Goal: Task Accomplishment & Management: Manage account settings

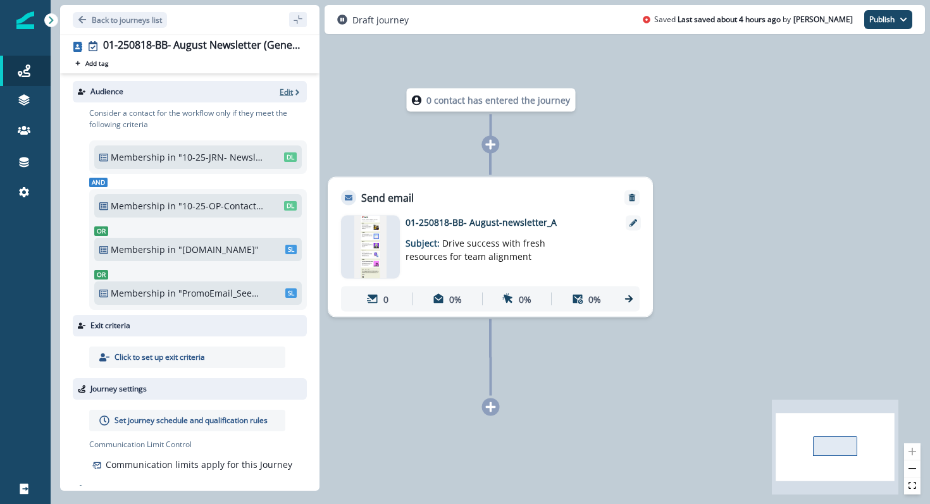
click at [291, 91] on p "Edit" at bounding box center [286, 92] width 13 height 11
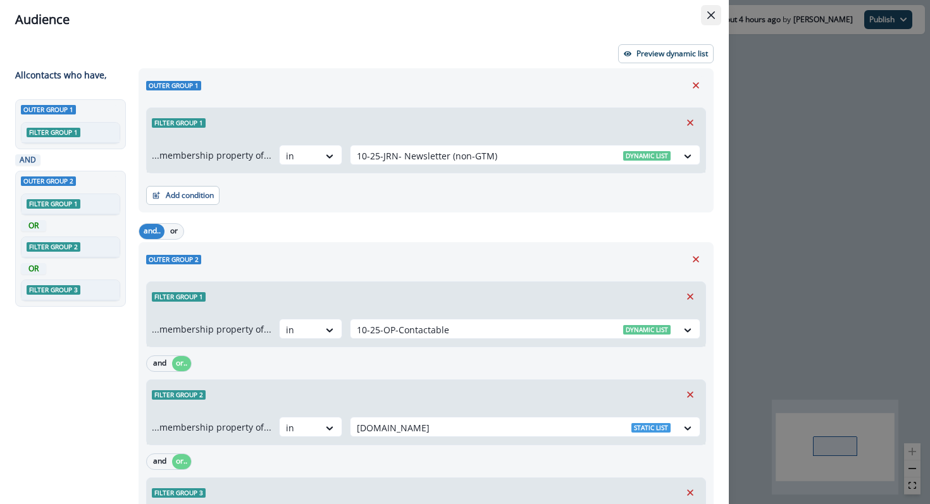
click at [707, 15] on icon "Close" at bounding box center [711, 15] width 8 height 8
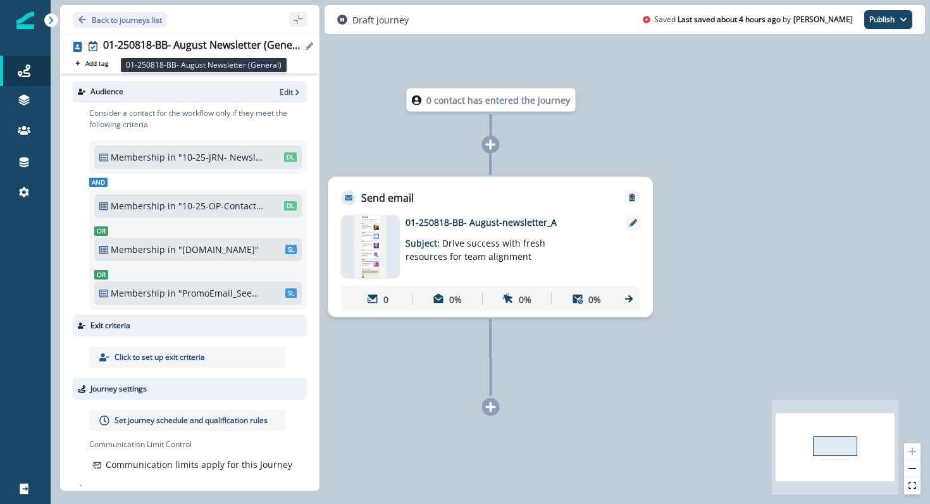
click at [233, 47] on div "01-250818-BB- August Newsletter (General)" at bounding box center [202, 46] width 199 height 14
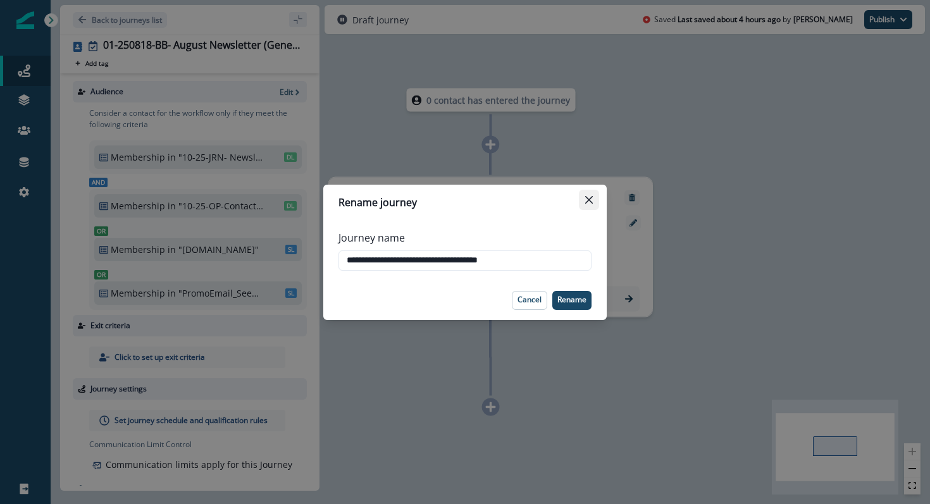
click at [591, 190] on button "Close" at bounding box center [589, 200] width 20 height 20
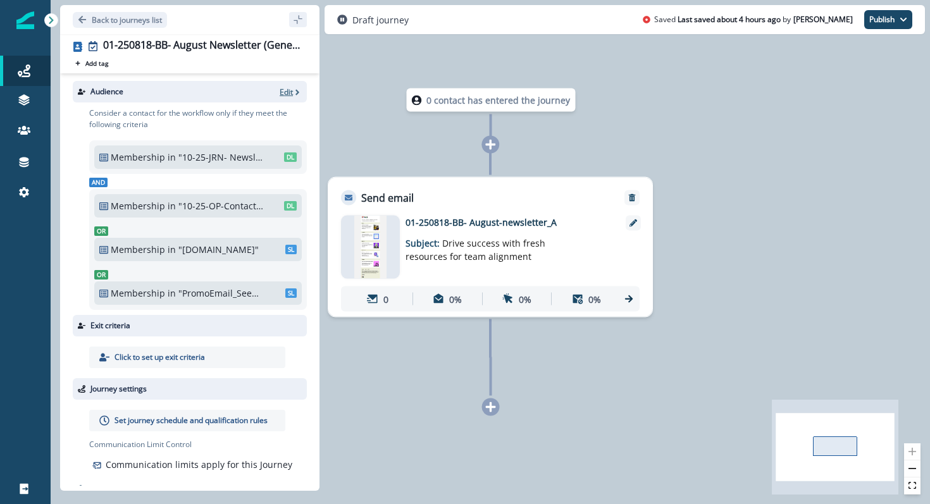
click at [291, 89] on p "Edit" at bounding box center [286, 92] width 13 height 11
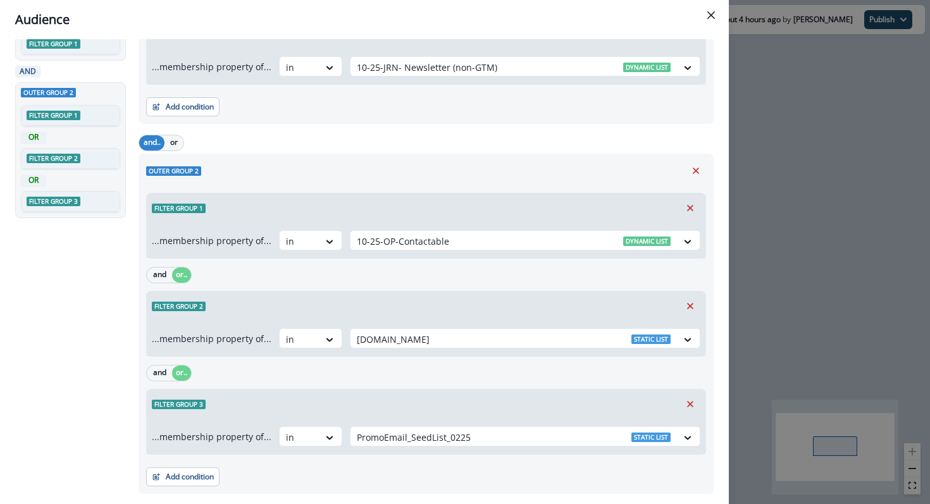
scroll to position [123, 0]
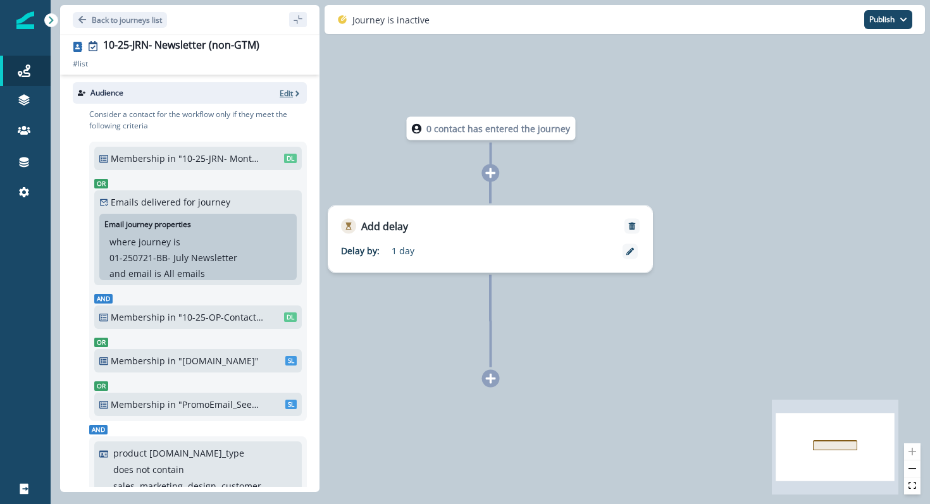
click at [282, 94] on p "Edit" at bounding box center [286, 93] width 13 height 11
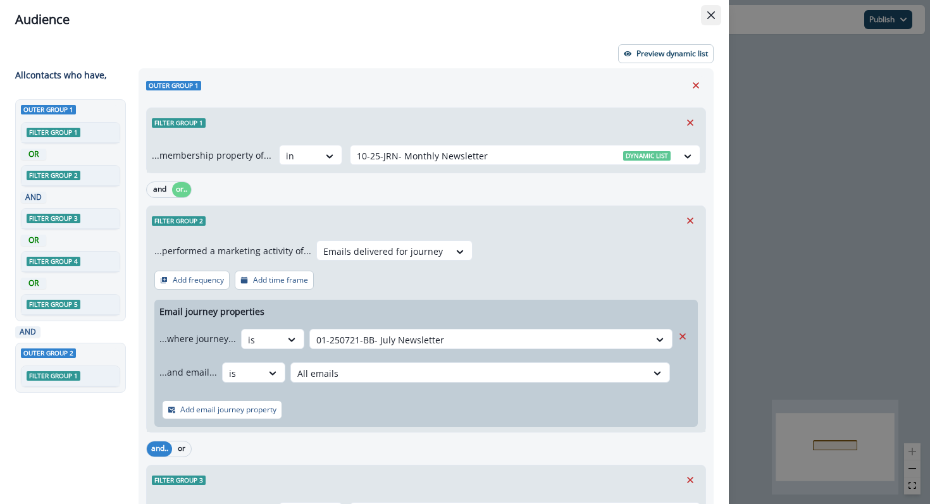
click at [702, 9] on button "Close" at bounding box center [711, 15] width 20 height 20
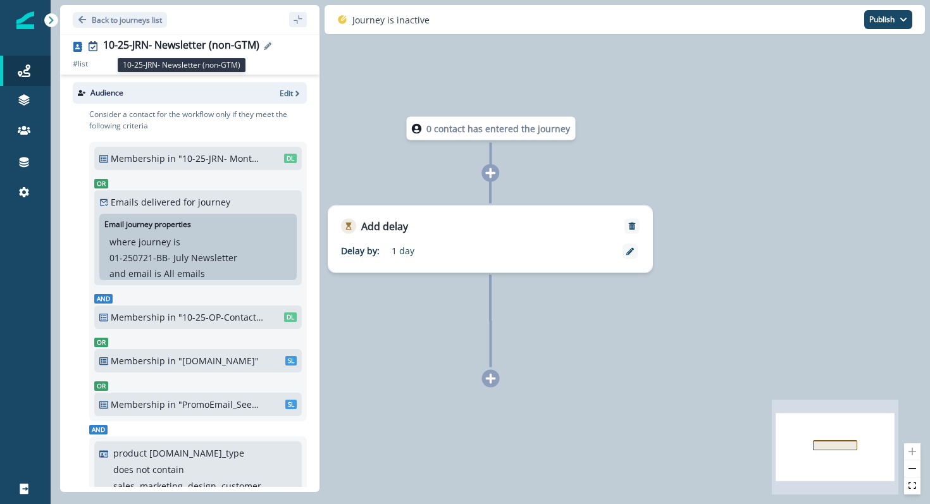
click at [216, 47] on div "10-25-JRN- Newsletter (non-GTM)" at bounding box center [181, 46] width 156 height 14
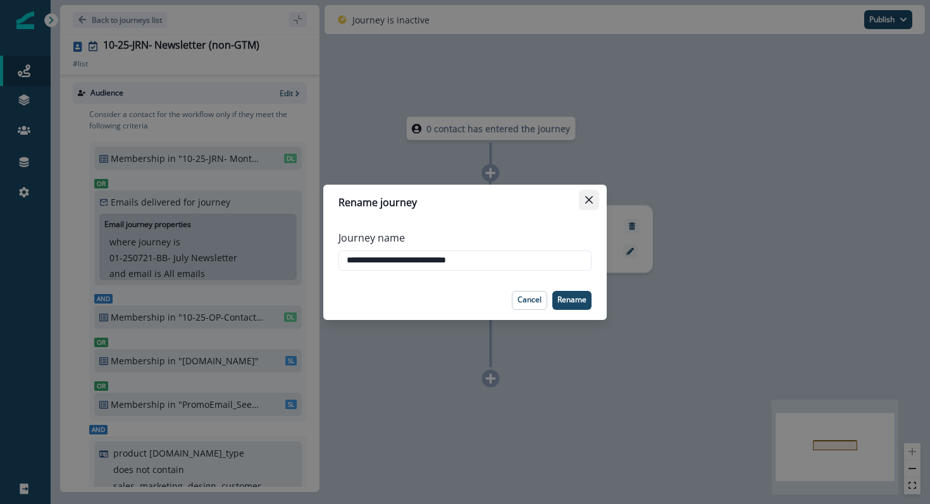
click at [588, 199] on icon "Close" at bounding box center [589, 199] width 8 height 8
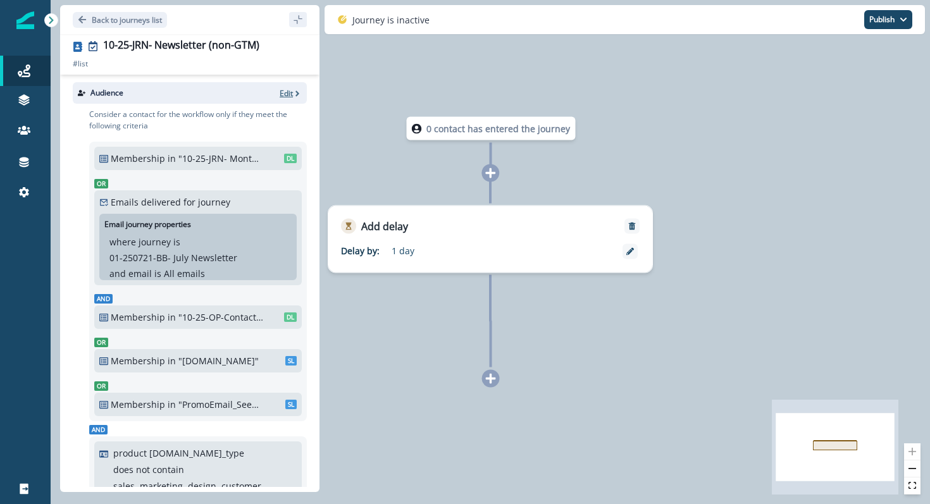
click at [291, 96] on p "Edit" at bounding box center [286, 93] width 13 height 11
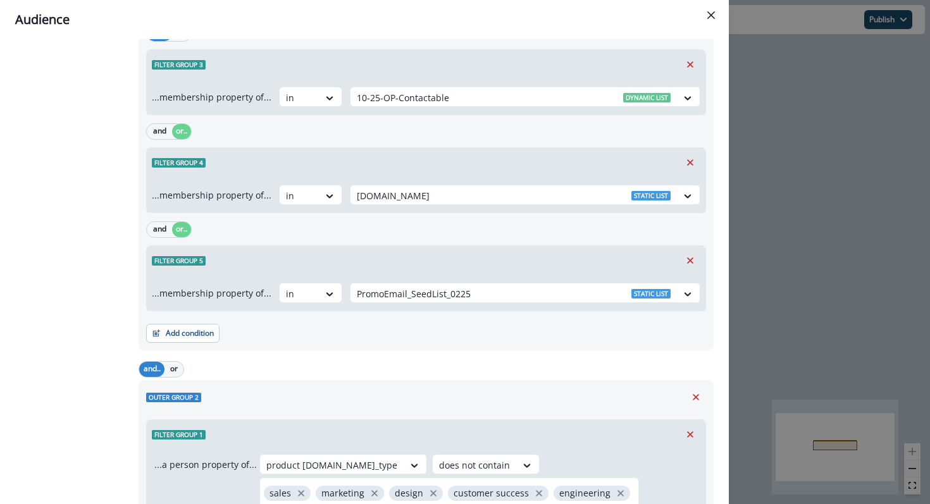
scroll to position [596, 0]
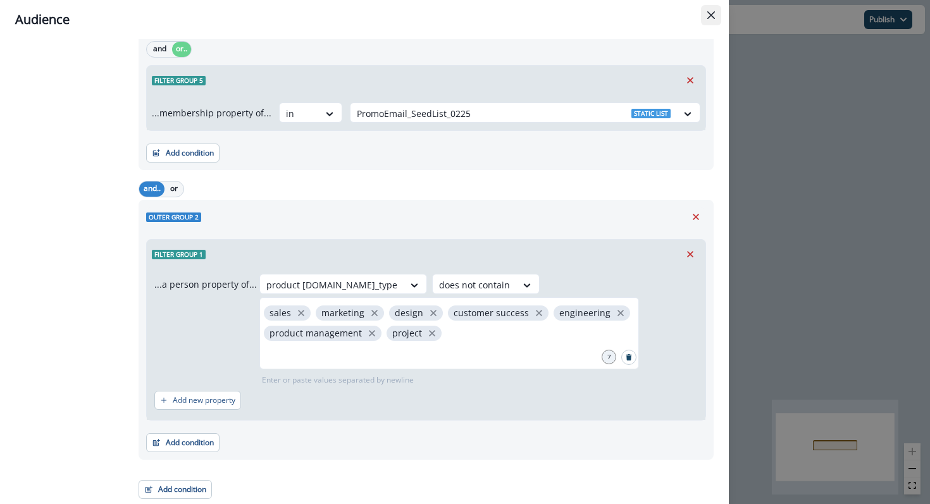
click at [708, 10] on button "Close" at bounding box center [711, 15] width 20 height 20
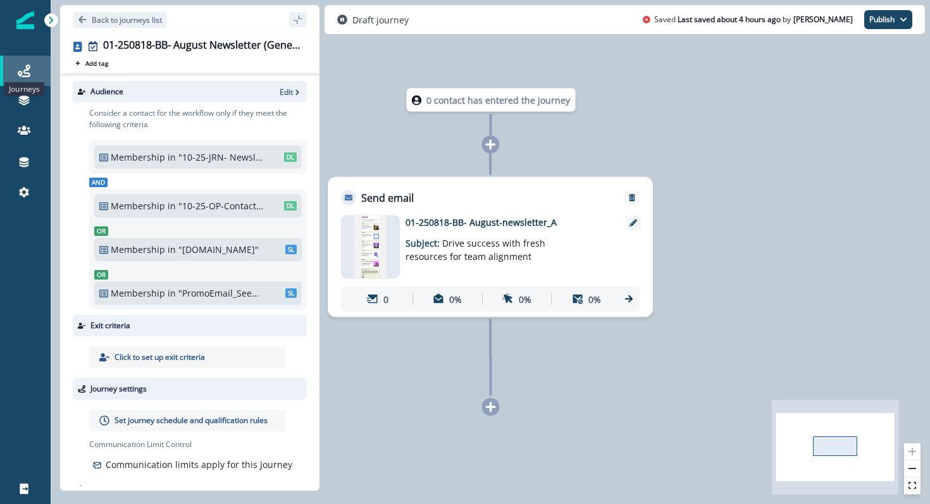
click at [20, 68] on icon at bounding box center [24, 71] width 13 height 13
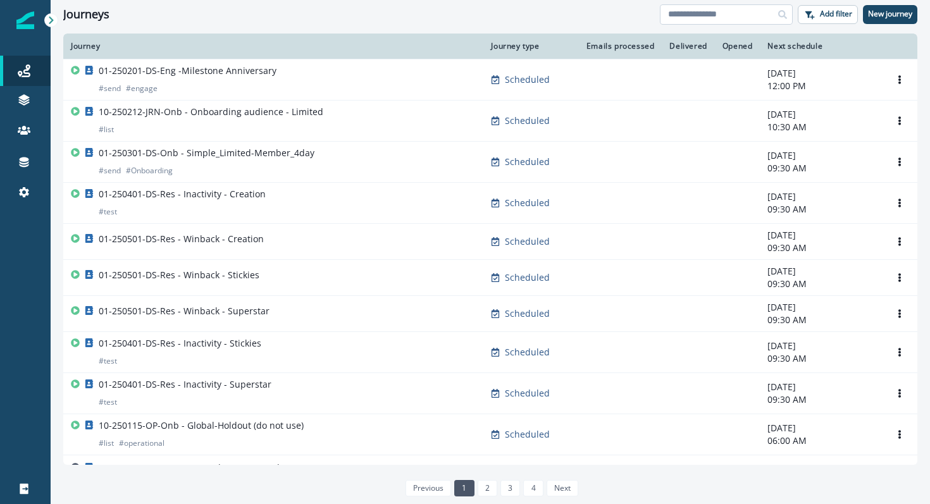
click at [723, 23] on input at bounding box center [726, 14] width 133 height 20
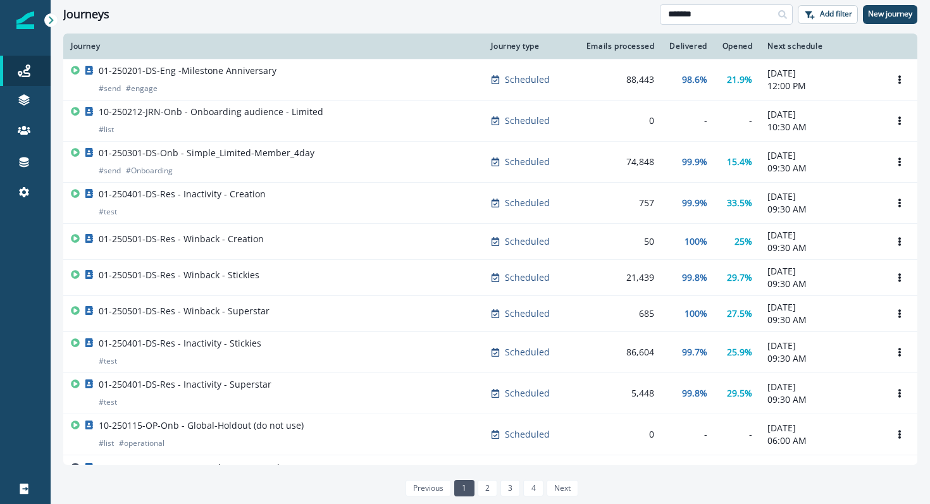
type input "*******"
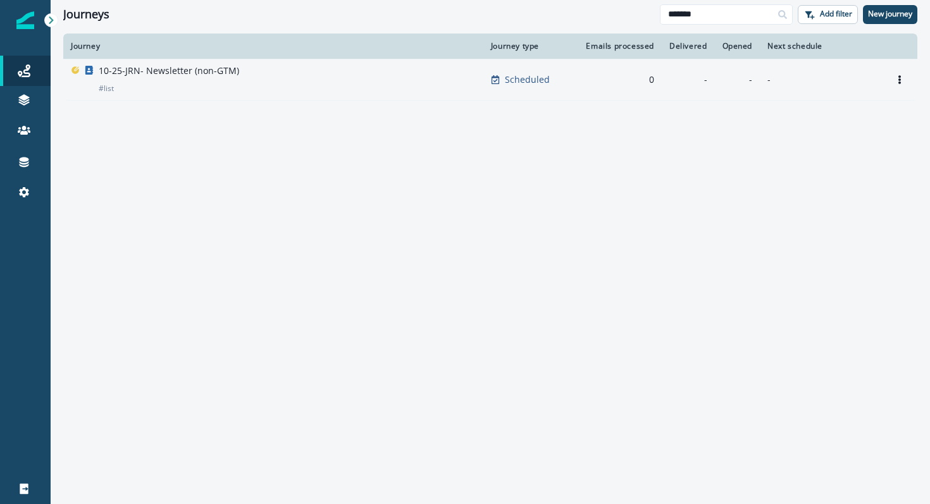
click at [213, 74] on p "10-25-JRN- Newsletter (non-GTM)" at bounding box center [169, 71] width 140 height 13
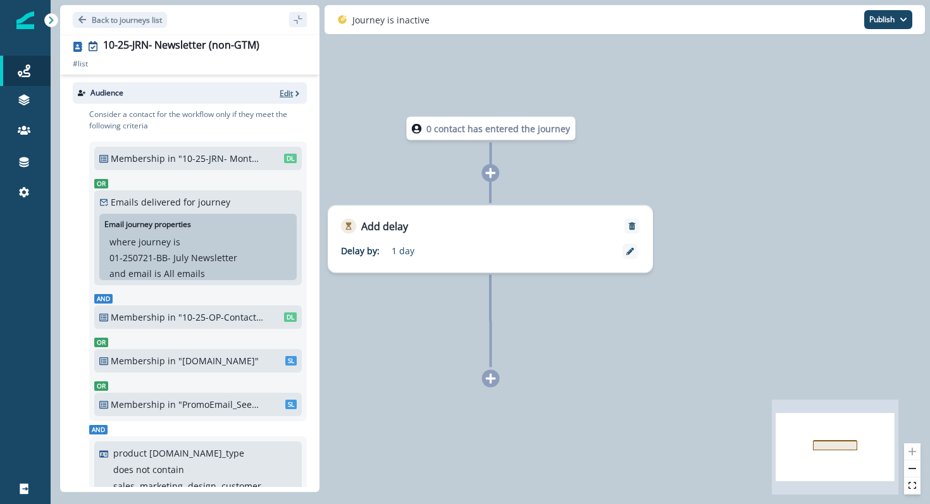
click at [287, 92] on p "Edit" at bounding box center [286, 93] width 13 height 11
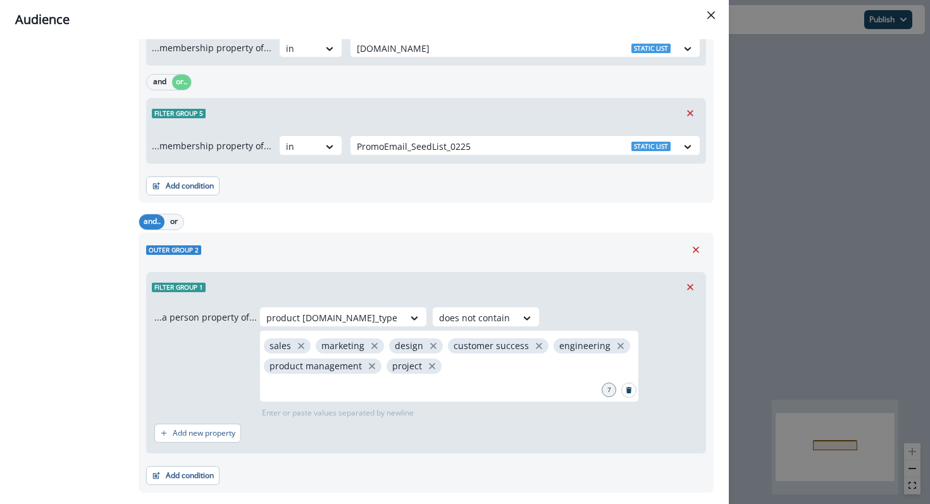
scroll to position [596, 0]
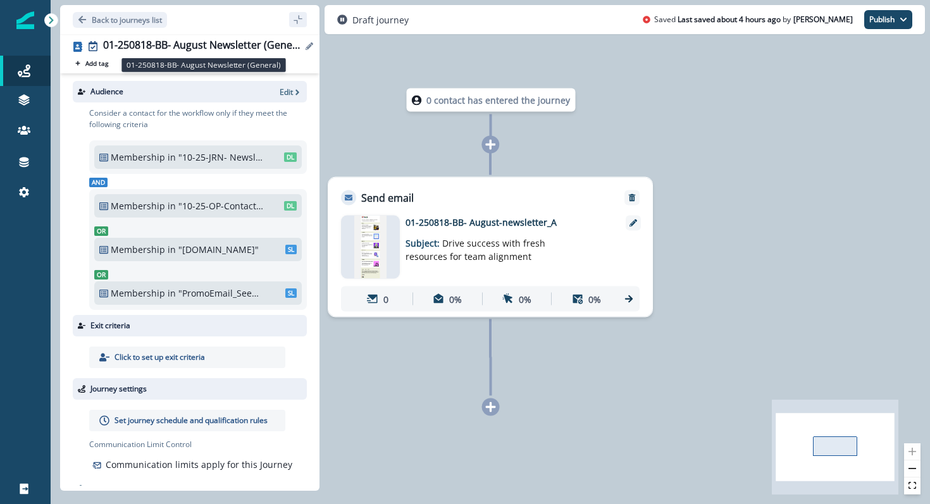
click at [233, 48] on div "01-250818-BB- August Newsletter (General)" at bounding box center [202, 46] width 199 height 14
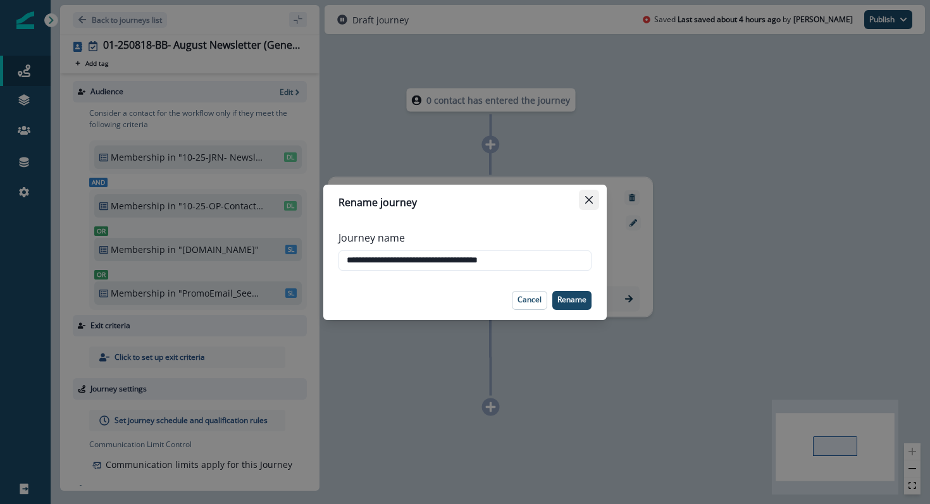
click at [588, 199] on icon "Close" at bounding box center [589, 199] width 8 height 8
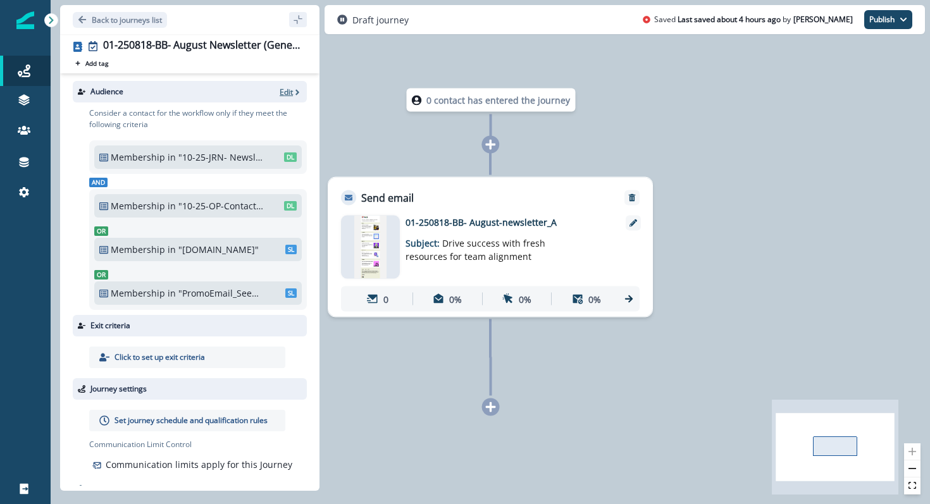
click at [294, 88] on icon "button" at bounding box center [297, 92] width 9 height 9
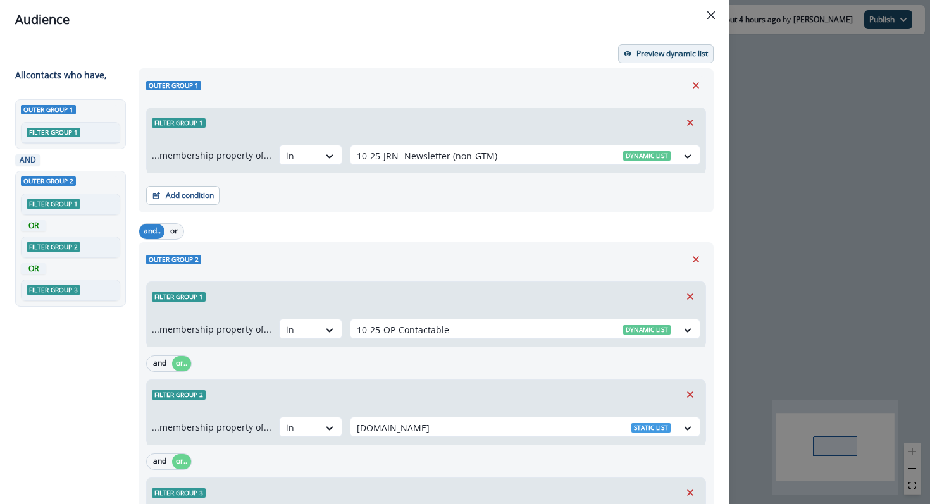
click at [652, 59] on button "Preview dynamic list" at bounding box center [666, 53] width 96 height 19
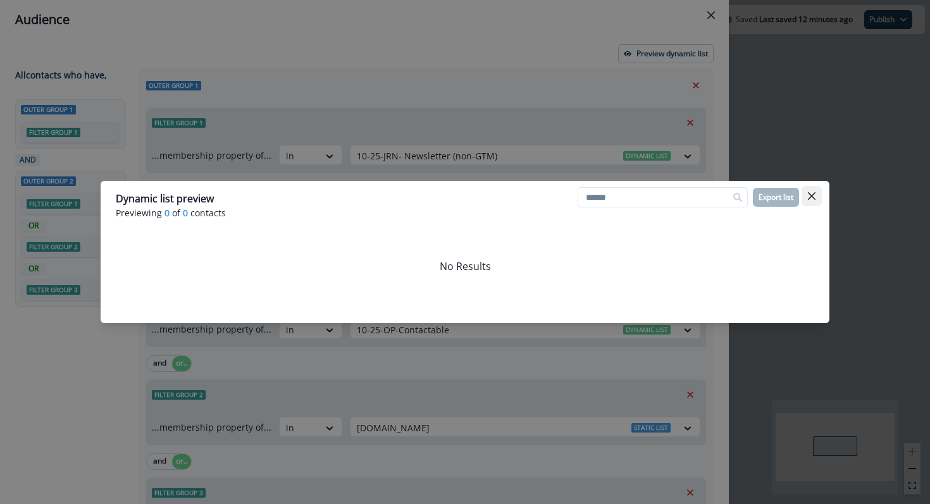
click at [808, 194] on icon "Close" at bounding box center [812, 196] width 8 height 8
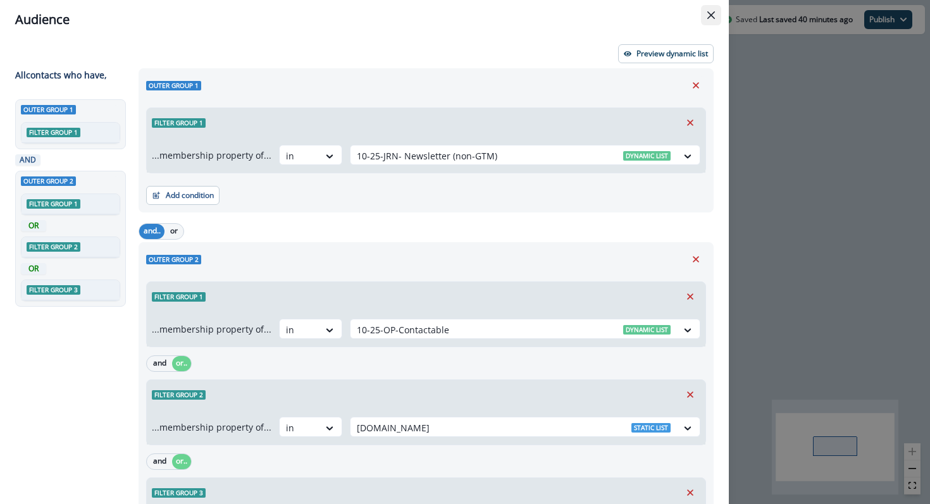
click at [711, 18] on icon "Close" at bounding box center [711, 15] width 8 height 8
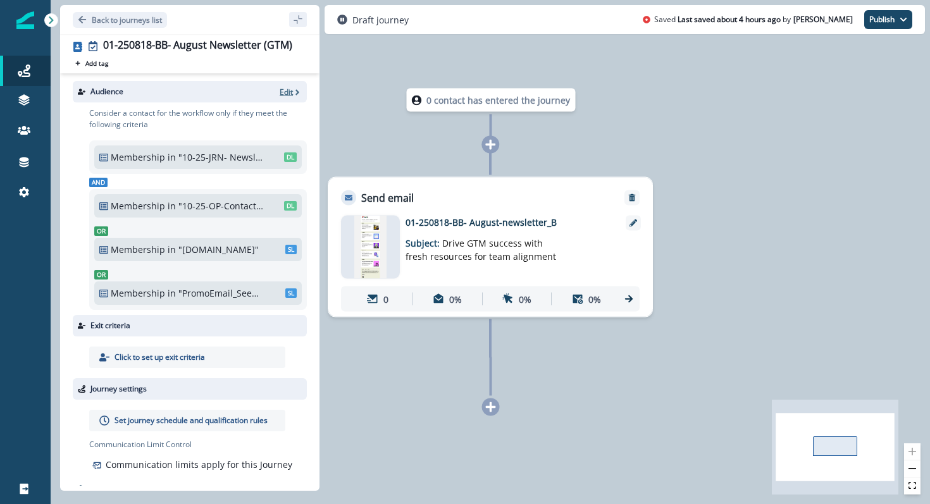
click at [288, 92] on p "Edit" at bounding box center [286, 92] width 13 height 11
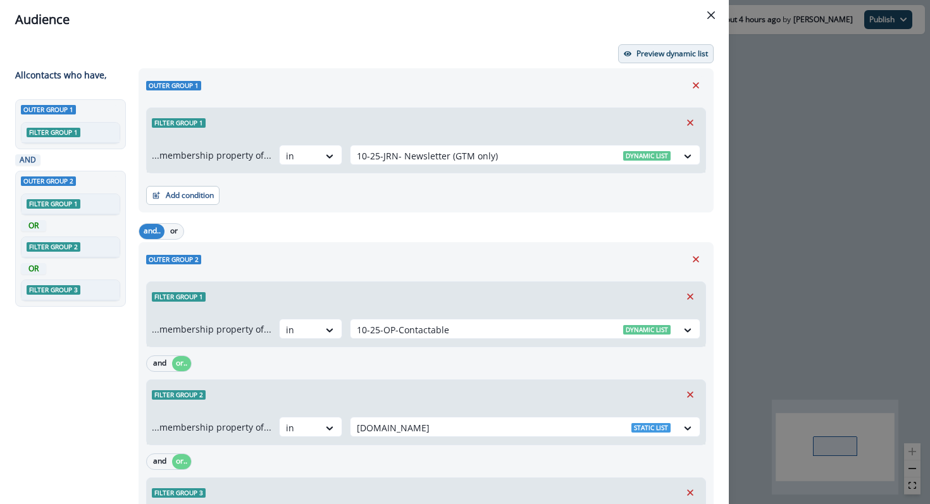
click at [640, 63] on button "Preview dynamic list" at bounding box center [666, 53] width 96 height 19
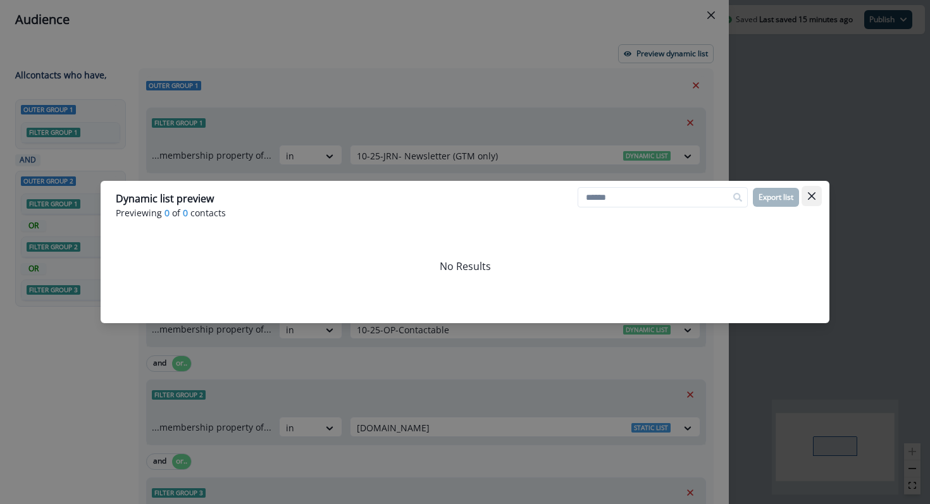
click at [810, 193] on icon "Close" at bounding box center [812, 196] width 8 height 8
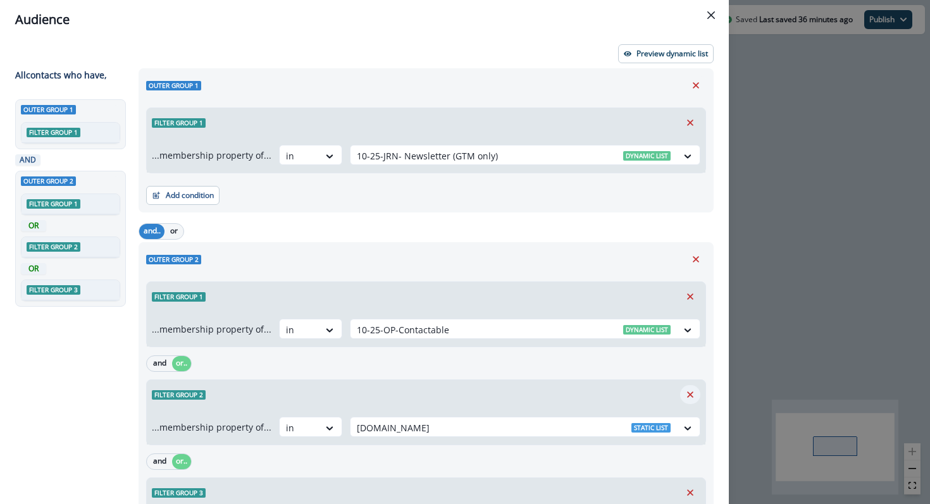
click at [691, 393] on icon "Remove" at bounding box center [690, 395] width 6 height 6
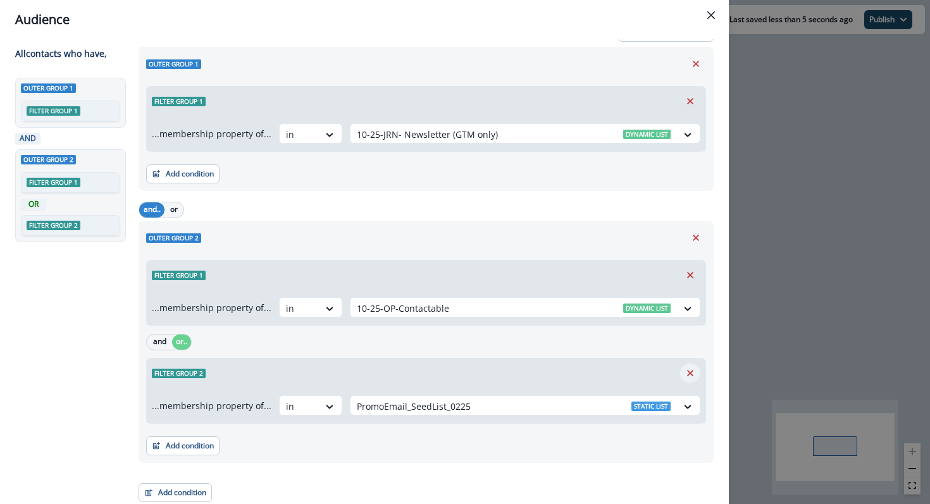
scroll to position [25, 0]
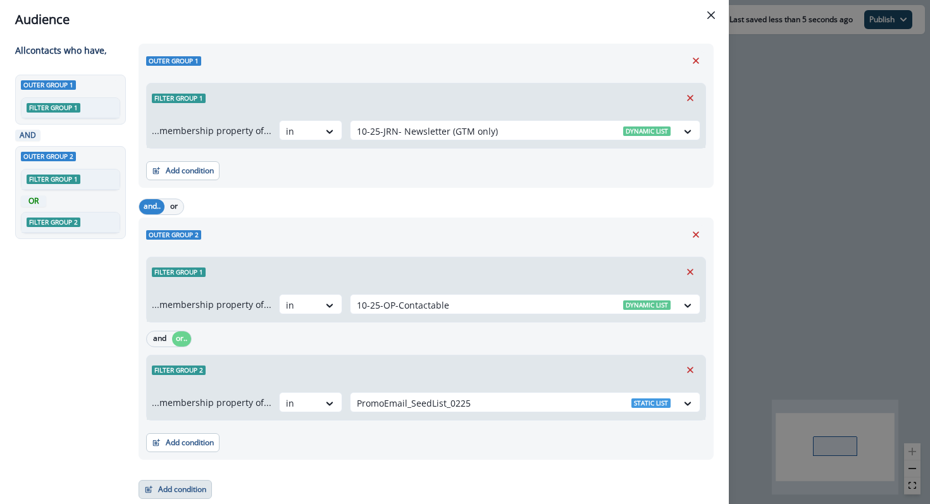
click at [165, 491] on button "Add condition" at bounding box center [175, 489] width 73 height 19
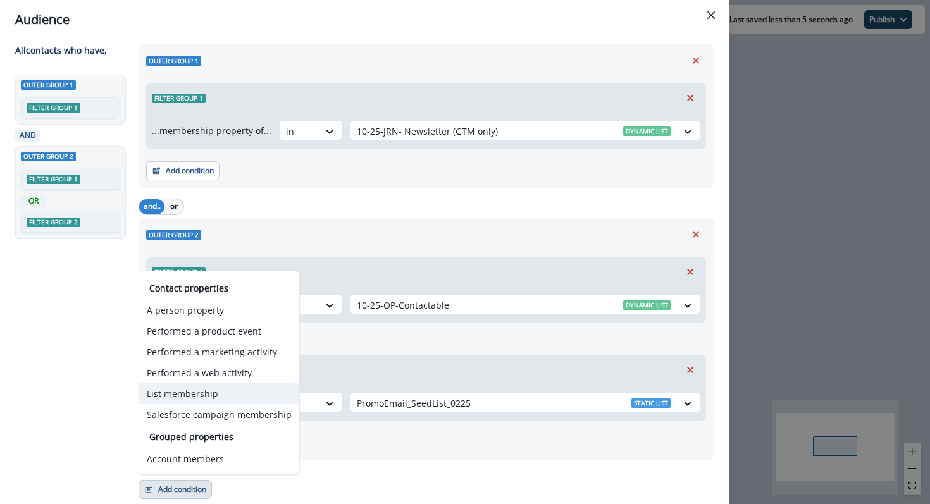
click at [211, 399] on button "List membership" at bounding box center [219, 393] width 160 height 21
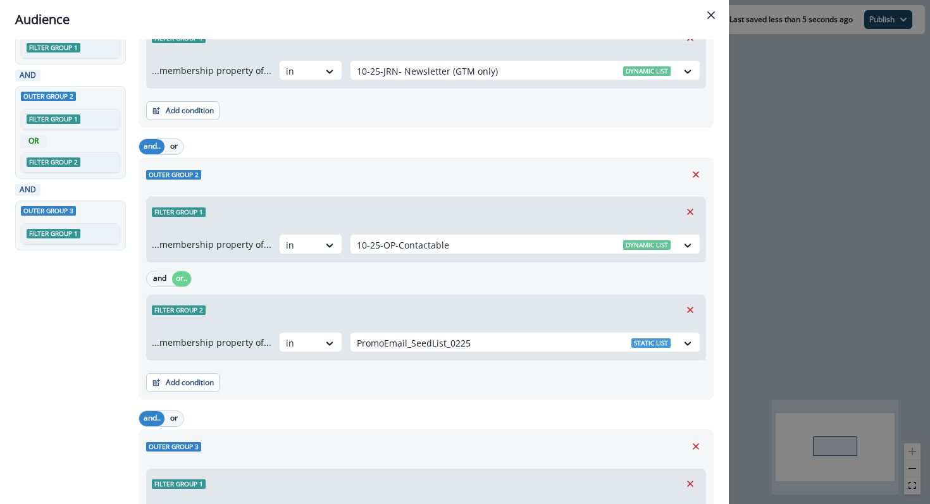
scroll to position [137, 0]
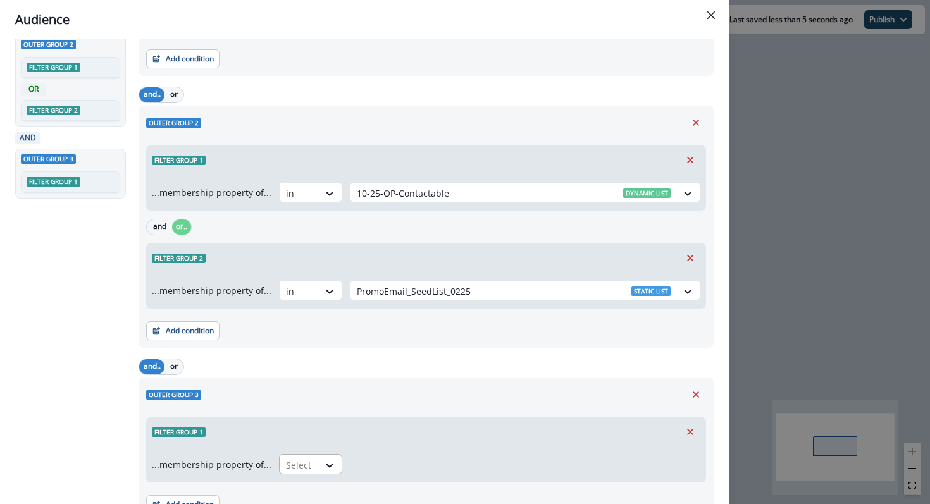
click at [290, 463] on div at bounding box center [299, 465] width 27 height 16
click at [295, 417] on div "in" at bounding box center [306, 411] width 63 height 23
click at [366, 467] on div at bounding box center [514, 465] width 314 height 16
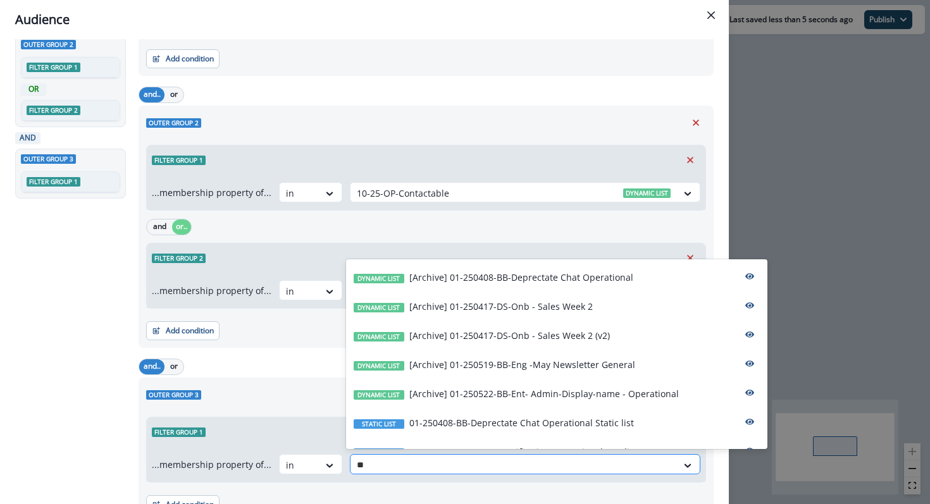
type input "***"
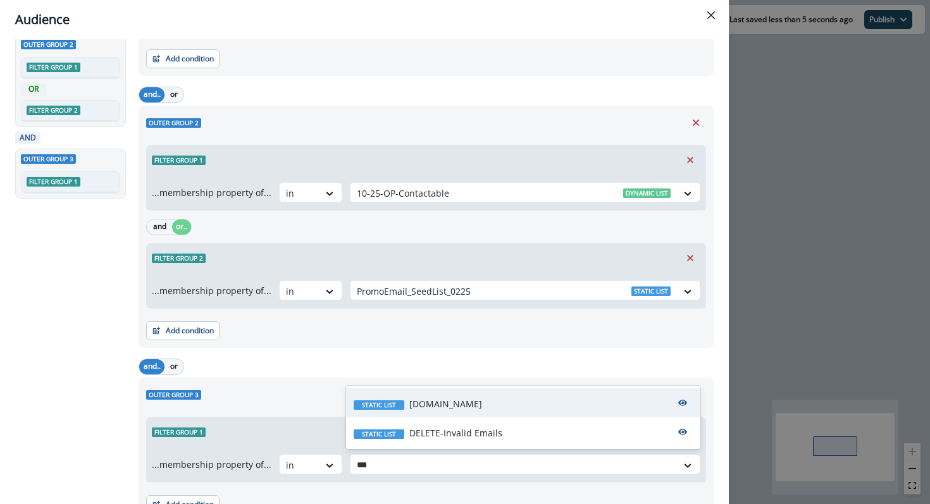
click at [429, 402] on p "Alight.com" at bounding box center [445, 403] width 73 height 13
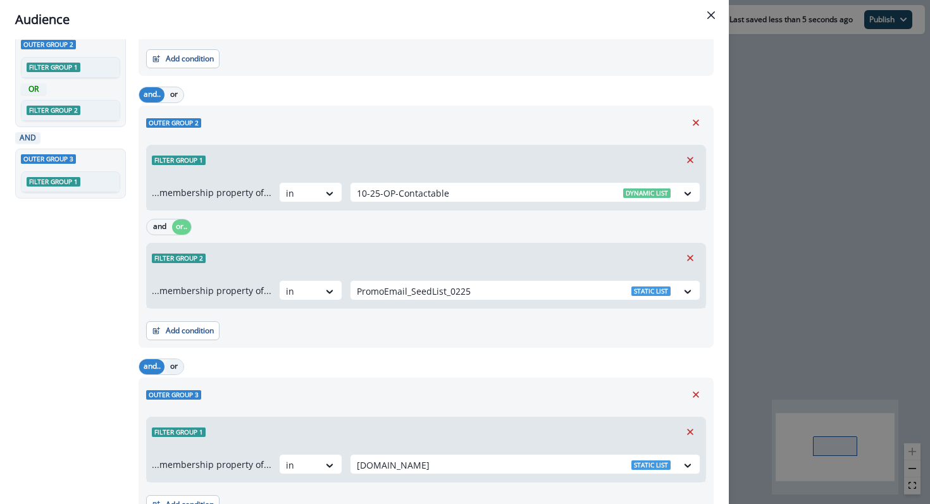
click at [175, 371] on button "or" at bounding box center [173, 366] width 19 height 15
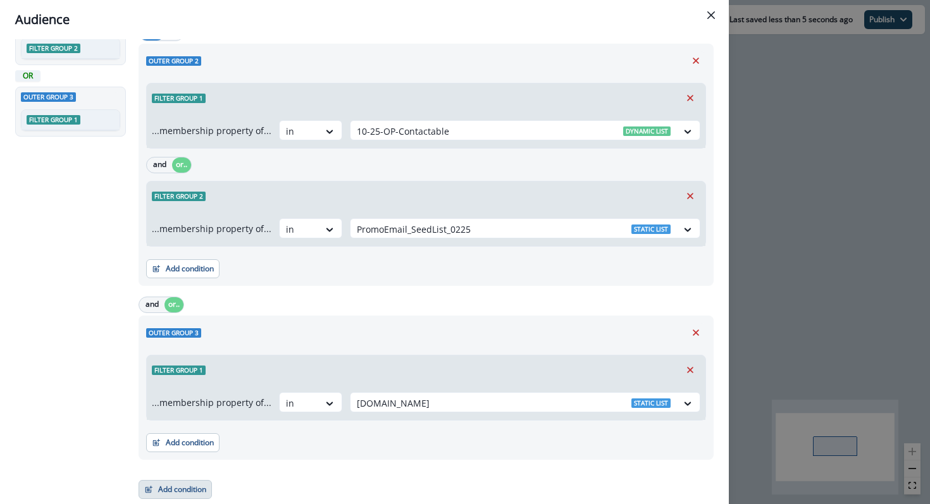
click at [173, 495] on button "Add condition" at bounding box center [175, 489] width 73 height 19
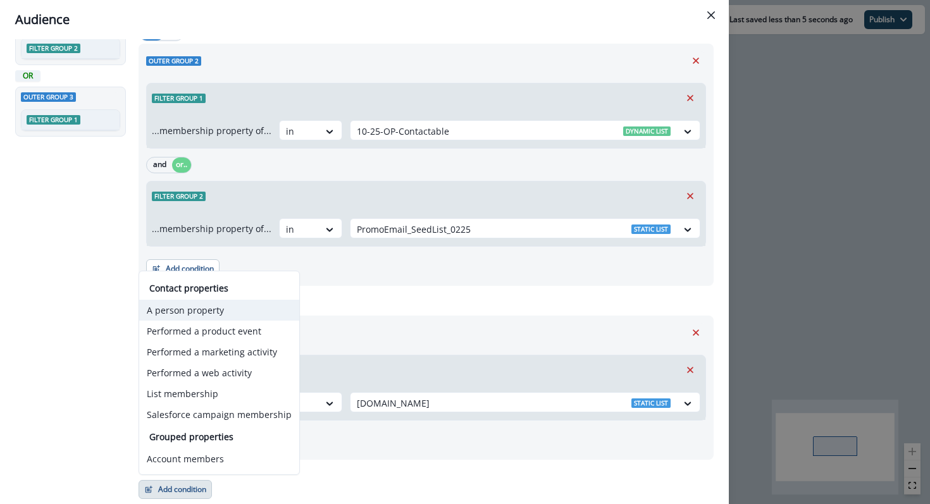
click at [193, 314] on button "A person property" at bounding box center [219, 310] width 160 height 21
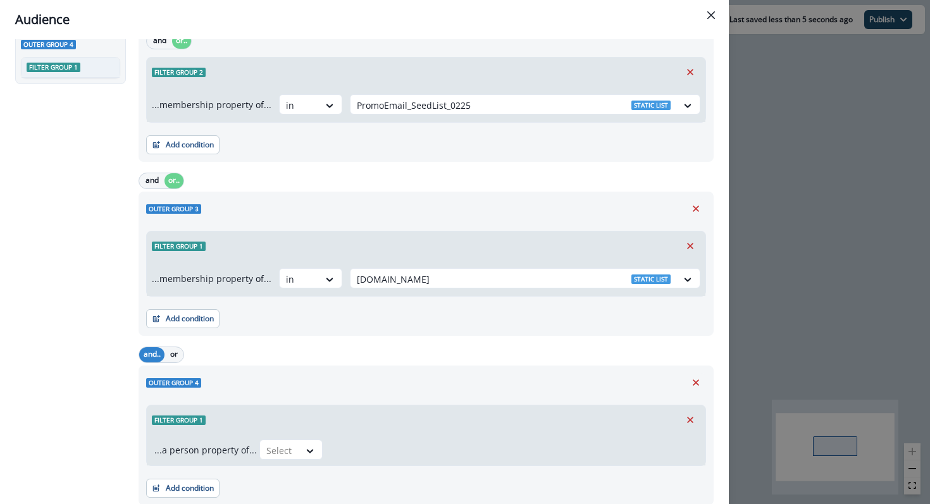
scroll to position [338, 0]
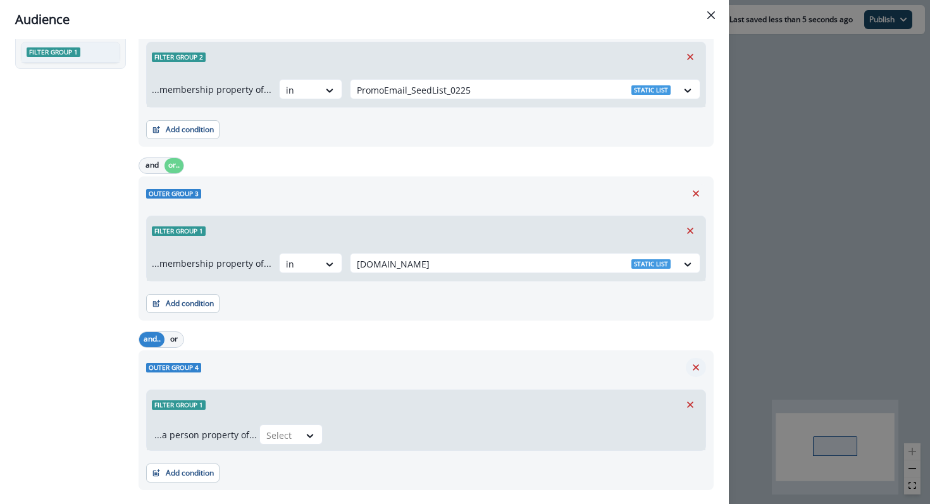
click at [693, 369] on icon "Remove" at bounding box center [695, 367] width 11 height 11
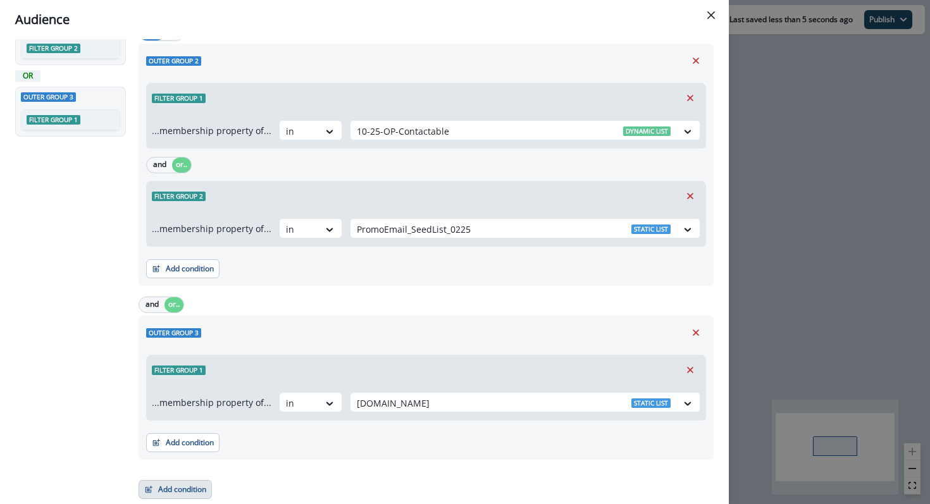
click at [166, 488] on button "Add condition" at bounding box center [175, 489] width 73 height 19
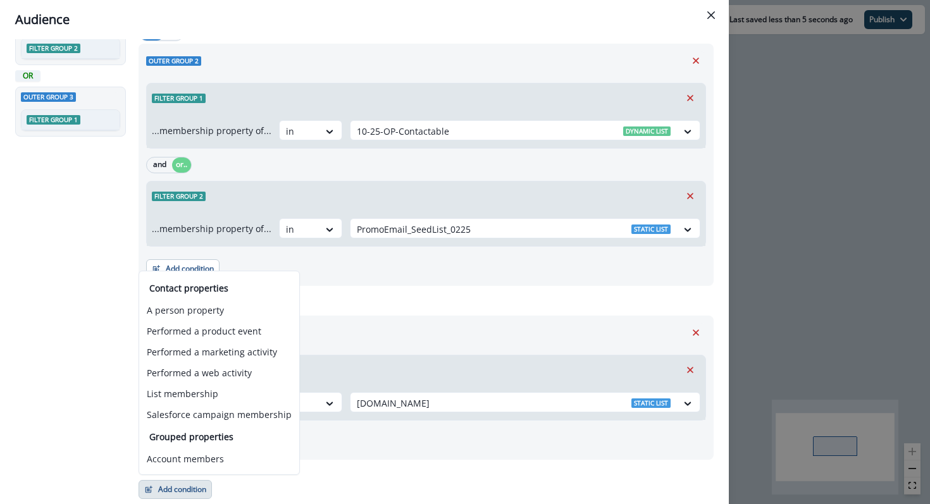
click at [344, 350] on div "Filter group 1 ...membership property of... in Alight.com Static list" at bounding box center [426, 385] width 560 height 71
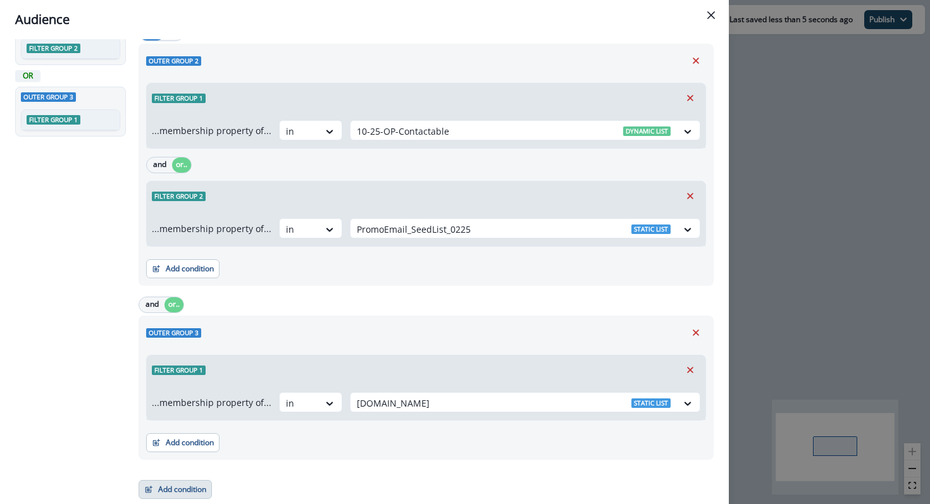
click at [162, 488] on button "Add condition" at bounding box center [175, 489] width 73 height 19
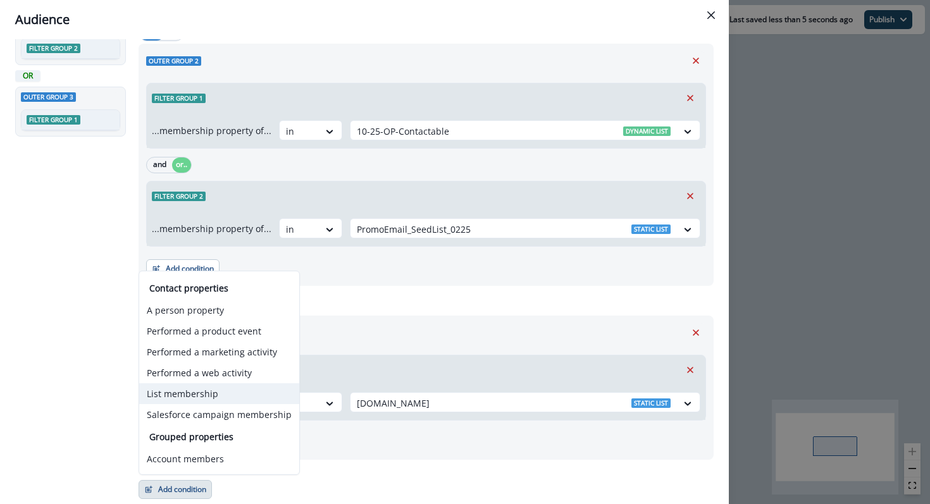
click at [195, 399] on button "List membership" at bounding box center [219, 393] width 160 height 21
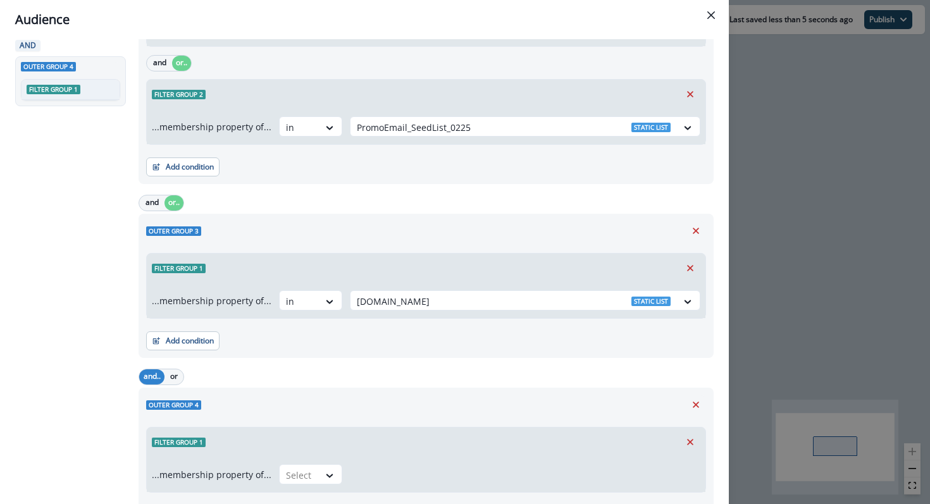
scroll to position [312, 0]
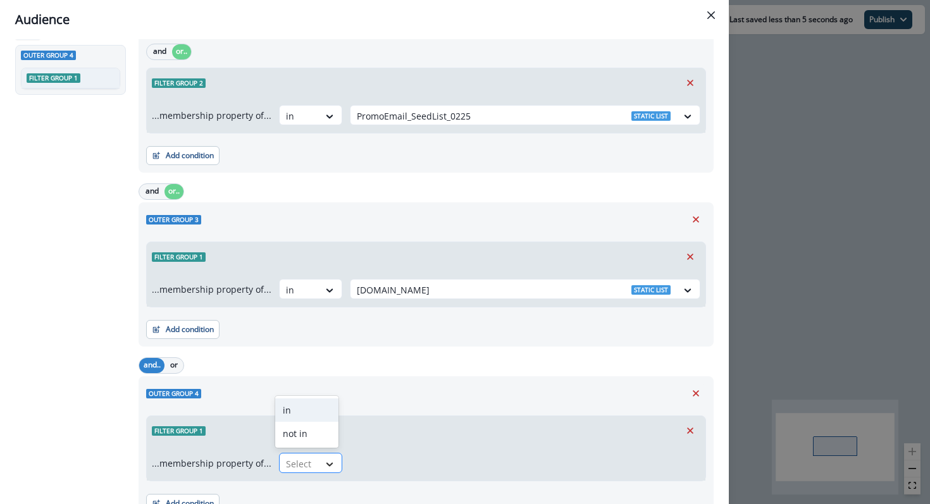
click at [324, 466] on icon at bounding box center [329, 464] width 11 height 13
click at [319, 408] on div "in" at bounding box center [306, 410] width 63 height 23
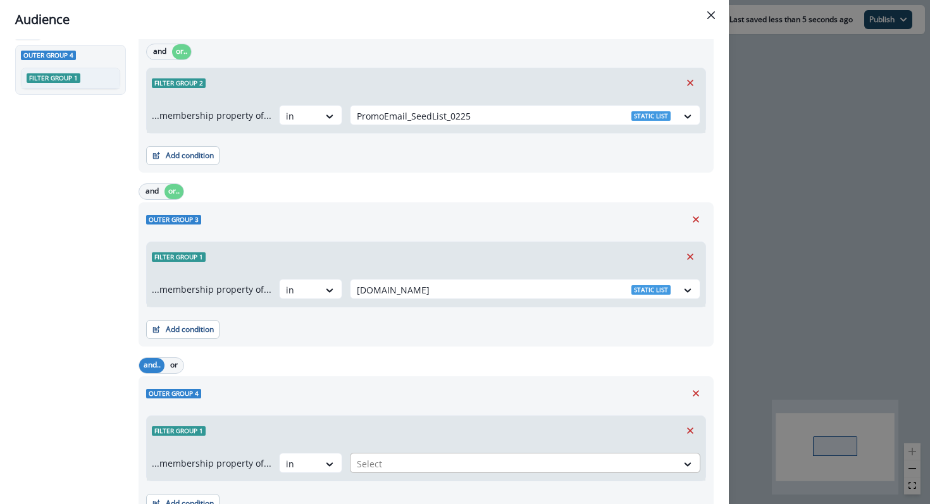
click at [371, 462] on div at bounding box center [514, 464] width 314 height 16
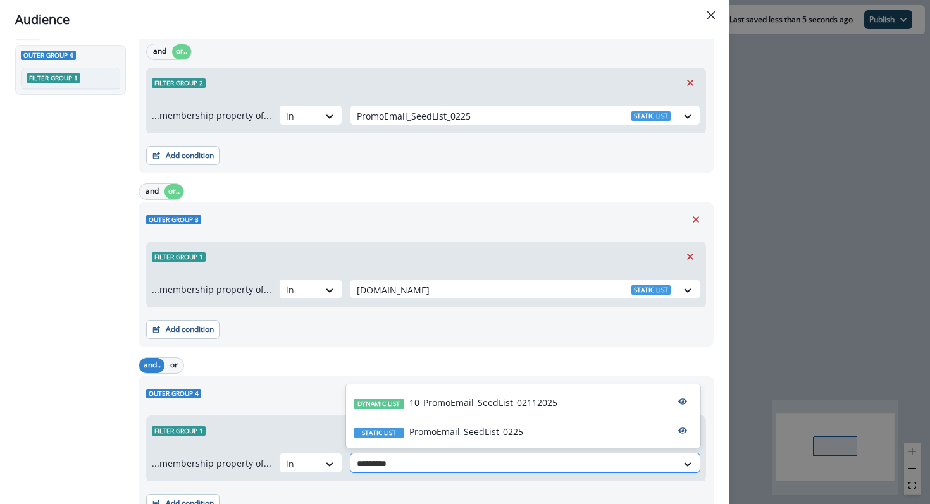
type input "**********"
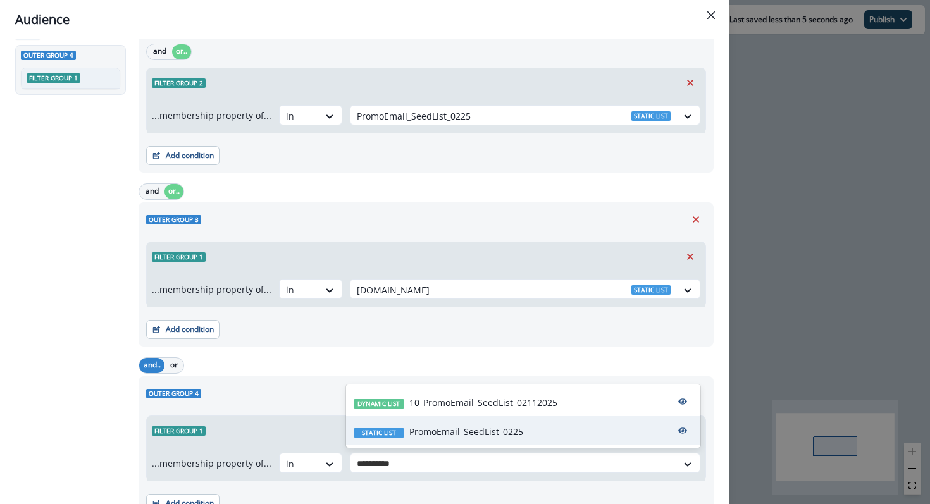
click at [426, 442] on div "Static list PromoEmail_SeedList_0225" at bounding box center [523, 430] width 354 height 29
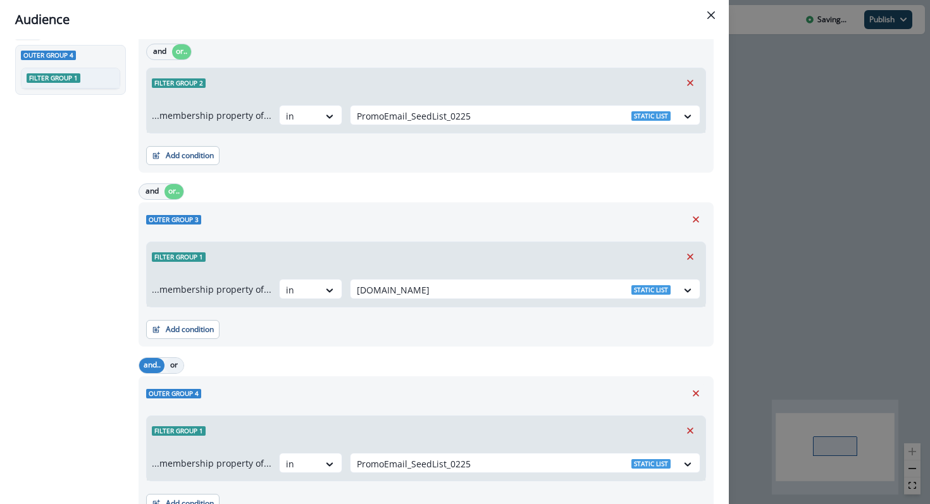
click at [180, 368] on button "or" at bounding box center [173, 365] width 19 height 15
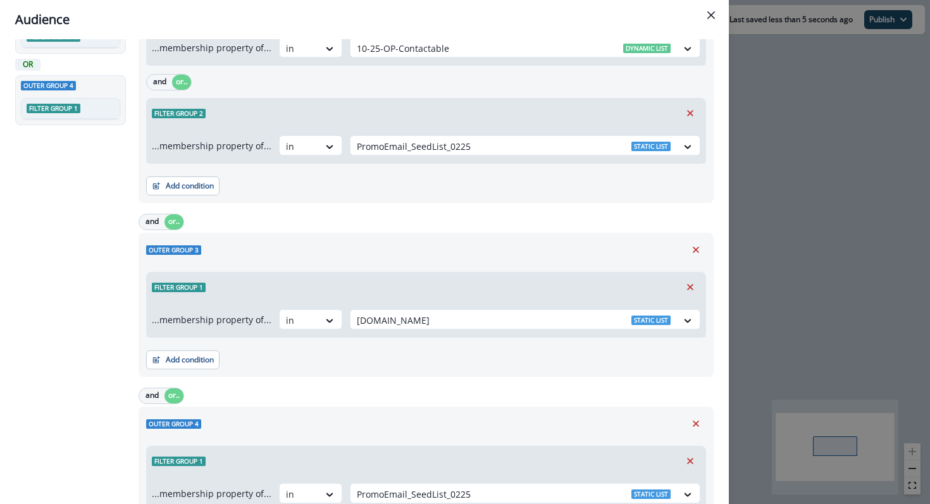
scroll to position [245, 0]
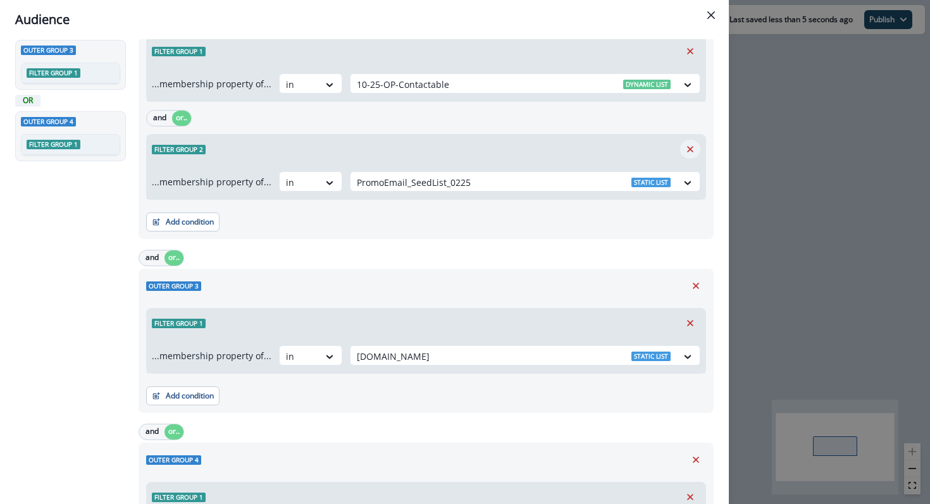
click at [688, 149] on icon "Remove" at bounding box center [689, 149] width 11 height 11
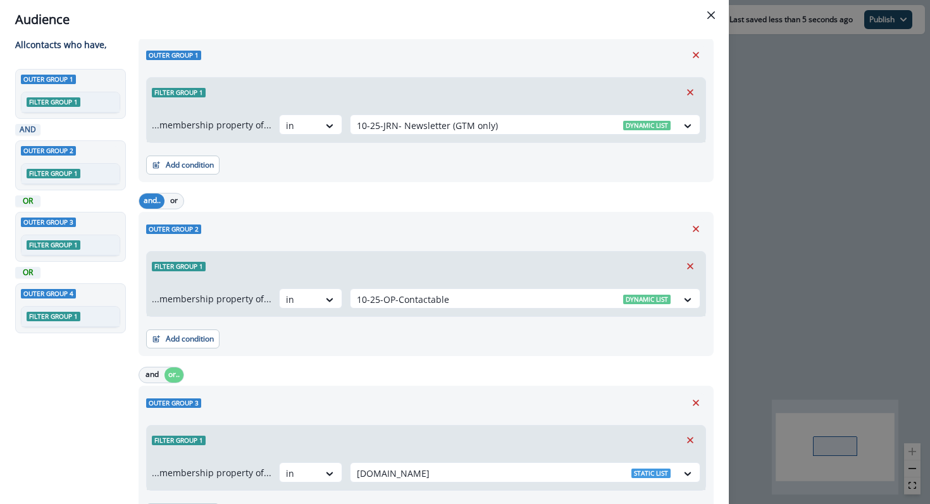
scroll to position [0, 0]
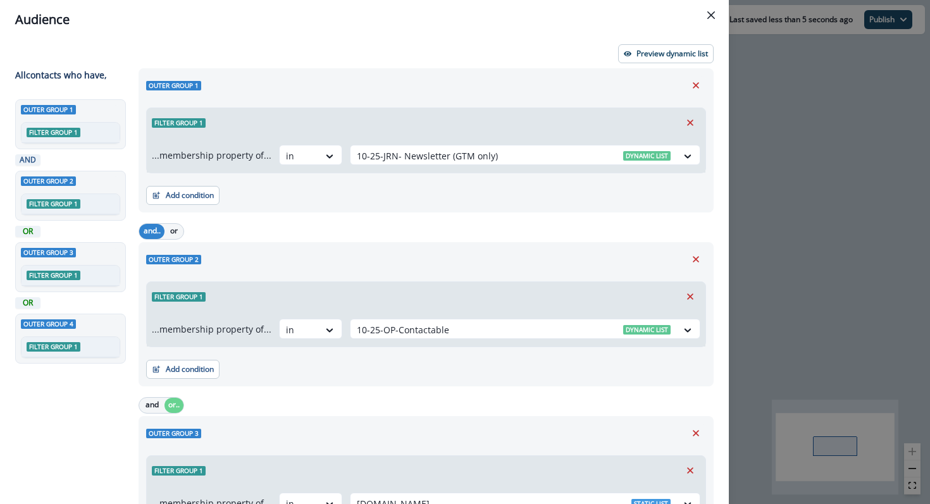
drag, startPoint x: 207, startPoint y: 203, endPoint x: 220, endPoint y: 223, distance: 23.9
click at [220, 223] on div "Outer group 1 Filter group 1 ...membership property of... in 10-25-JRN- Newslet…" at bounding box center [422, 420] width 583 height 705
click at [209, 197] on button "Add condition" at bounding box center [182, 195] width 73 height 19
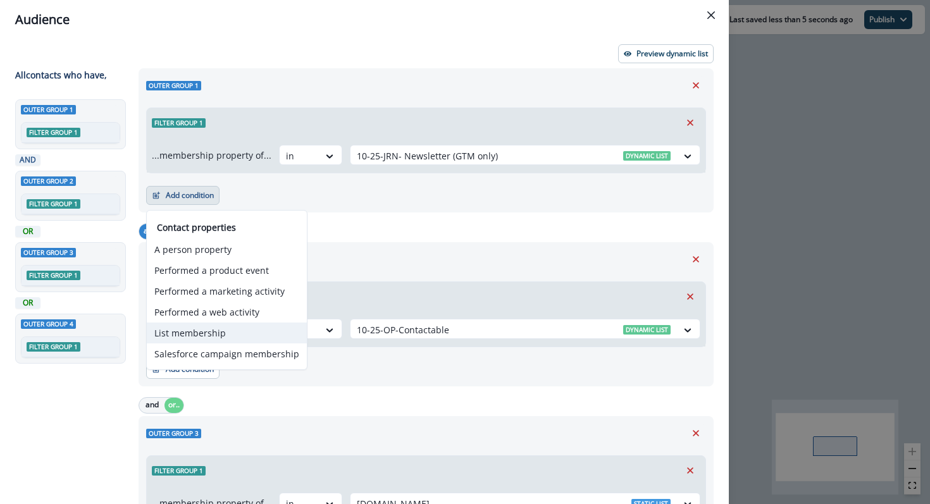
click at [230, 326] on button "List membership" at bounding box center [227, 333] width 160 height 21
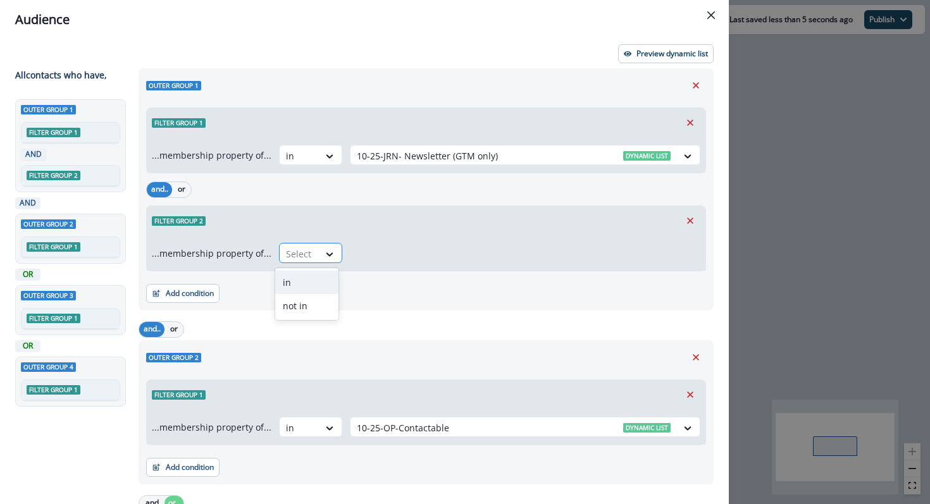
click at [297, 260] on div at bounding box center [299, 254] width 27 height 16
click at [299, 275] on div "in" at bounding box center [306, 282] width 63 height 23
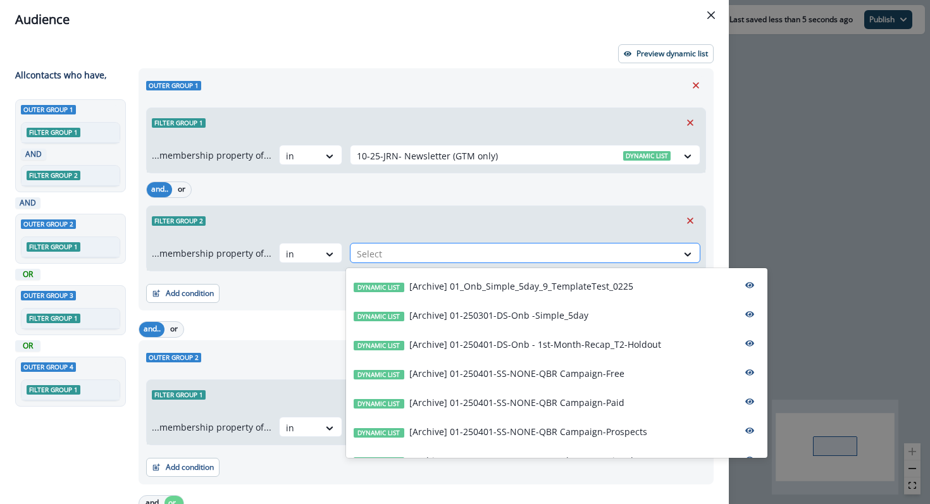
click at [386, 250] on div at bounding box center [514, 254] width 314 height 16
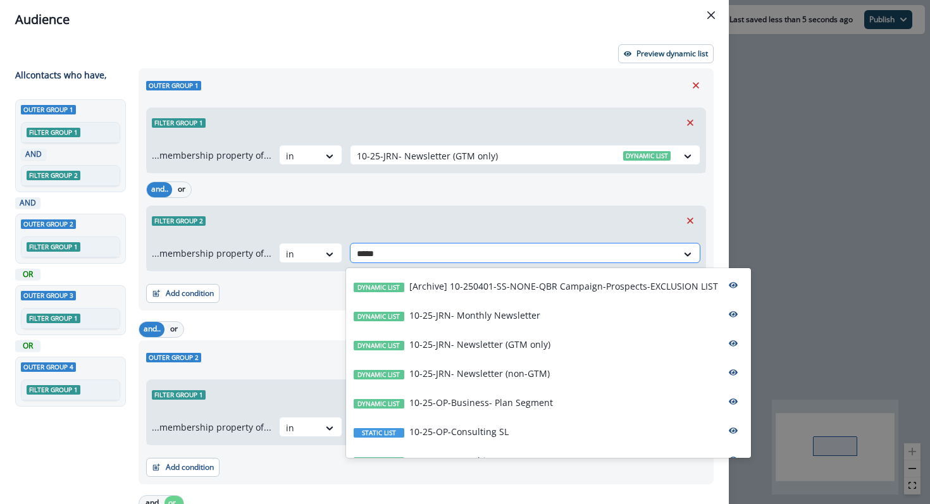
type input "******"
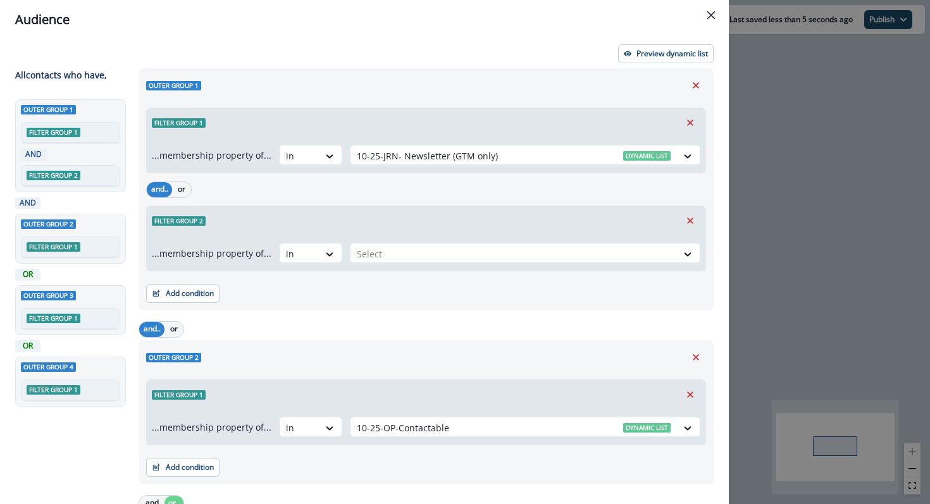
click at [397, 218] on div "Filter group 2" at bounding box center [426, 220] width 559 height 29
click at [398, 240] on div "...membership property of... in Select" at bounding box center [426, 252] width 559 height 35
click at [399, 256] on div at bounding box center [514, 254] width 314 height 16
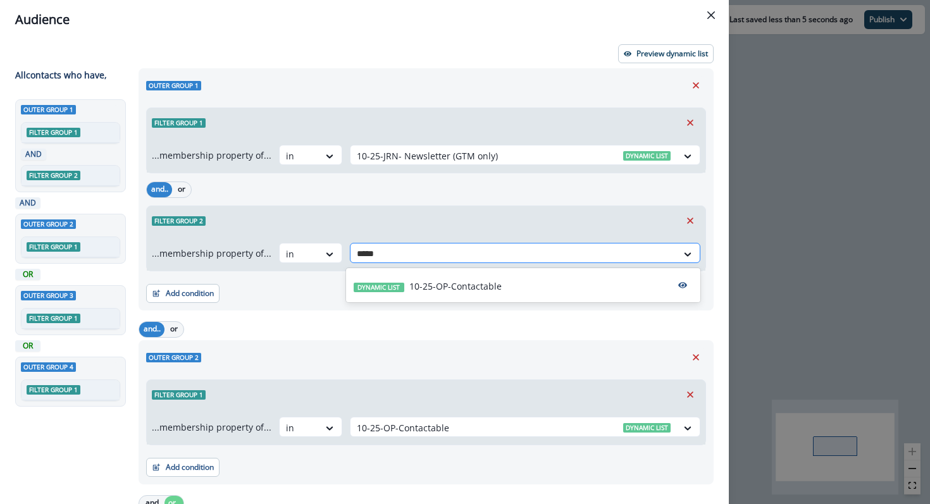
type input "******"
click at [428, 276] on div "Dynamic list 10-25-OP-Contactable" at bounding box center [523, 285] width 354 height 29
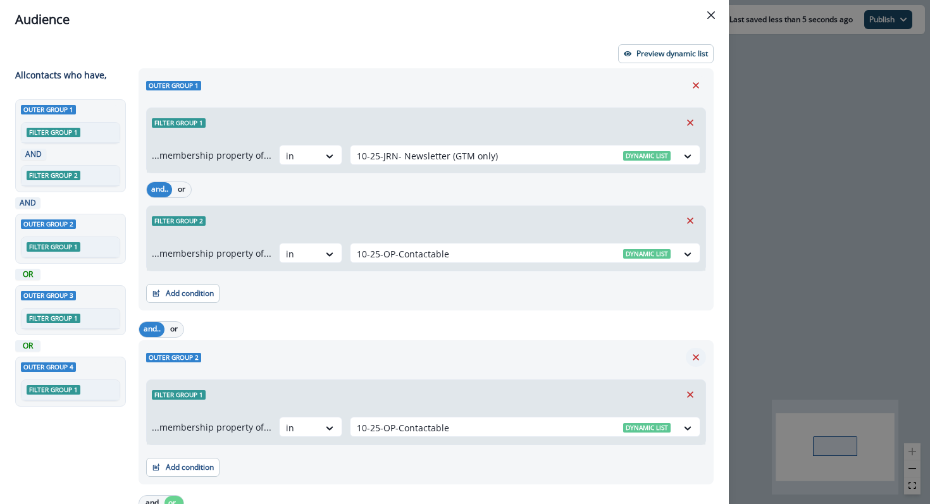
click at [695, 358] on icon "Remove" at bounding box center [696, 357] width 6 height 6
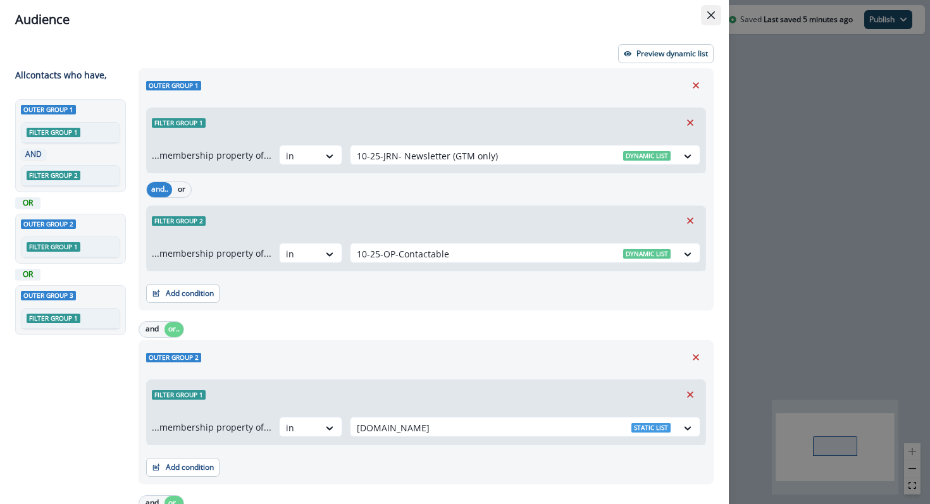
click at [717, 9] on button "Close" at bounding box center [711, 15] width 20 height 20
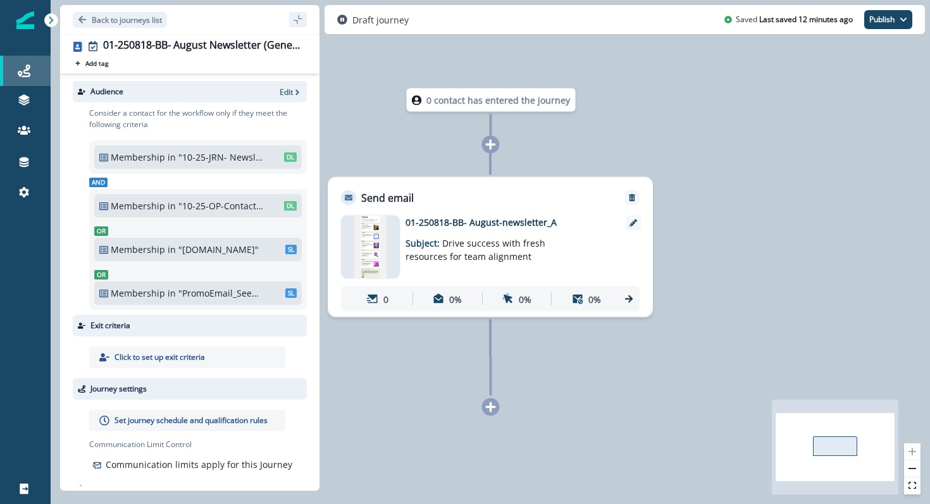
click at [16, 76] on div "Journeys" at bounding box center [25, 70] width 40 height 15
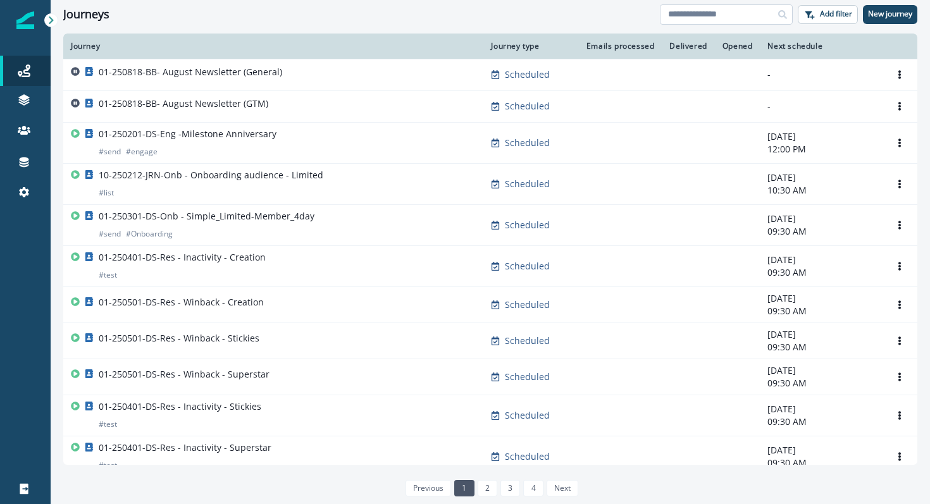
click at [705, 15] on input at bounding box center [726, 14] width 133 height 20
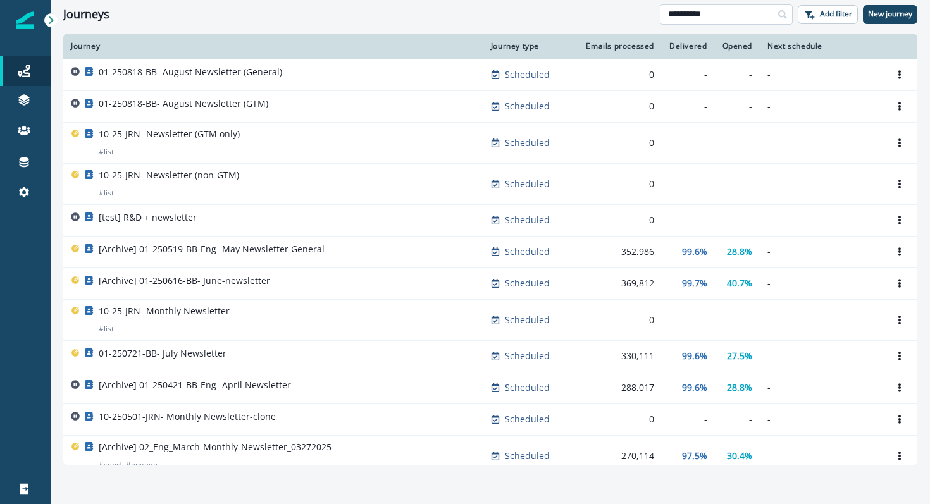
click at [665, 10] on input "**********" at bounding box center [726, 14] width 133 height 20
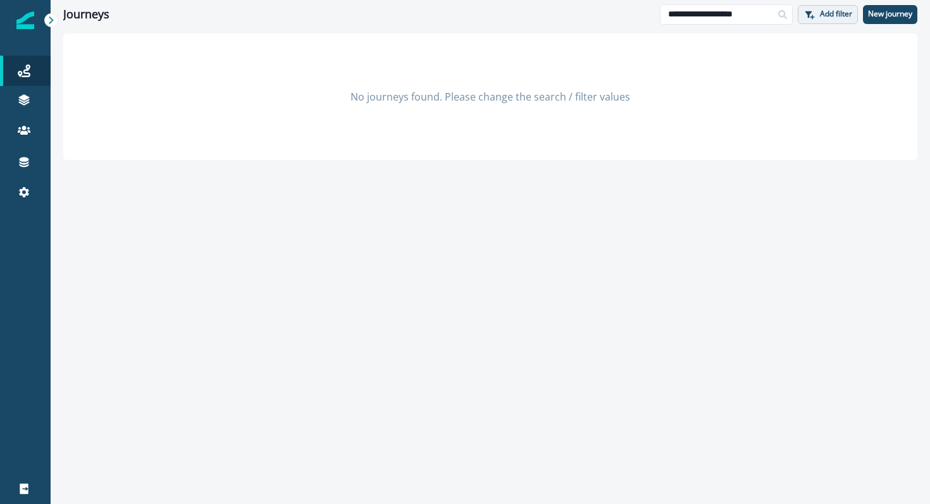
drag, startPoint x: 696, startPoint y: 16, endPoint x: 801, endPoint y: 20, distance: 104.4
click at [801, 20] on div "**********" at bounding box center [788, 14] width 257 height 20
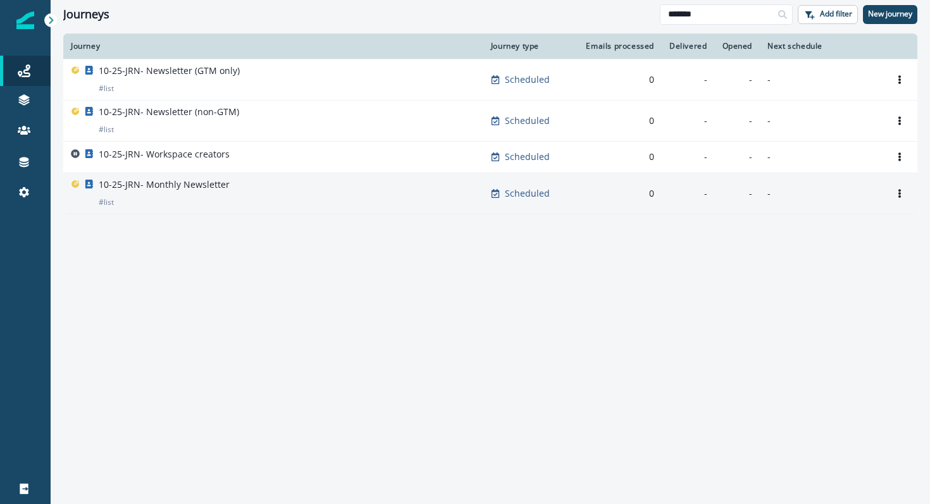
type input "*******"
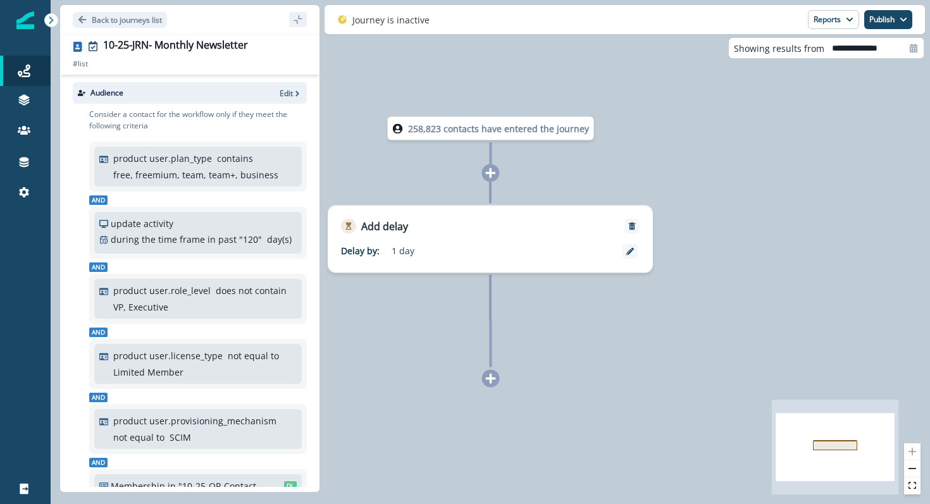
click at [292, 86] on div "Audience Edit" at bounding box center [190, 93] width 234 height 22
click at [293, 89] on icon "button" at bounding box center [297, 93] width 9 height 9
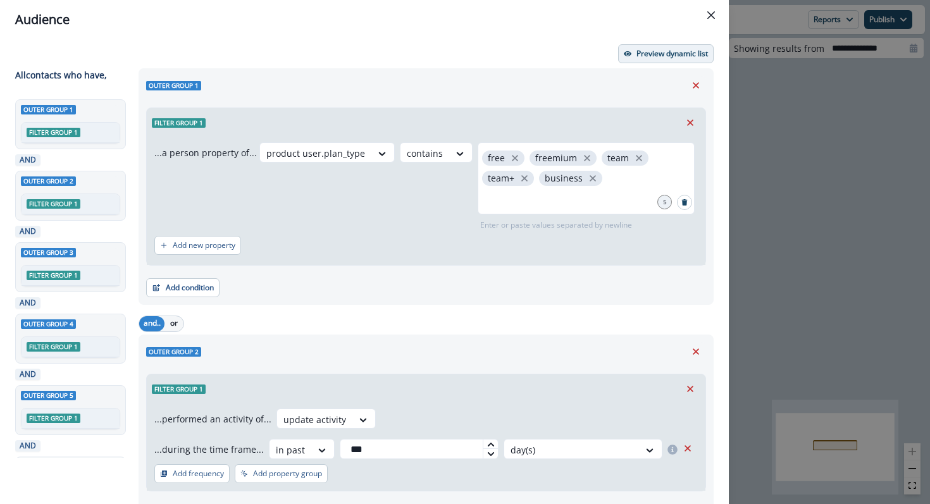
click at [648, 54] on p "Preview dynamic list" at bounding box center [671, 53] width 71 height 9
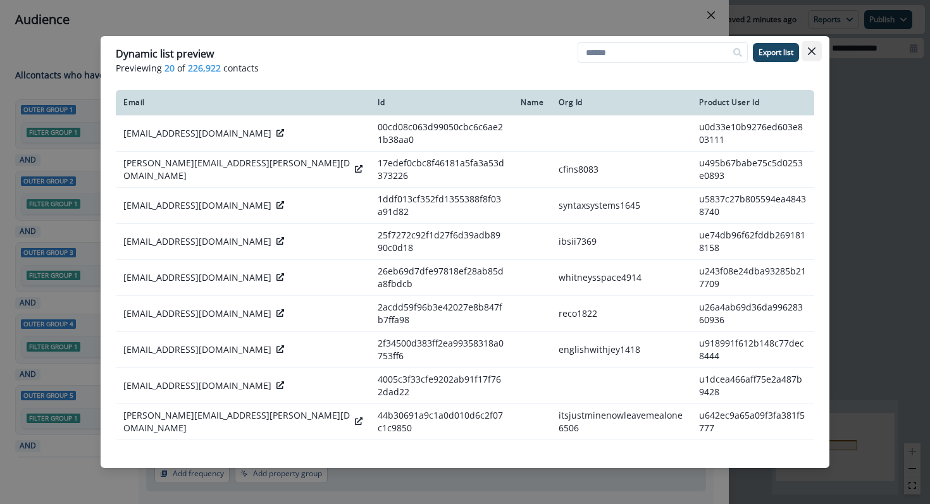
click at [809, 55] on button "Close" at bounding box center [811, 51] width 20 height 20
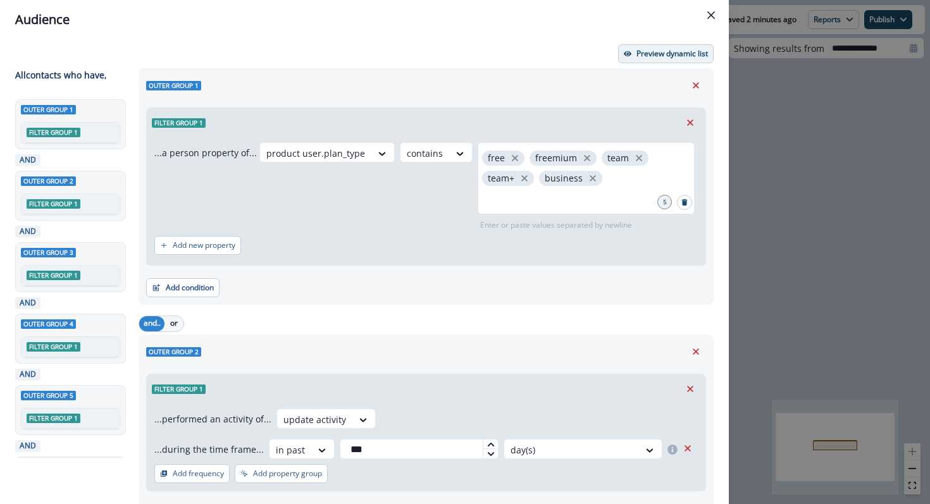
click at [676, 46] on button "Preview dynamic list" at bounding box center [666, 53] width 96 height 19
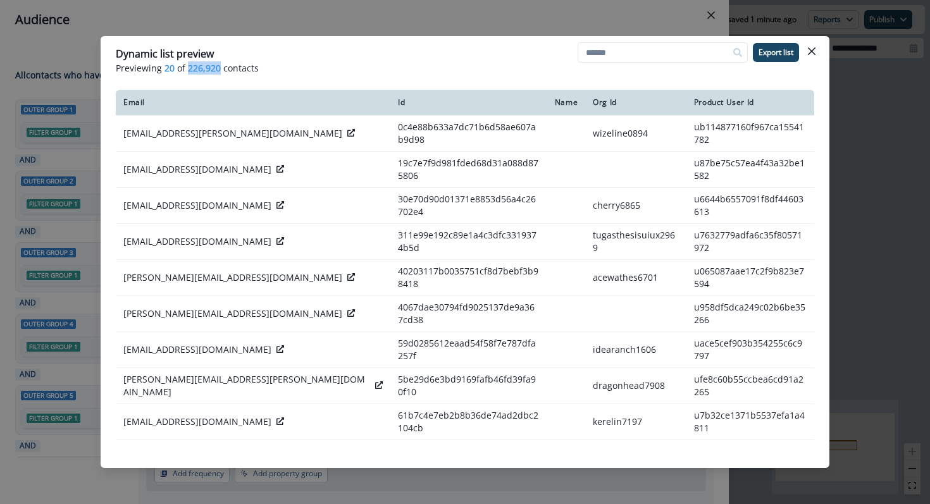
drag, startPoint x: 219, startPoint y: 68, endPoint x: 184, endPoint y: 70, distance: 35.5
click at [184, 70] on p "Previewing 20 of 226,920 contacts" at bounding box center [465, 67] width 698 height 13
copy p "226,920"
click at [814, 52] on icon "Close" at bounding box center [812, 51] width 8 height 8
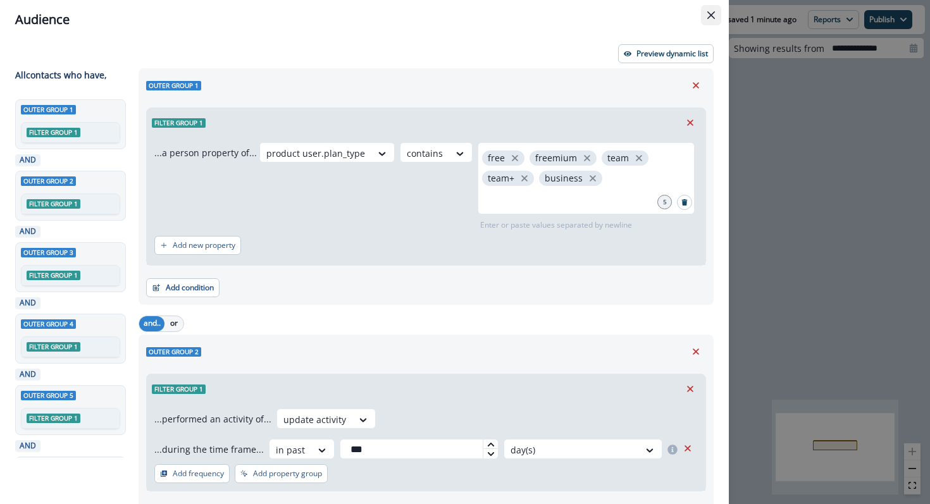
click at [709, 15] on icon "Close" at bounding box center [711, 15] width 8 height 8
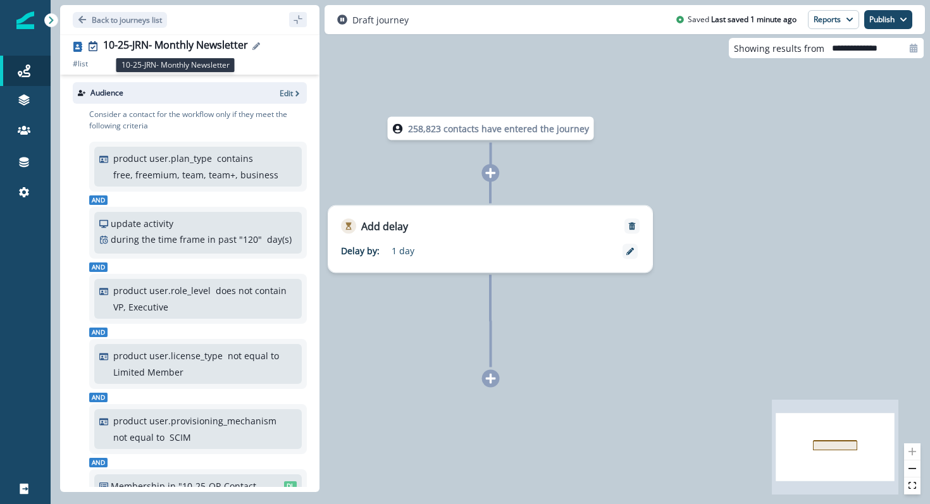
click at [207, 44] on div "10-25-JRN- Monthly Newsletter" at bounding box center [175, 46] width 145 height 14
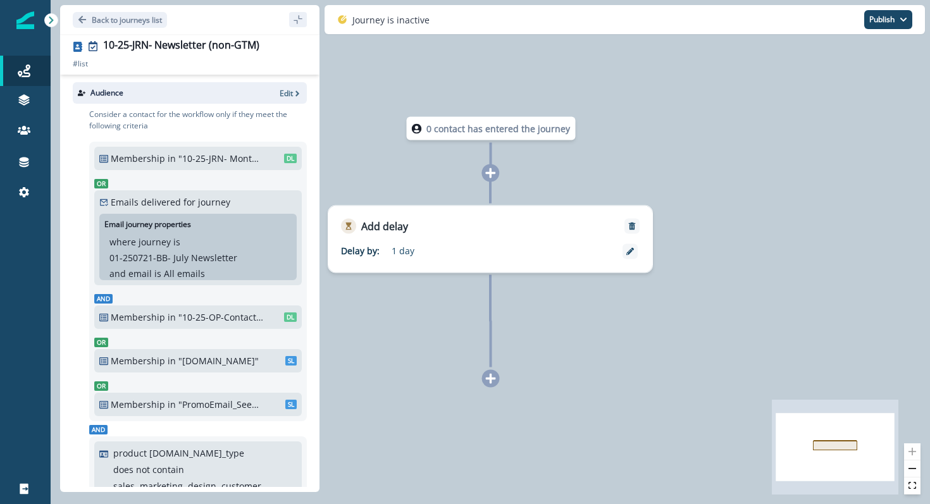
click at [230, 159] on p ""10-25-JRN- Monthly Newsletter"" at bounding box center [220, 158] width 85 height 13
click at [287, 94] on p "Edit" at bounding box center [286, 93] width 13 height 11
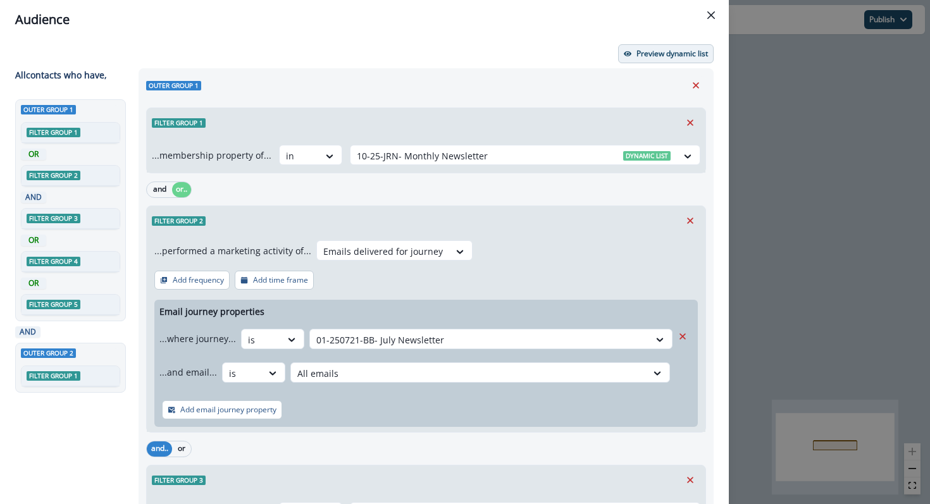
click at [695, 56] on p "Preview dynamic list" at bounding box center [671, 53] width 71 height 9
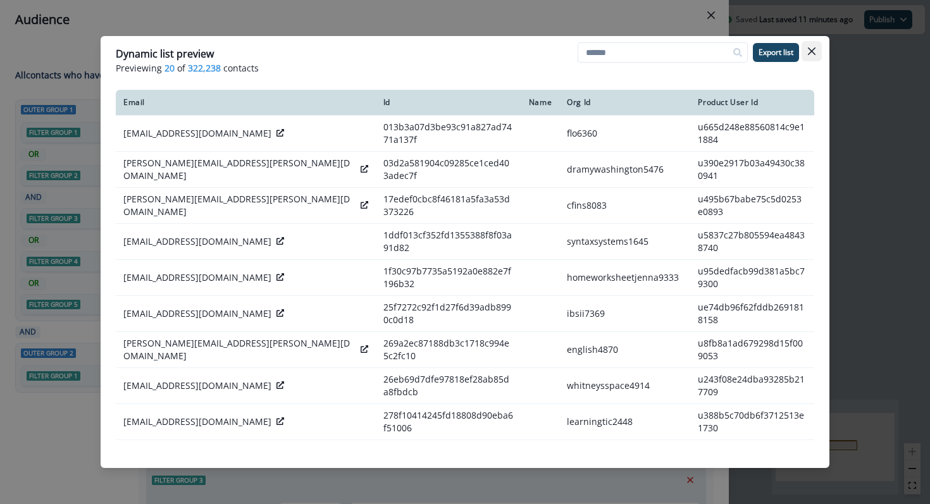
click at [816, 50] on button "Close" at bounding box center [811, 51] width 20 height 20
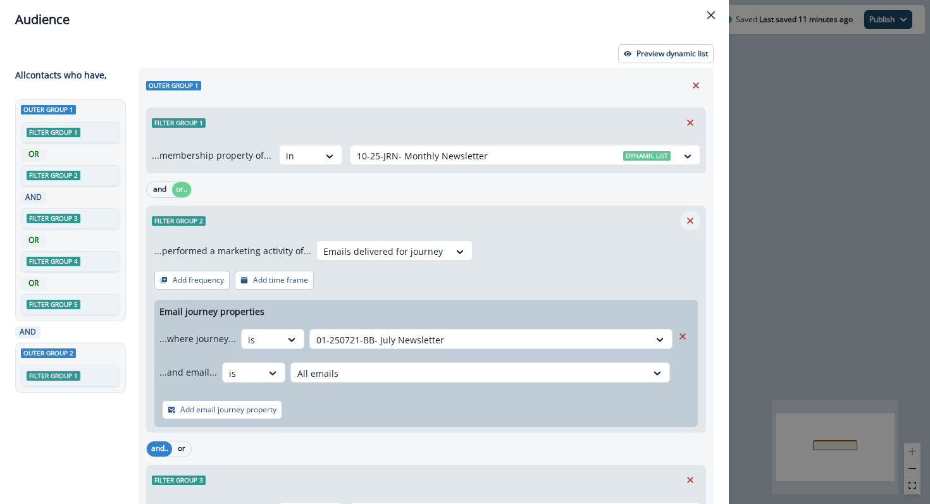
click at [689, 219] on icon "Remove" at bounding box center [690, 221] width 6 height 6
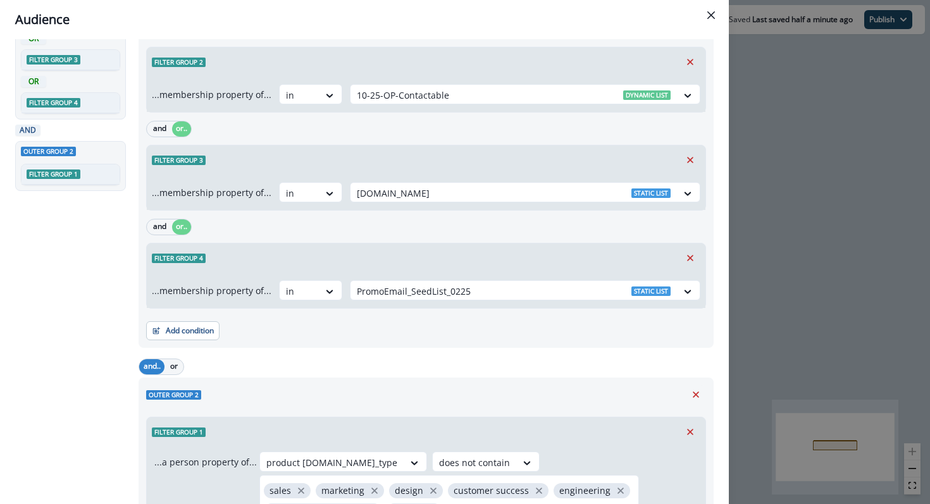
scroll to position [151, 0]
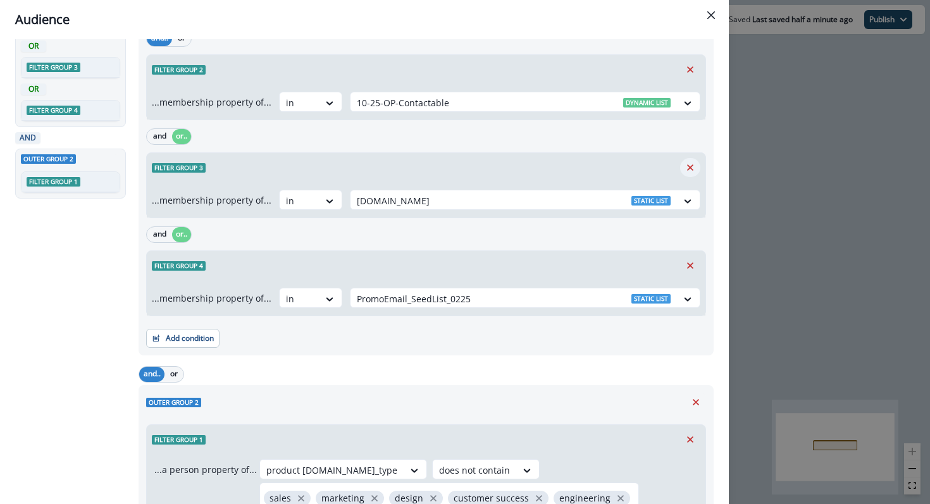
click at [693, 168] on icon "Remove" at bounding box center [689, 167] width 11 height 11
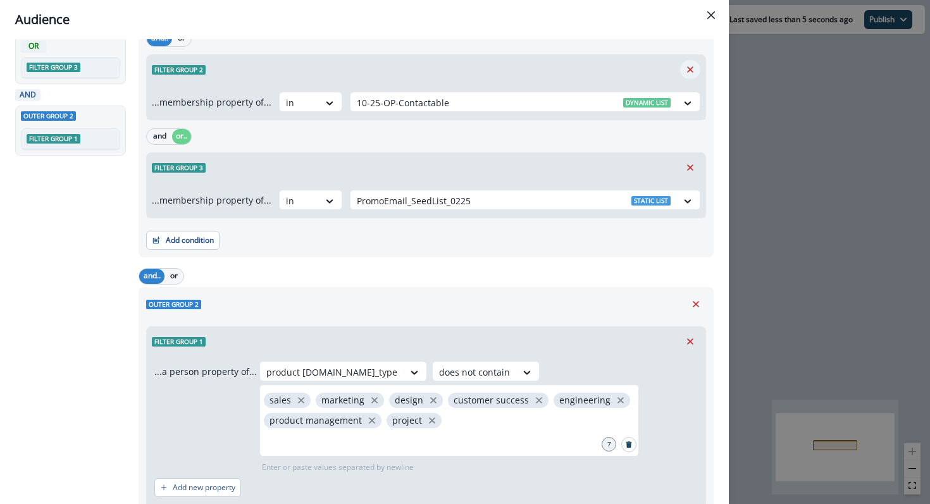
click at [695, 69] on icon "Remove" at bounding box center [689, 69] width 11 height 11
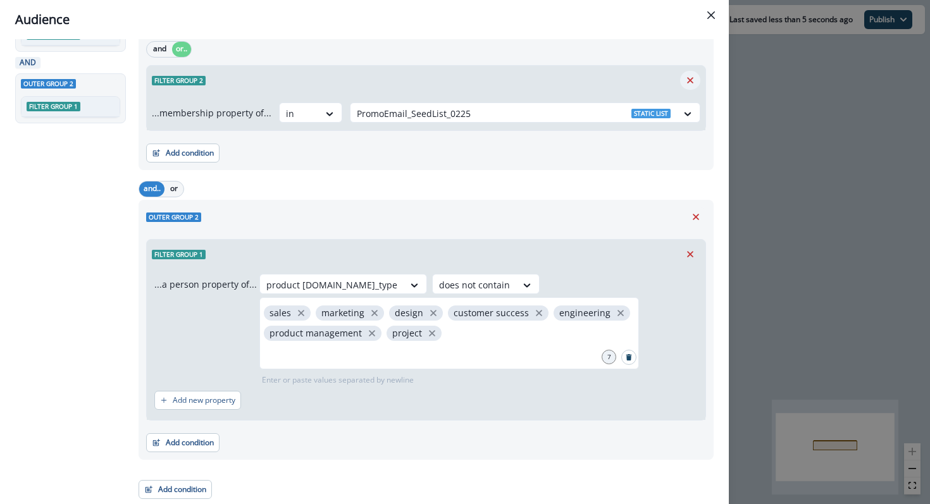
click at [688, 79] on icon "Remove" at bounding box center [690, 80] width 6 height 6
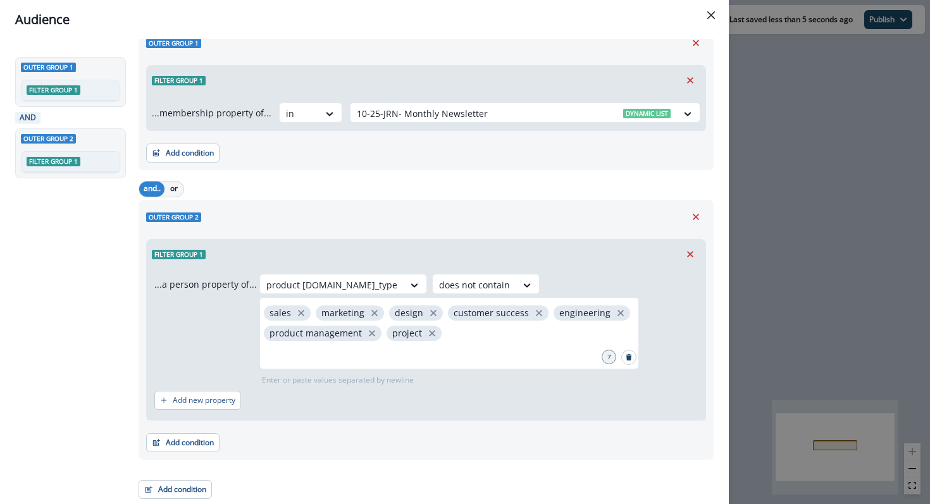
scroll to position [0, 0]
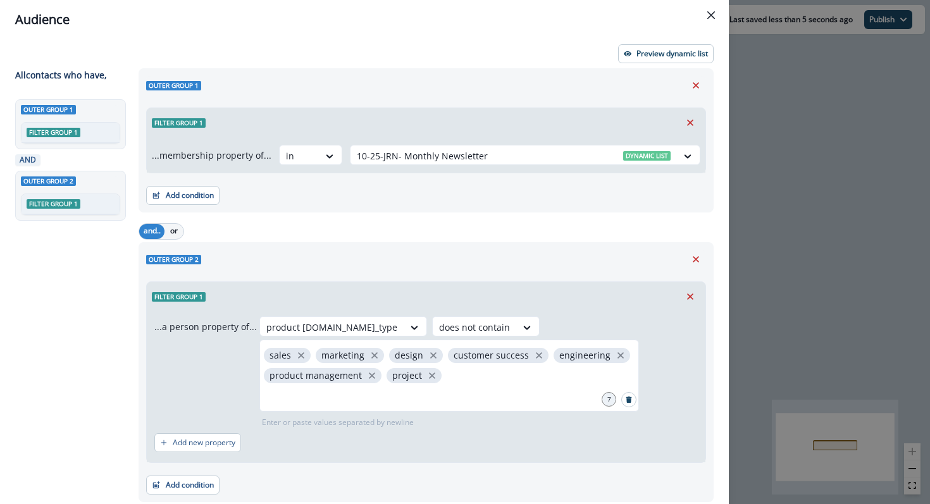
click at [622, 243] on div "Outer group 2 Filter group 1 ...a person property of... product user.work_type …" at bounding box center [426, 372] width 575 height 260
click at [676, 61] on button "Preview dynamic list" at bounding box center [666, 53] width 96 height 19
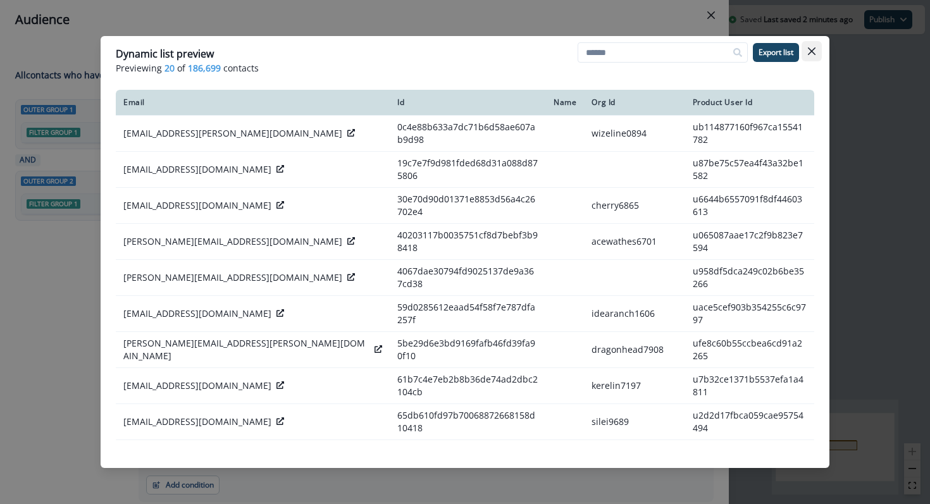
click at [813, 54] on icon "Close" at bounding box center [812, 51] width 8 height 8
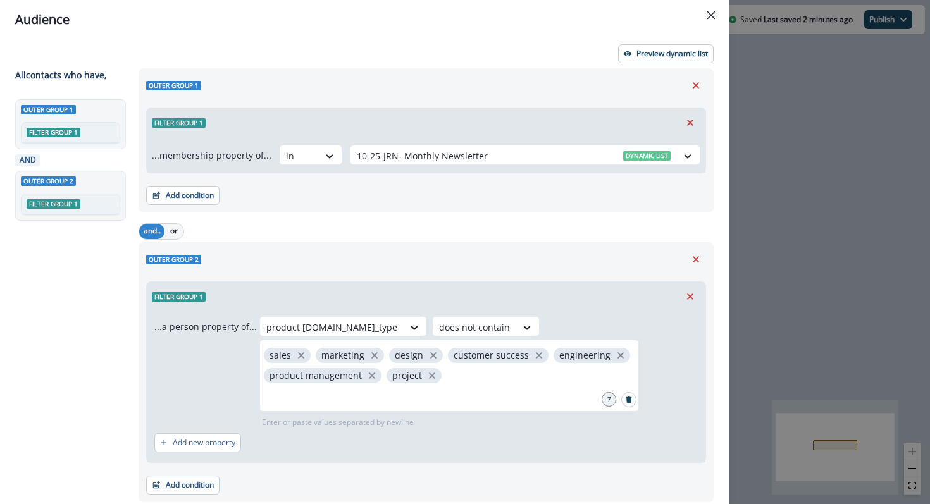
click at [559, 223] on div "and.. or" at bounding box center [426, 231] width 575 height 22
click at [716, 11] on button "Close" at bounding box center [711, 15] width 20 height 20
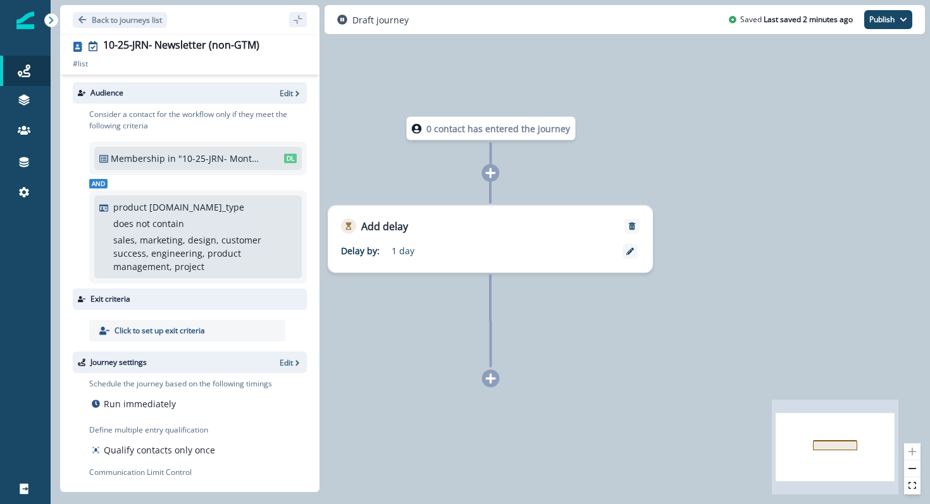
click at [283, 101] on div "Audience Edit" at bounding box center [190, 93] width 234 height 22
click at [285, 90] on p "Edit" at bounding box center [286, 93] width 13 height 11
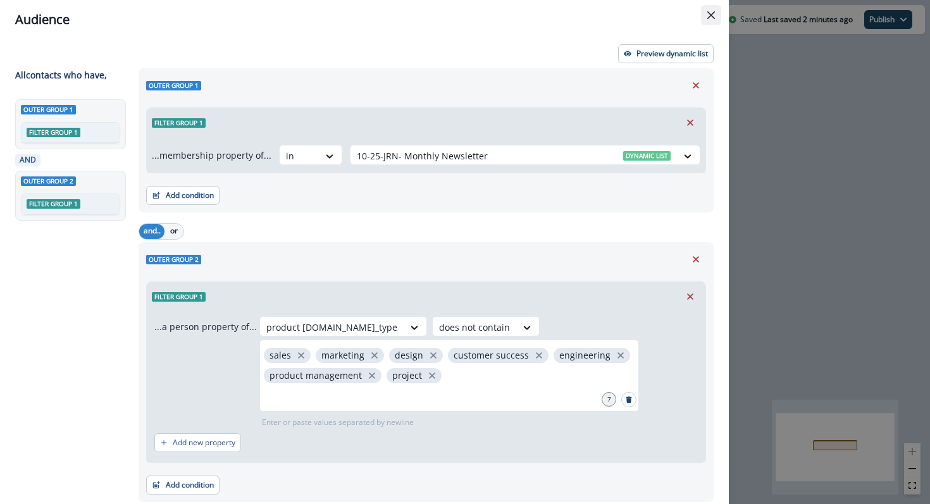
click at [715, 17] on button "Close" at bounding box center [711, 15] width 20 height 20
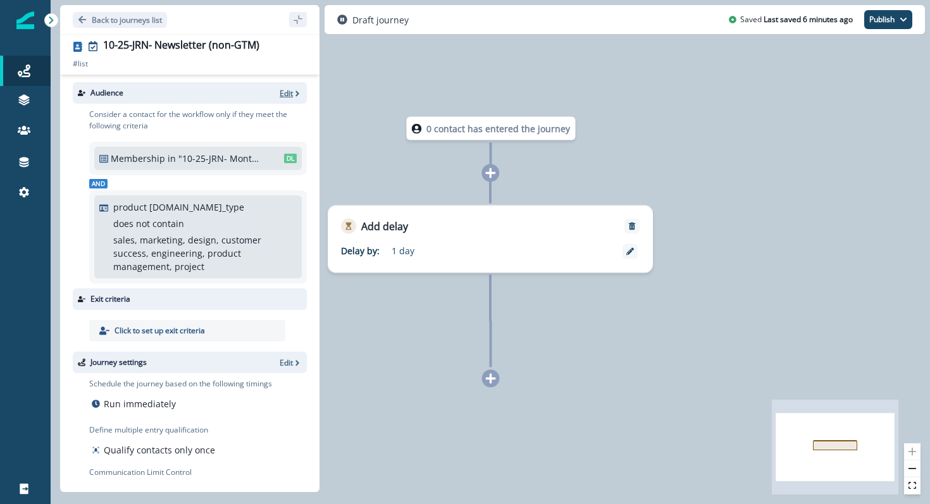
click at [295, 89] on icon "button" at bounding box center [297, 93] width 9 height 9
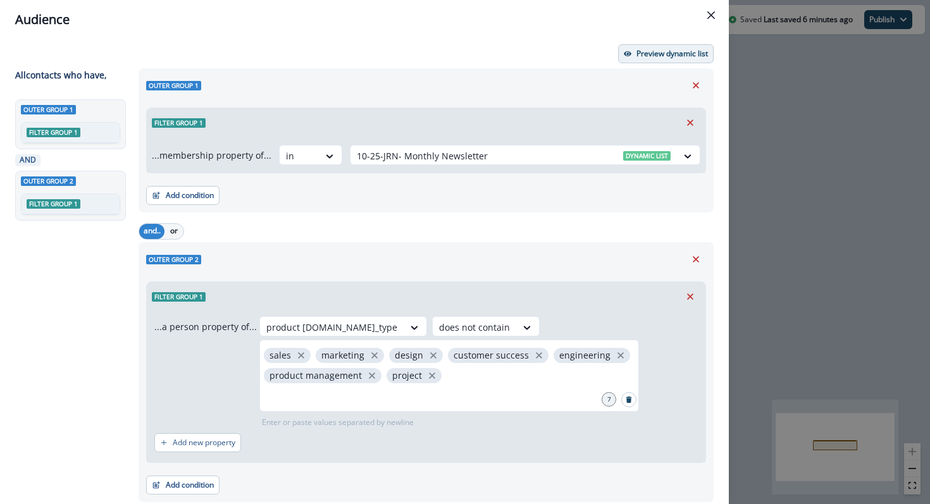
click at [666, 56] on p "Preview dynamic list" at bounding box center [671, 53] width 71 height 9
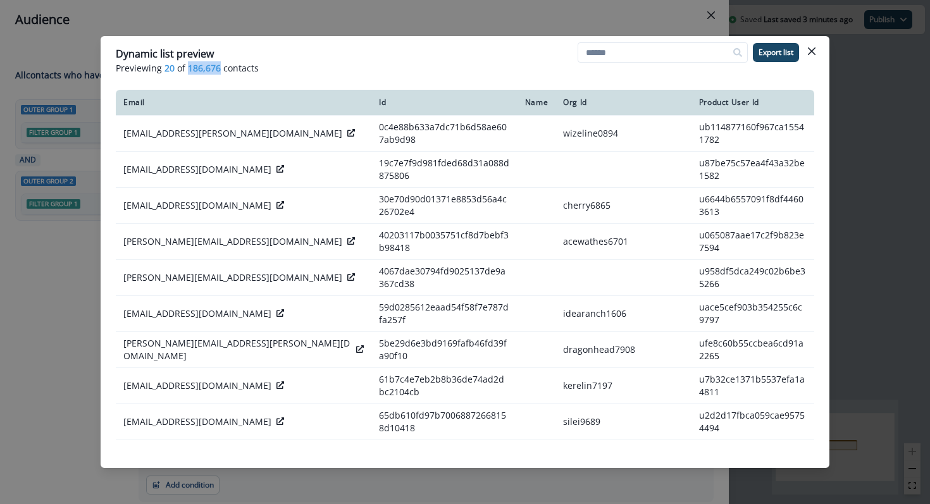
drag, startPoint x: 189, startPoint y: 65, endPoint x: 219, endPoint y: 68, distance: 30.5
click at [219, 68] on p "Previewing 20 of 186,676 contacts" at bounding box center [465, 67] width 698 height 13
copy span "186,676"
click at [813, 51] on icon "Close" at bounding box center [812, 51] width 8 height 8
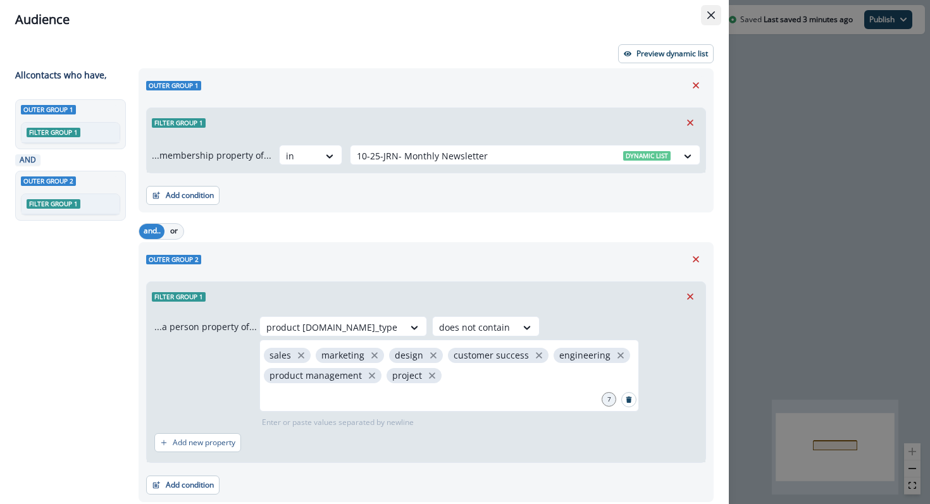
click at [705, 13] on button "Close" at bounding box center [711, 15] width 20 height 20
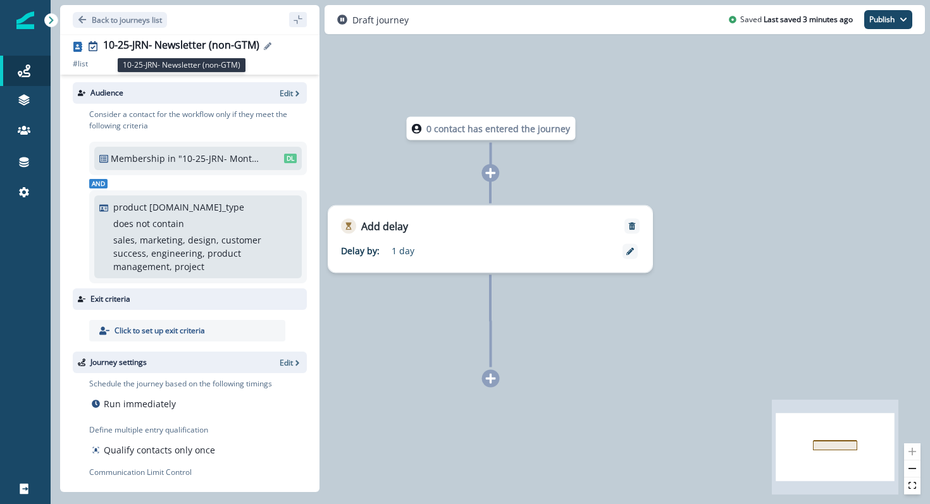
click at [195, 43] on div "10-25-JRN- Newsletter (non-GTM)" at bounding box center [181, 46] width 156 height 14
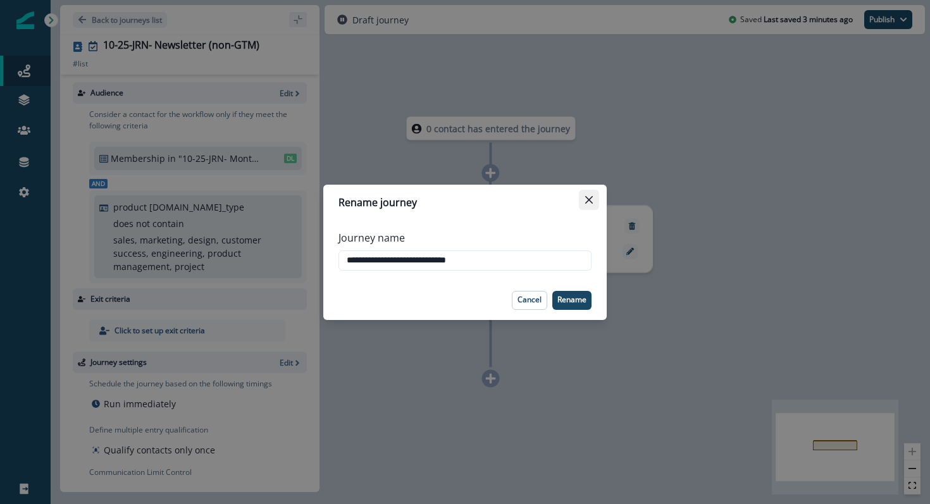
click at [593, 198] on button "Close" at bounding box center [589, 200] width 20 height 20
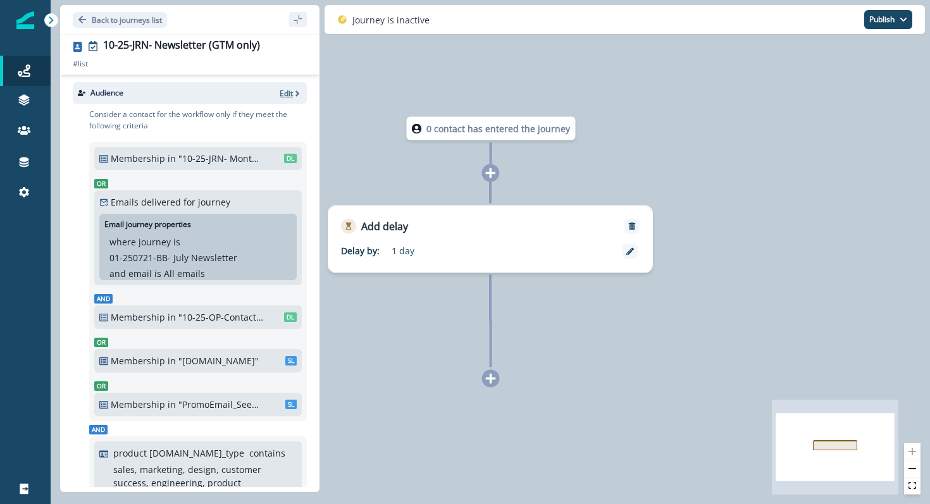
click at [287, 97] on p "Edit" at bounding box center [286, 93] width 13 height 11
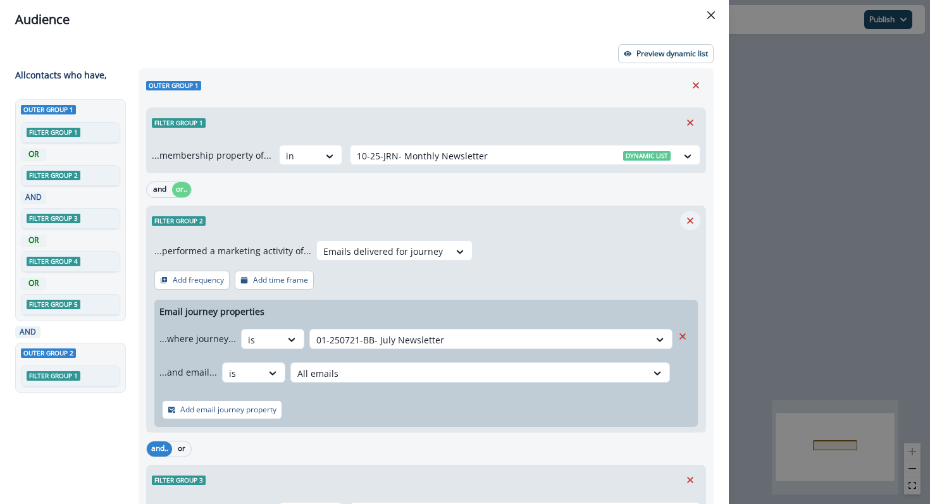
click at [690, 222] on icon "Remove" at bounding box center [689, 220] width 11 height 11
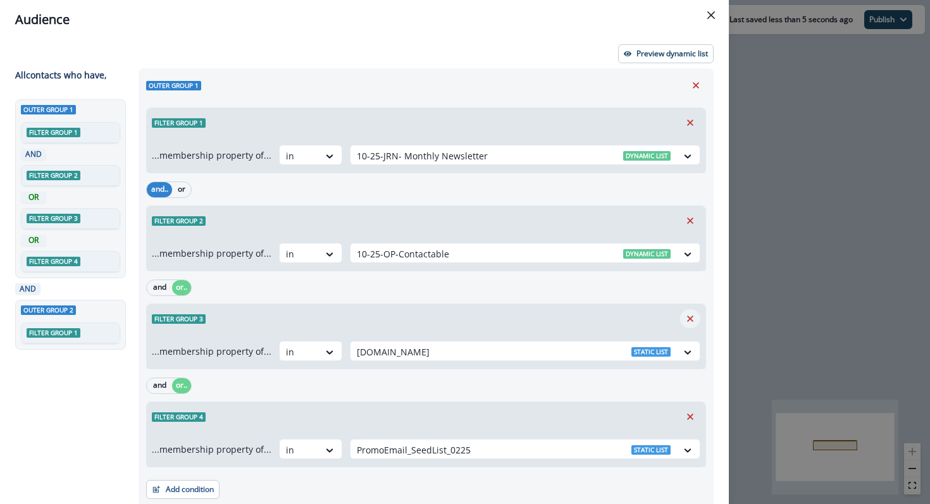
click at [693, 318] on icon "Remove" at bounding box center [689, 318] width 11 height 11
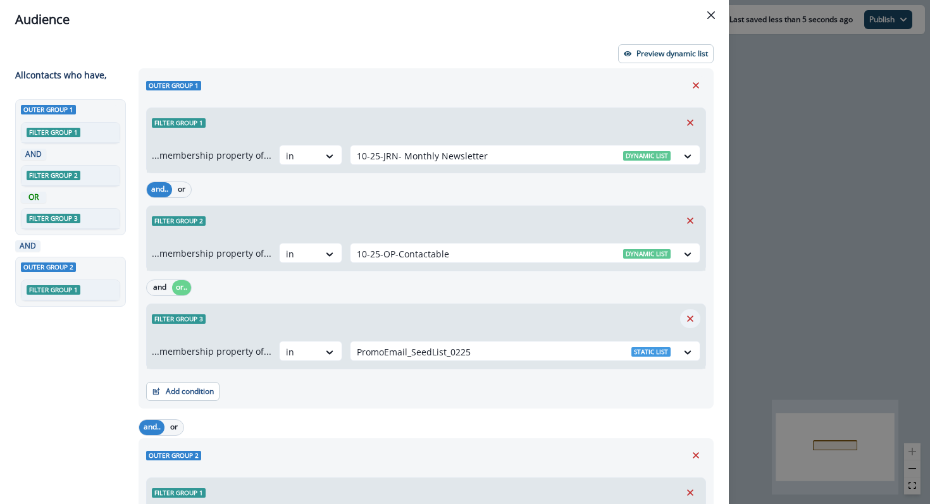
click at [693, 322] on icon "Remove" at bounding box center [689, 318] width 11 height 11
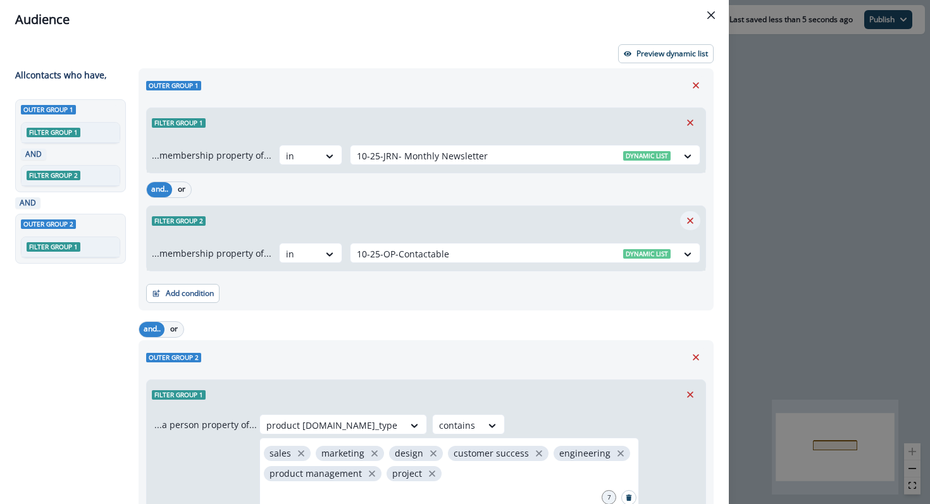
click at [687, 222] on icon "Remove" at bounding box center [689, 220] width 11 height 11
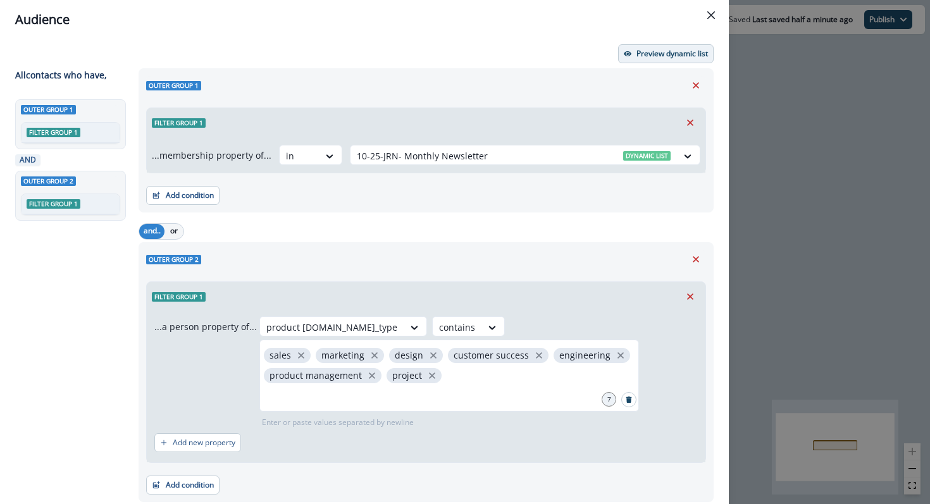
click at [676, 50] on p "Preview dynamic list" at bounding box center [671, 53] width 71 height 9
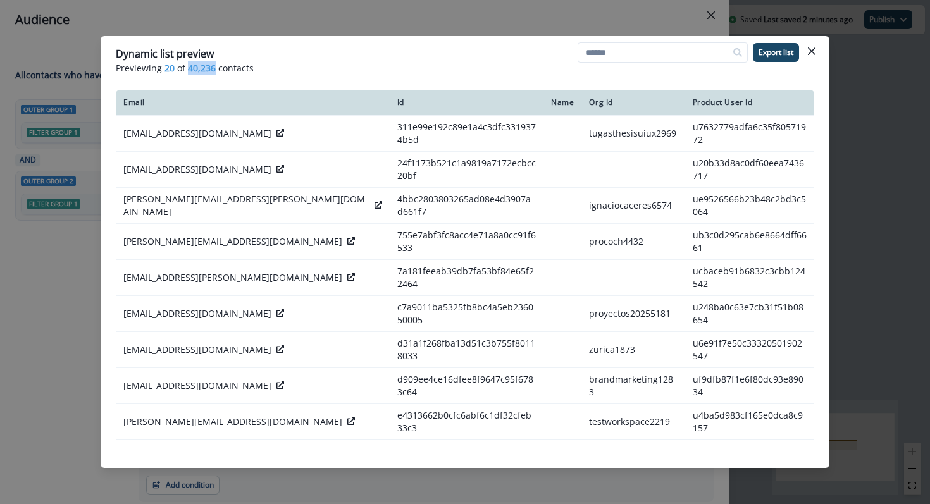
drag, startPoint x: 215, startPoint y: 69, endPoint x: 188, endPoint y: 69, distance: 27.2
click at [188, 69] on p "Previewing 20 of 40,236 contacts" at bounding box center [465, 67] width 698 height 13
copy span "40,236"
click at [811, 51] on icon "Close" at bounding box center [812, 51] width 8 height 8
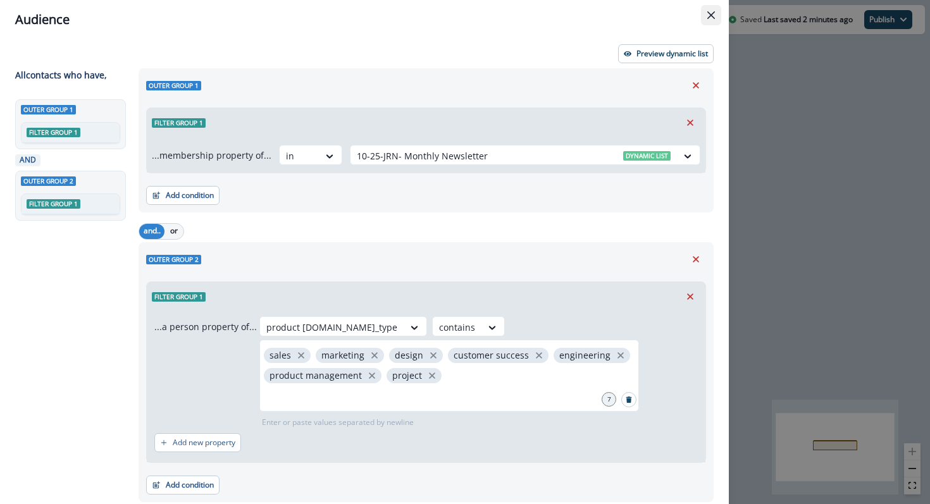
click at [709, 17] on icon "Close" at bounding box center [711, 15] width 8 height 8
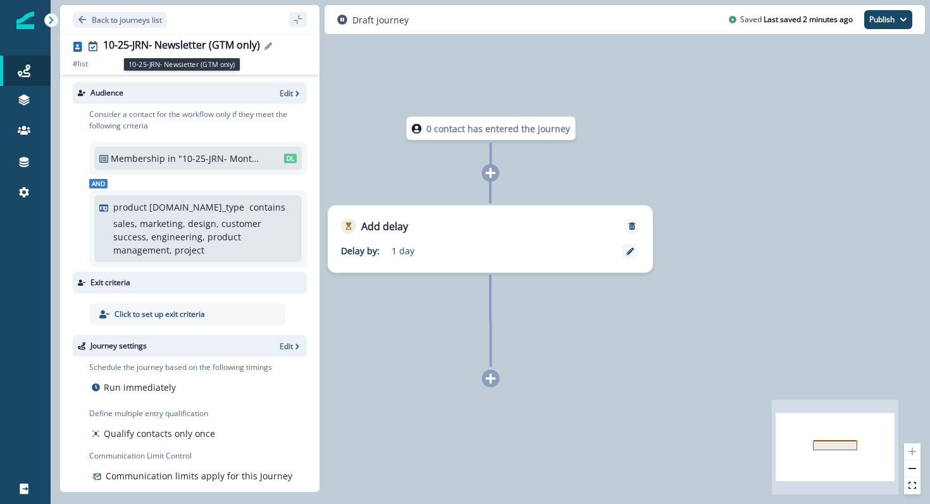
click at [216, 50] on div "10-25-JRN- Newsletter (GTM only)" at bounding box center [181, 46] width 157 height 14
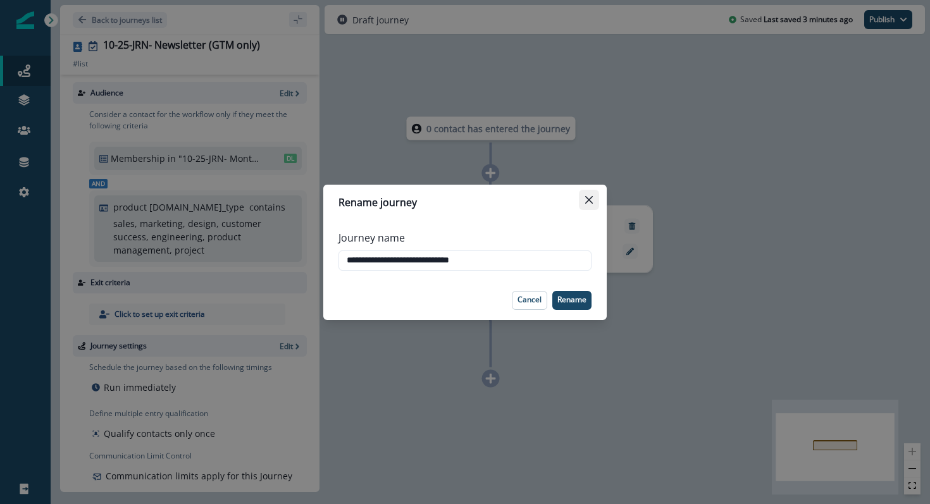
click at [590, 197] on icon "Close" at bounding box center [589, 200] width 8 height 8
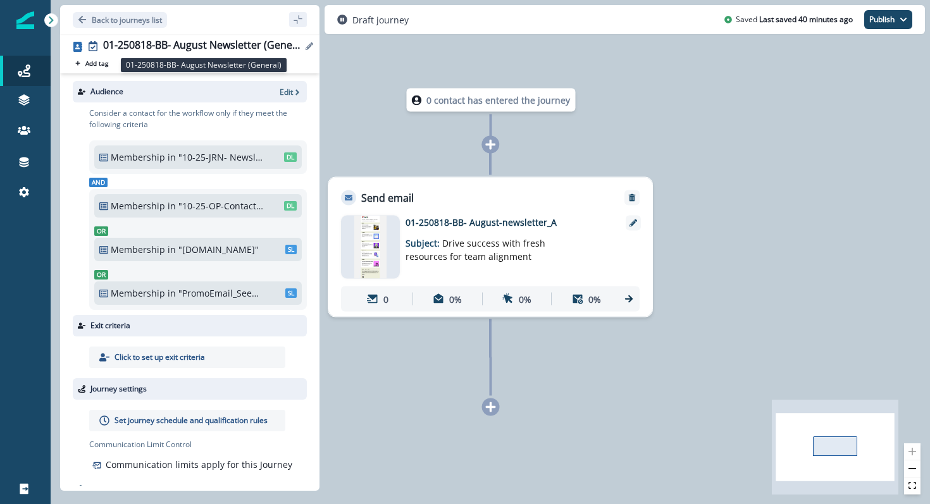
click at [263, 53] on div "01-250818-BB- August Newsletter (General)" at bounding box center [202, 46] width 199 height 14
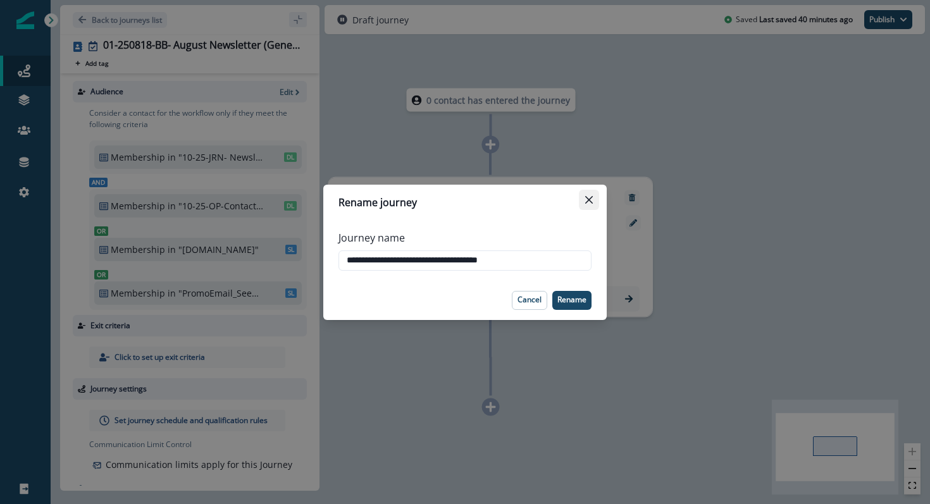
click at [590, 198] on icon "Close" at bounding box center [589, 199] width 8 height 8
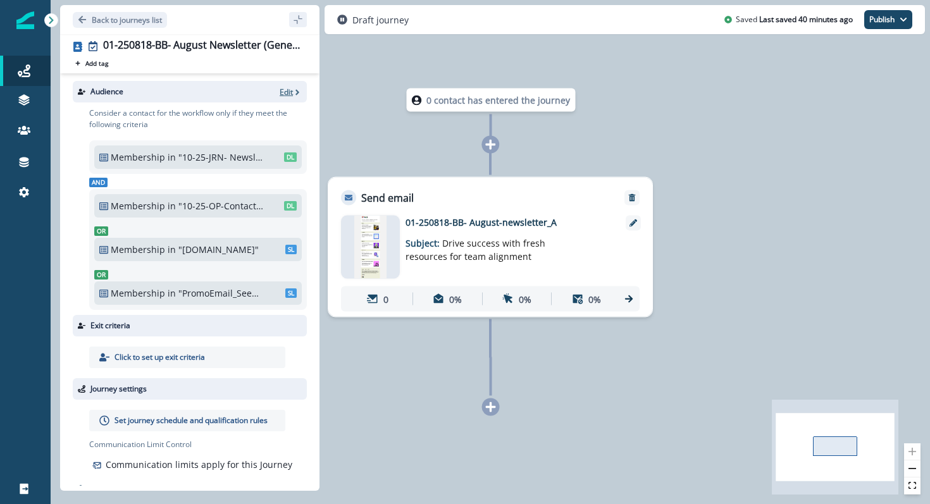
click at [293, 92] on icon "button" at bounding box center [297, 92] width 9 height 9
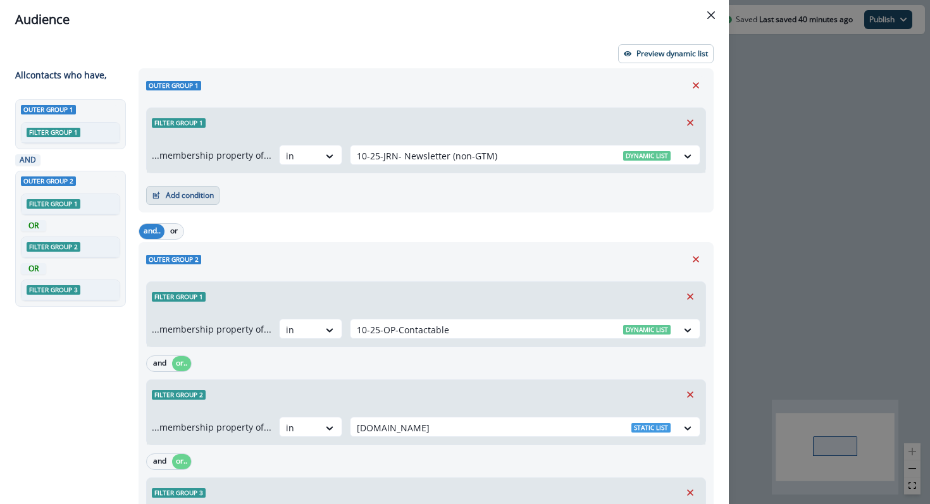
click at [211, 193] on button "Add condition" at bounding box center [182, 195] width 73 height 19
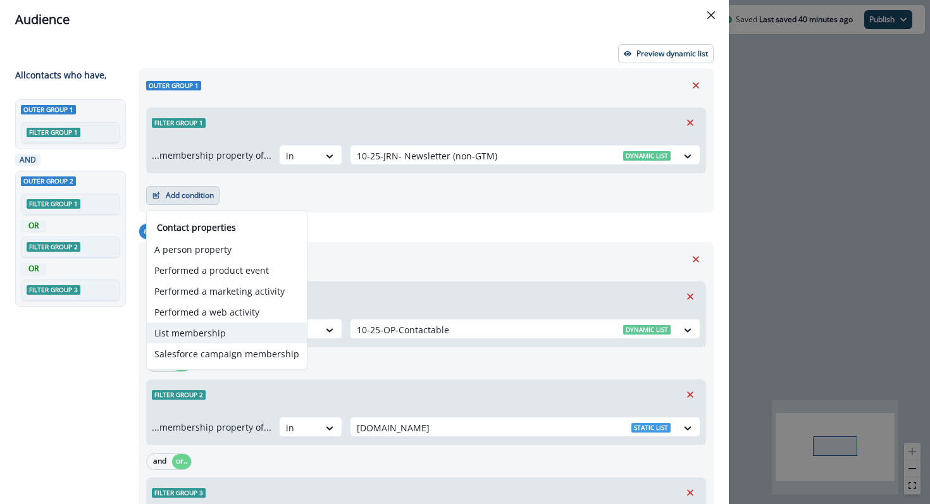
click at [209, 328] on button "List membership" at bounding box center [227, 333] width 160 height 21
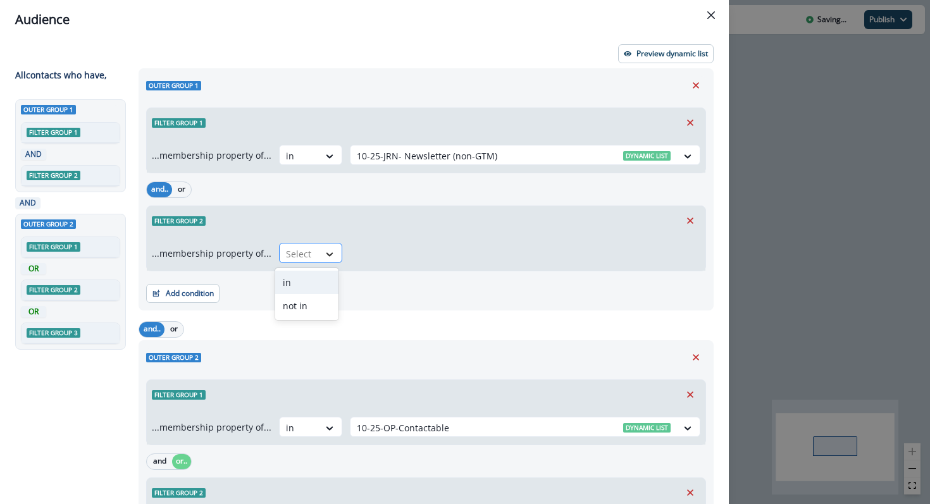
click at [319, 255] on div at bounding box center [330, 254] width 22 height 13
click at [318, 275] on div "in" at bounding box center [306, 282] width 63 height 23
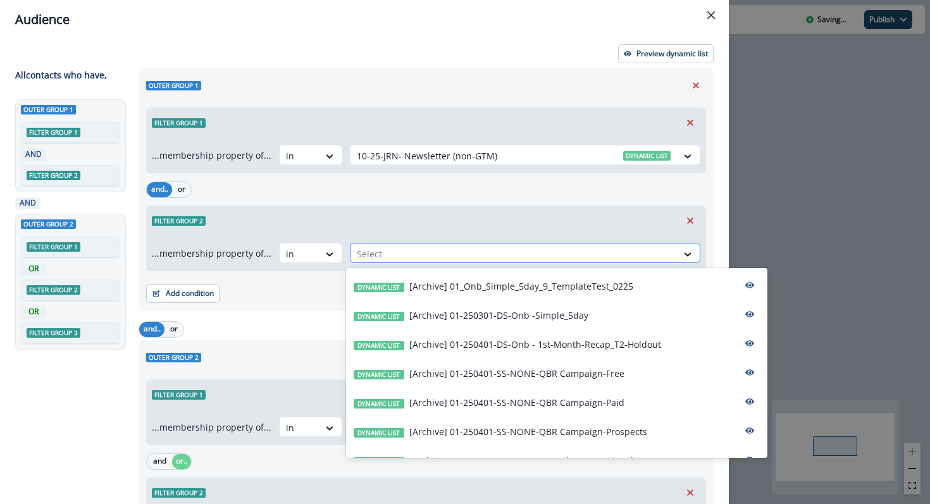
click at [389, 249] on div at bounding box center [514, 254] width 314 height 16
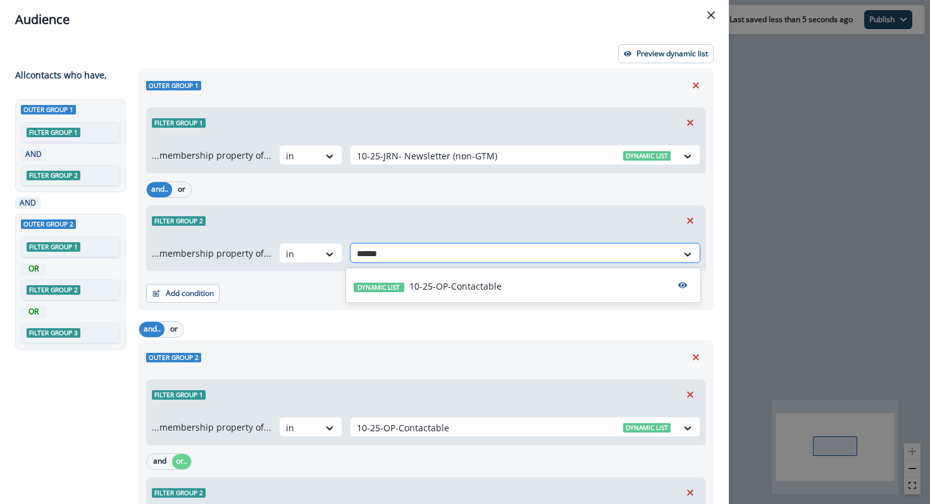
type input "*******"
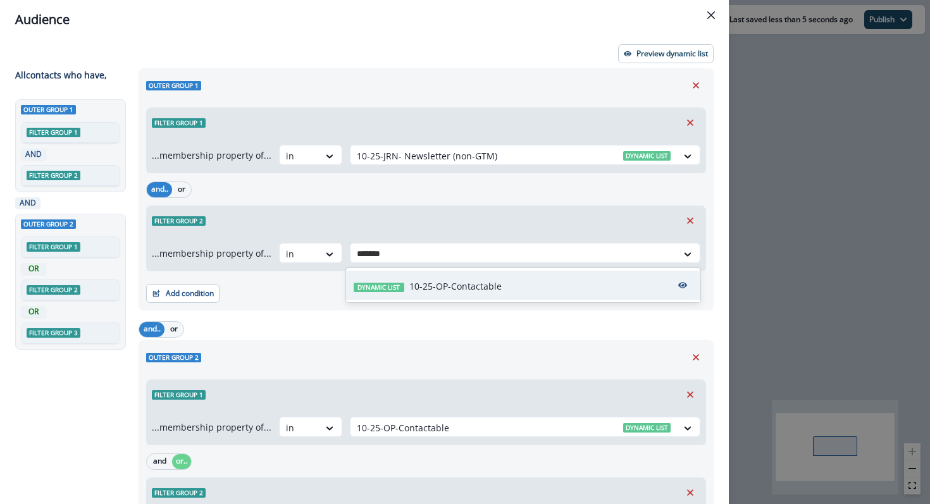
click at [429, 291] on p "10-25-OP-Contactable" at bounding box center [455, 286] width 92 height 13
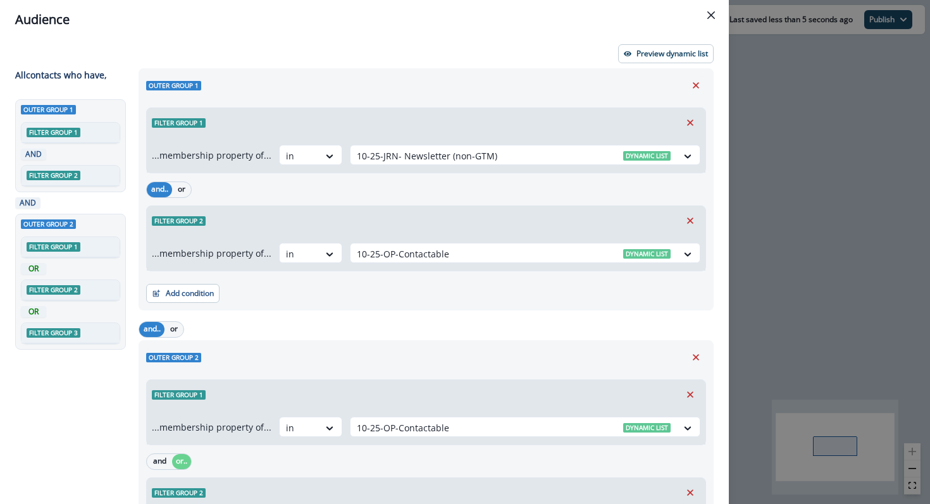
click at [429, 291] on div "Add condition Contact properties A person property Performed a product event Pe…" at bounding box center [426, 287] width 560 height 32
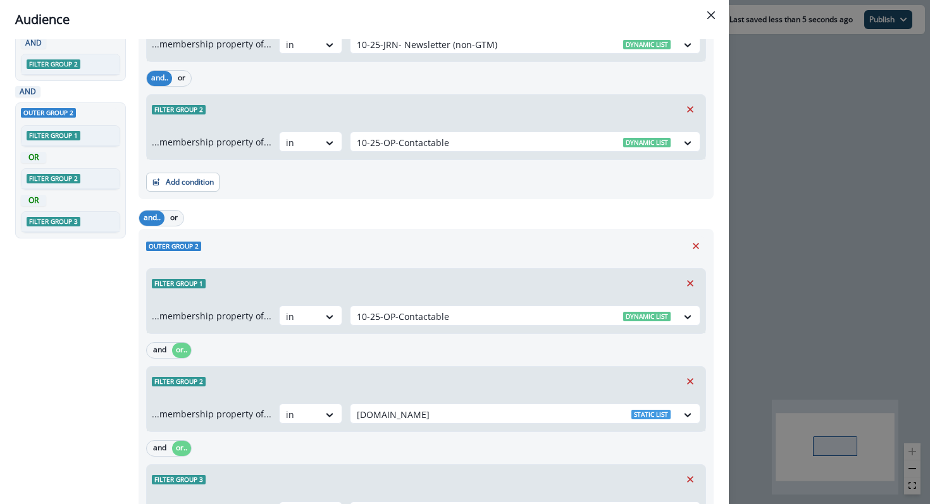
scroll to position [108, 0]
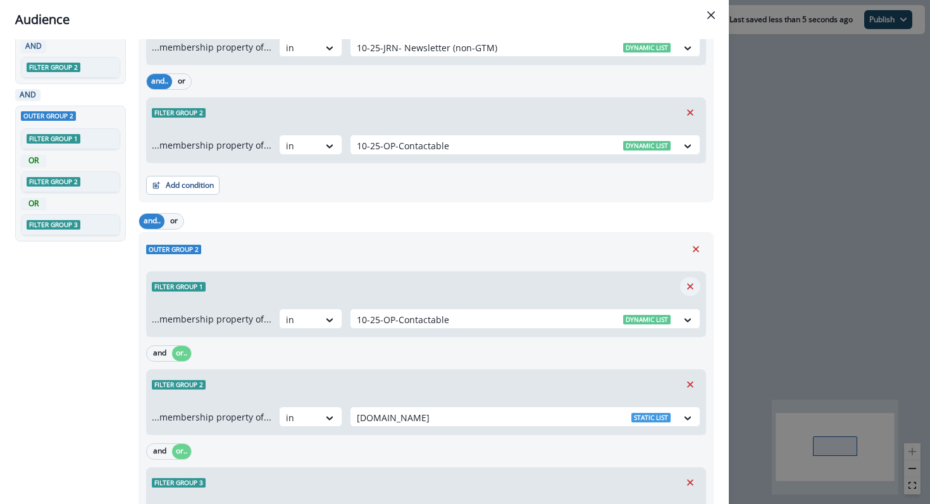
click at [693, 283] on icon "Remove" at bounding box center [690, 286] width 6 height 6
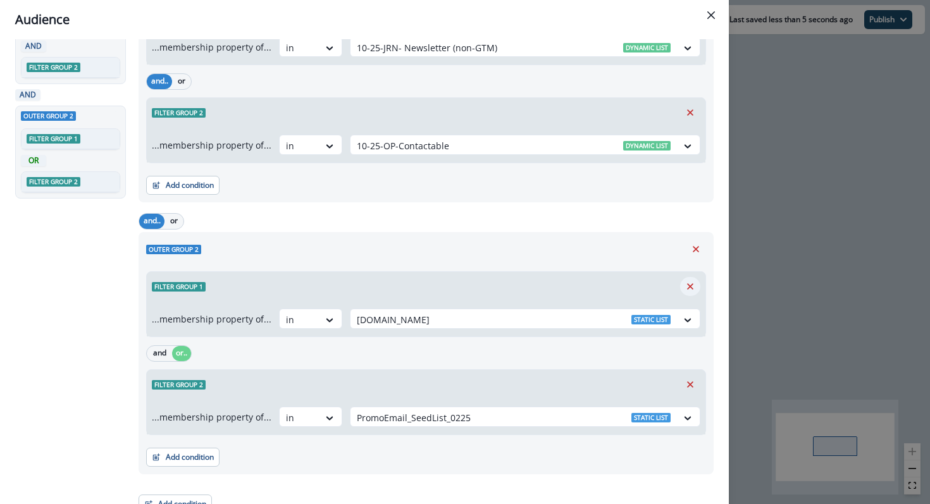
scroll to position [123, 0]
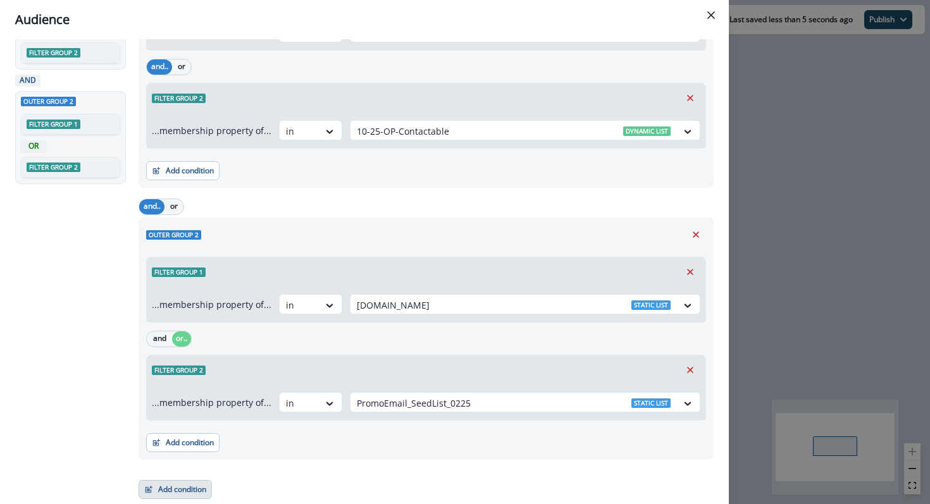
click at [192, 485] on button "Add condition" at bounding box center [175, 489] width 73 height 19
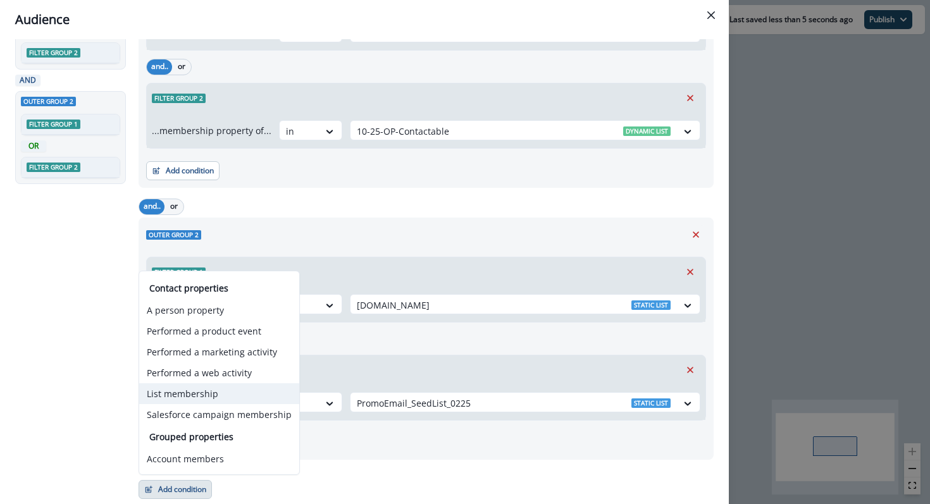
click at [205, 396] on button "List membership" at bounding box center [219, 393] width 160 height 21
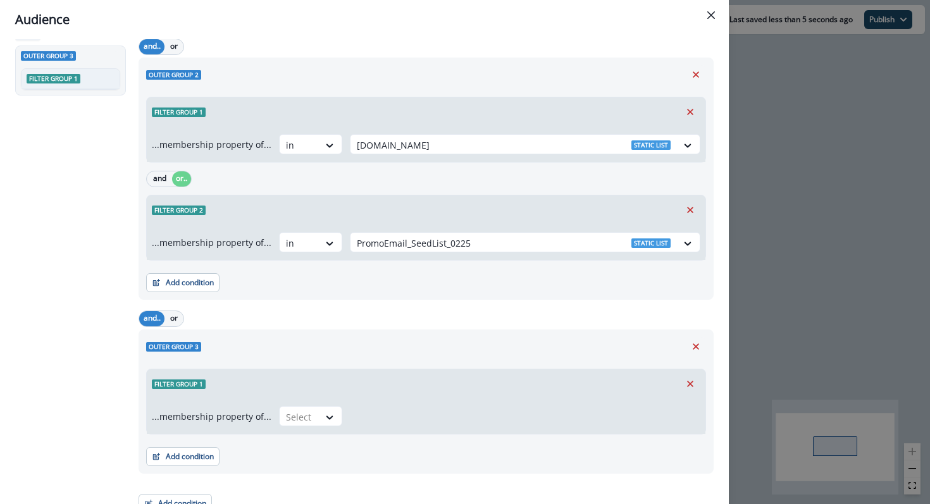
scroll to position [287, 0]
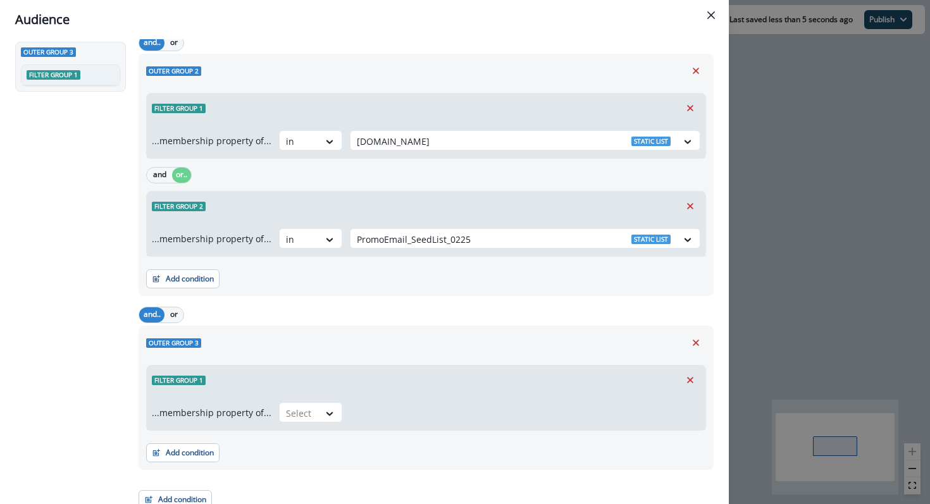
click at [304, 424] on div "...membership property of... Select" at bounding box center [426, 412] width 559 height 35
click at [305, 411] on div at bounding box center [299, 413] width 27 height 16
click at [311, 433] on div "in" at bounding box center [306, 441] width 63 height 23
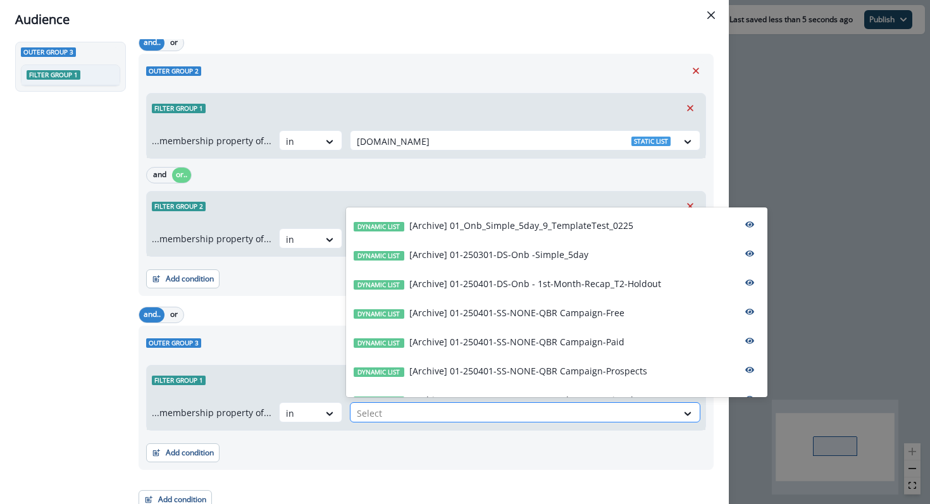
click at [362, 414] on div at bounding box center [514, 413] width 314 height 16
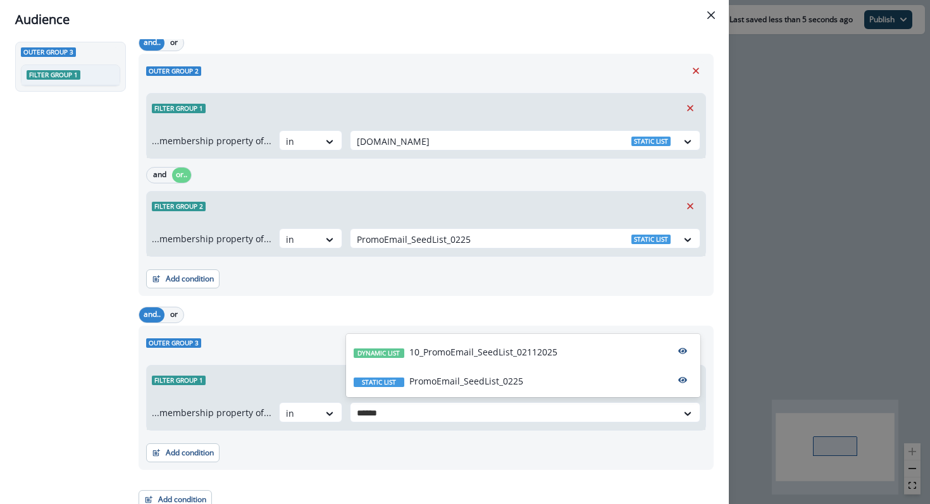
type input "*******"
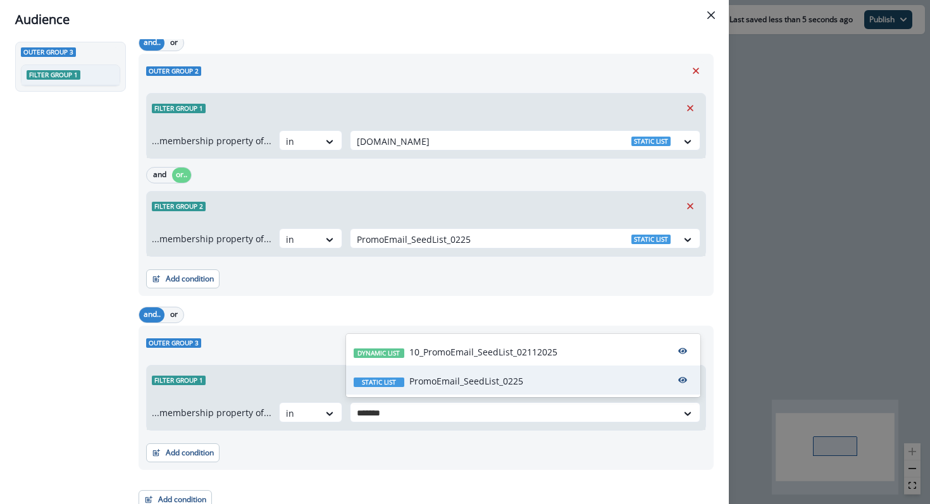
click at [426, 374] on p "PromoEmail_SeedList_0225" at bounding box center [466, 380] width 114 height 13
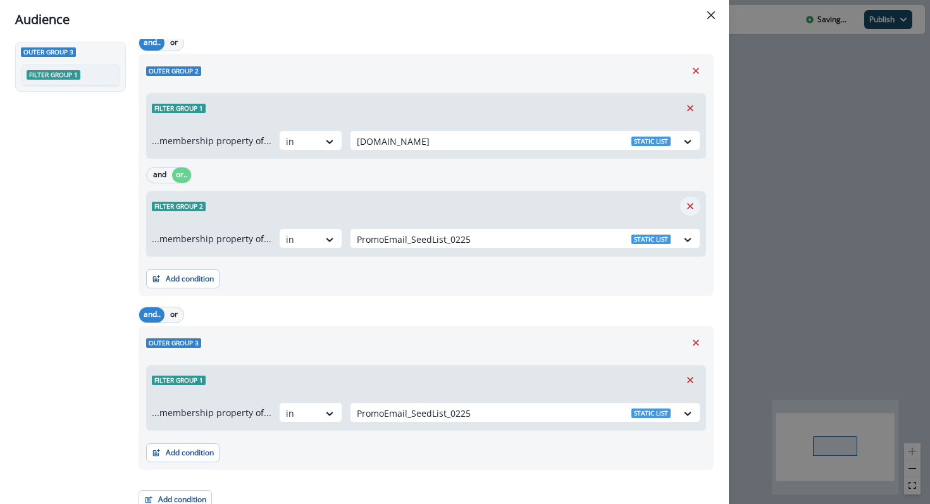
click at [692, 204] on icon "Remove" at bounding box center [689, 206] width 11 height 11
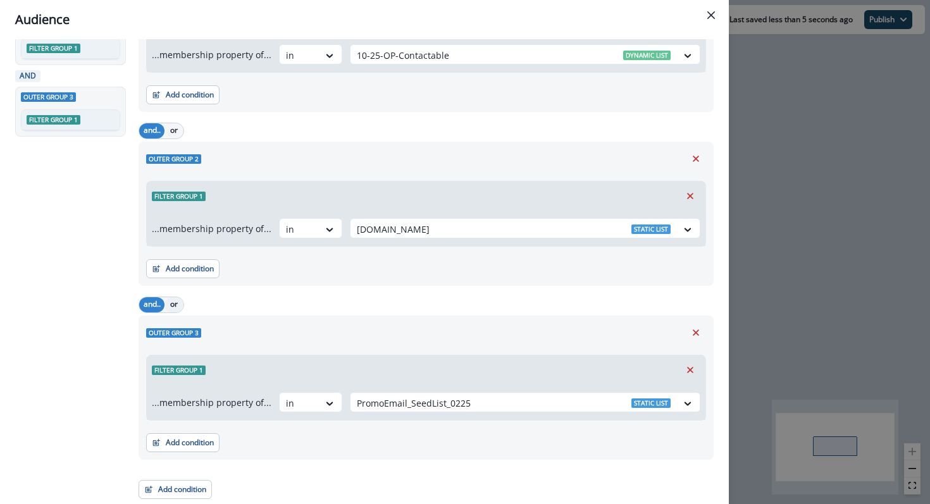
click at [175, 307] on button "or" at bounding box center [173, 304] width 19 height 15
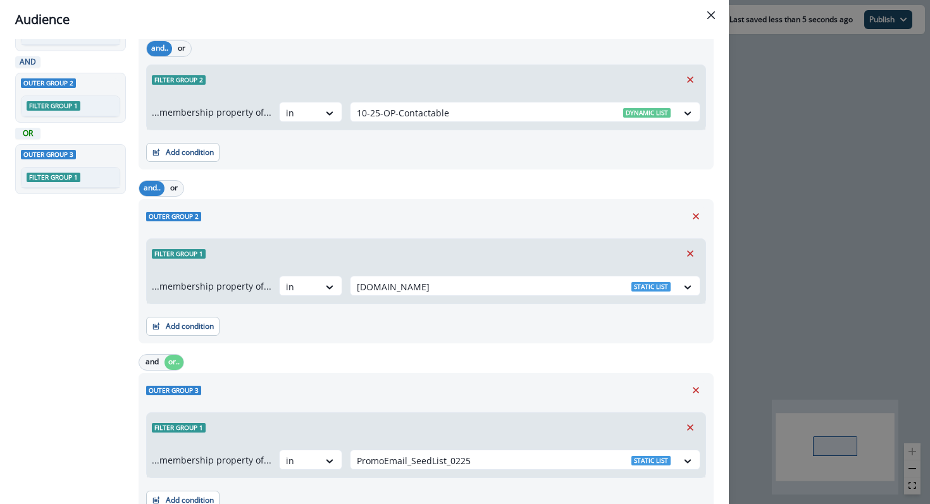
scroll to position [126, 0]
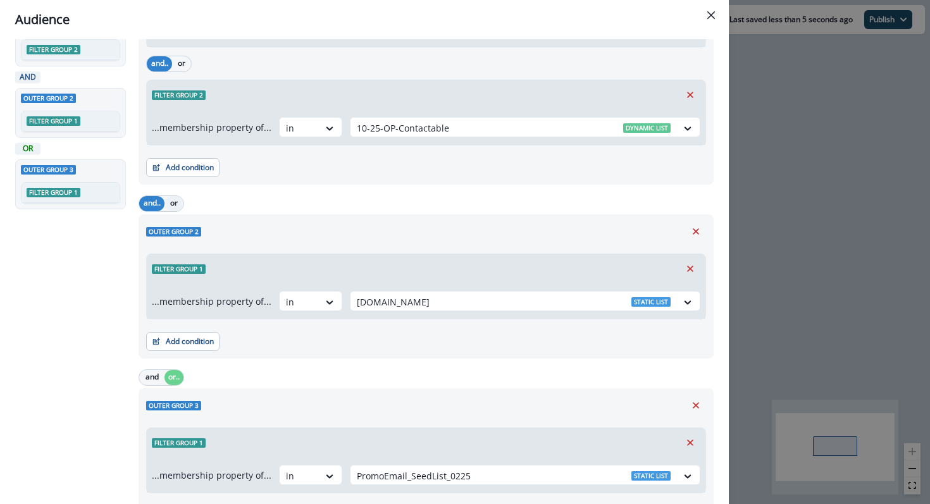
click at [181, 202] on button "or" at bounding box center [173, 203] width 19 height 15
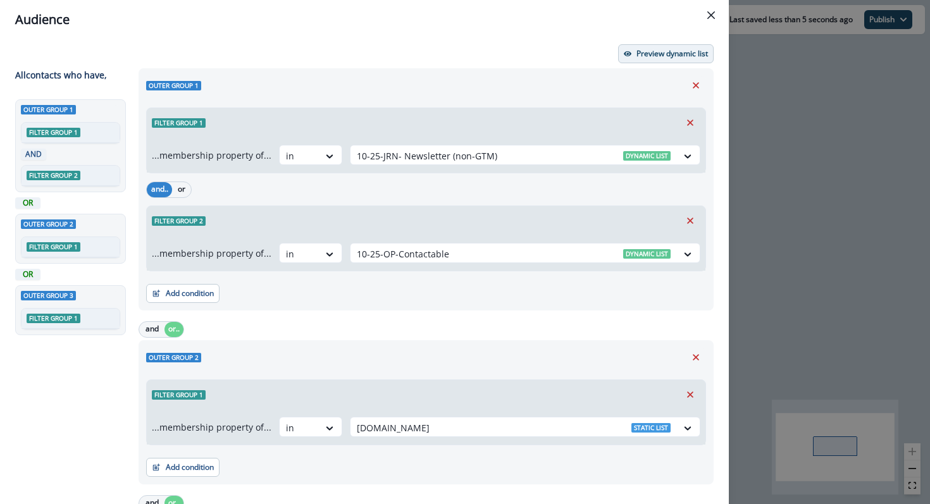
click at [689, 51] on p "Preview dynamic list" at bounding box center [671, 53] width 71 height 9
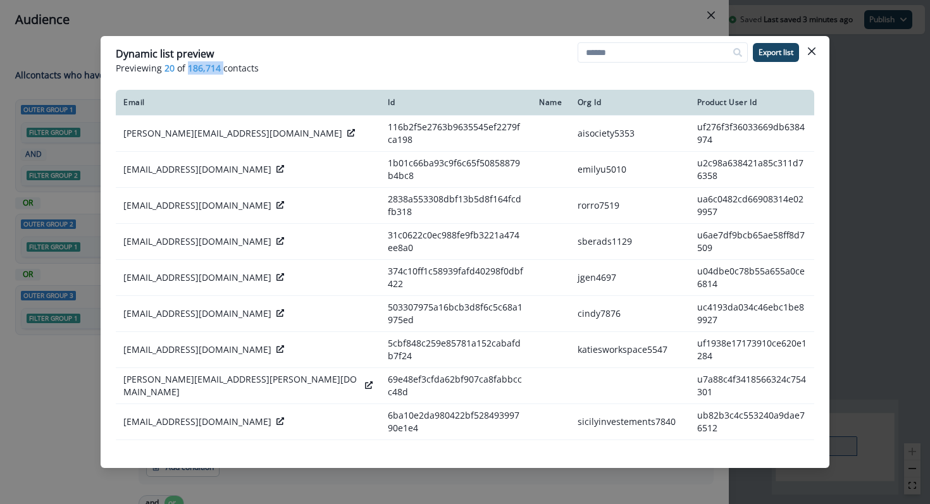
drag, startPoint x: 222, startPoint y: 65, endPoint x: 187, endPoint y: 65, distance: 34.8
click at [187, 65] on p "Previewing 20 of 186,714 contacts" at bounding box center [465, 67] width 698 height 13
copy span "186,714"
click at [818, 46] on button "Close" at bounding box center [811, 51] width 20 height 20
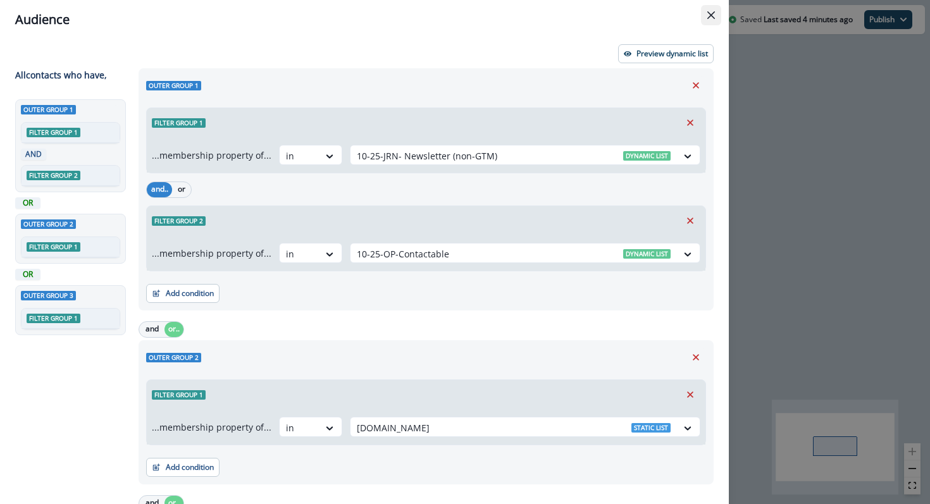
click at [706, 10] on button "Close" at bounding box center [711, 15] width 20 height 20
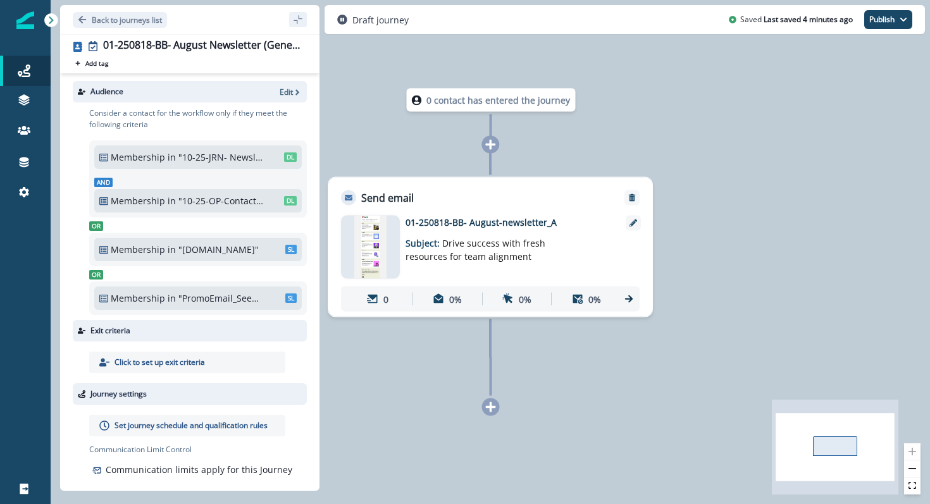
scroll to position [13, 0]
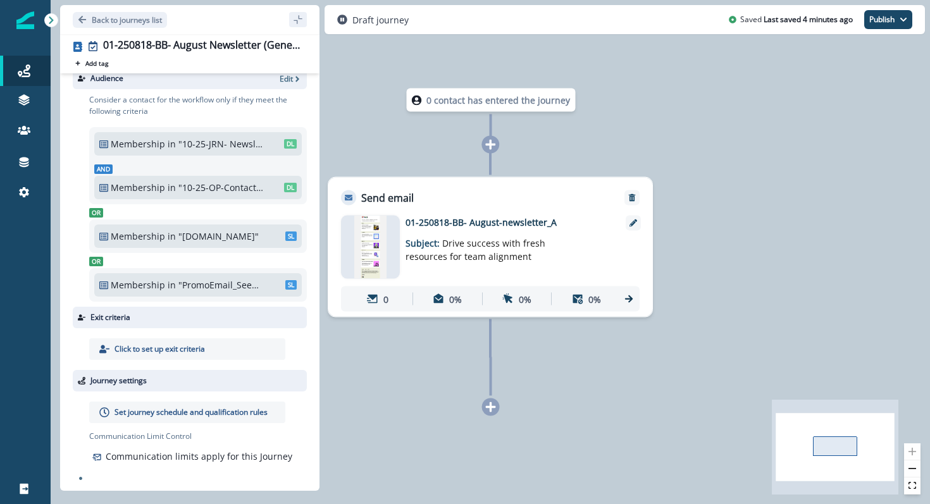
click at [206, 411] on p "Set journey schedule and qualification rules" at bounding box center [190, 412] width 153 height 11
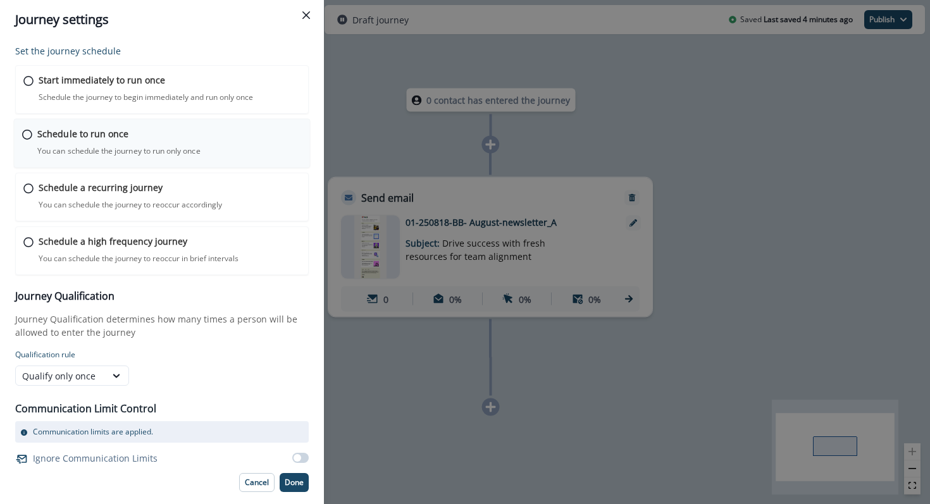
click at [26, 133] on icon at bounding box center [27, 135] width 10 height 10
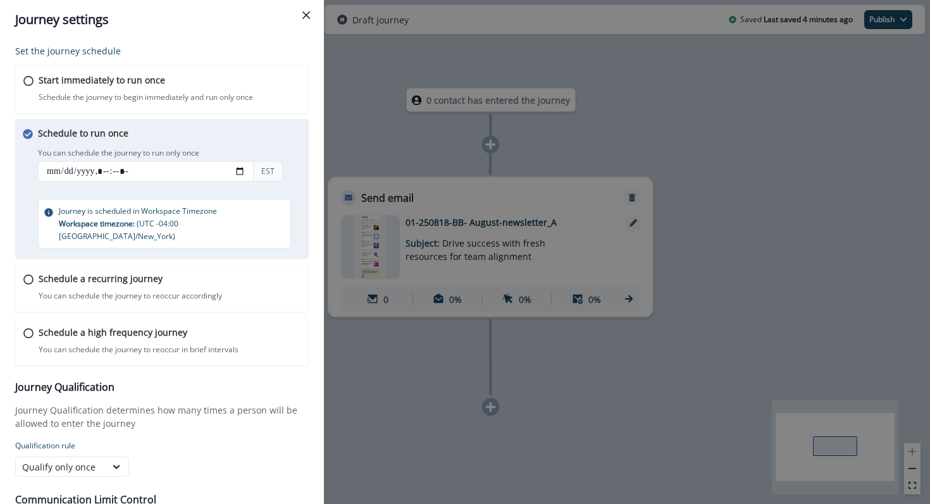
scroll to position [5, 0]
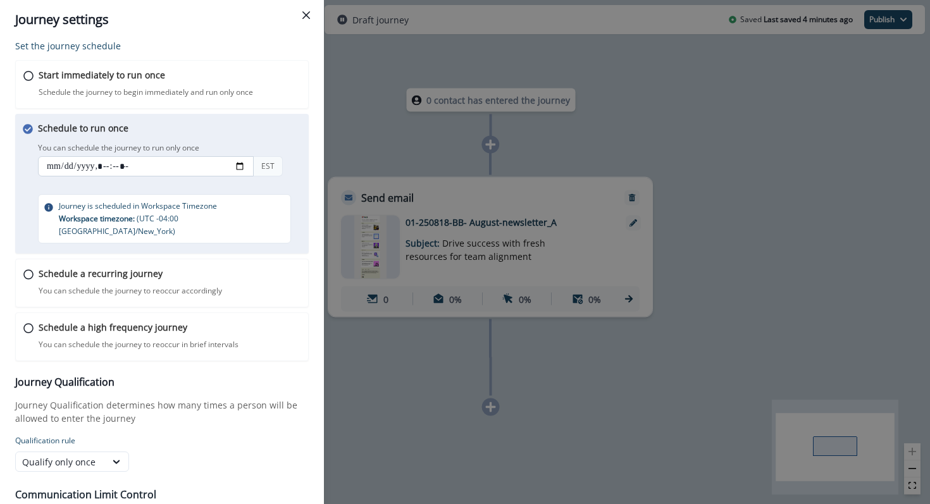
click at [245, 169] on input "datetime-local" at bounding box center [146, 166] width 216 height 20
type input "**********"
click at [276, 146] on div "You can schedule the journey to run only once EST" at bounding box center [174, 161] width 272 height 42
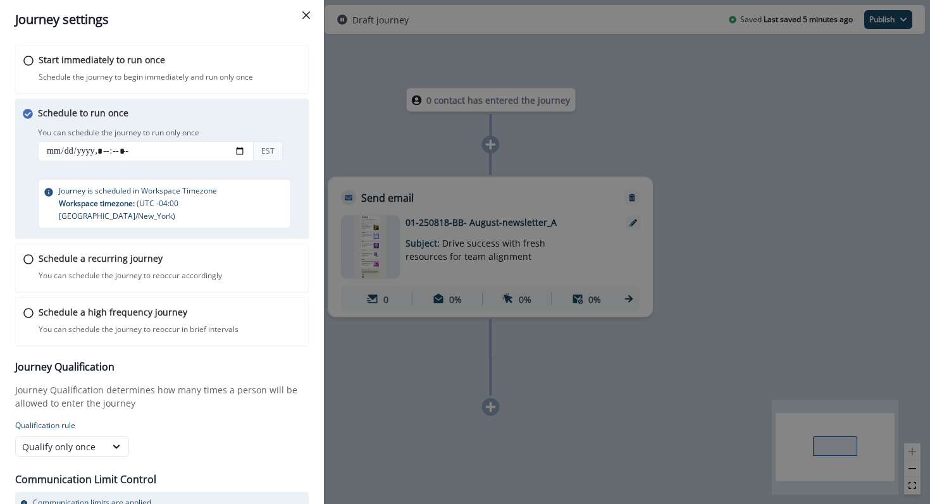
scroll to position [71, 0]
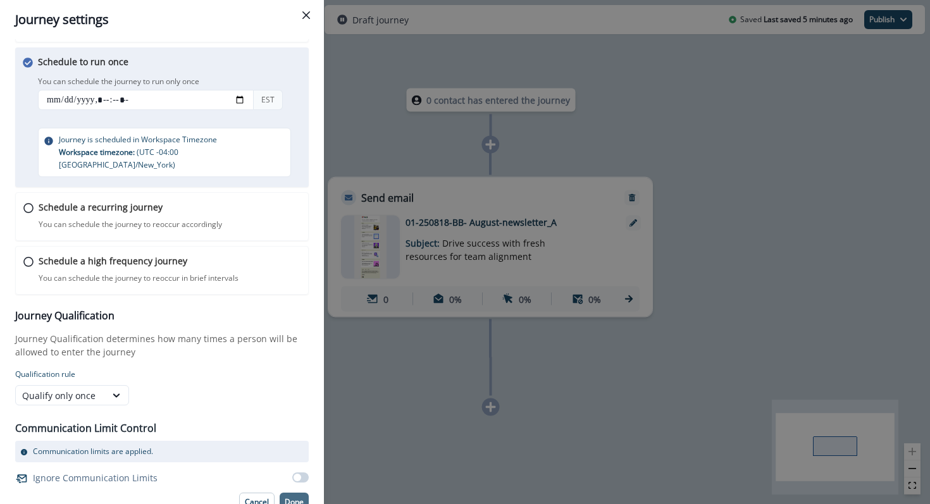
click at [299, 498] on p "Done" at bounding box center [294, 502] width 19 height 9
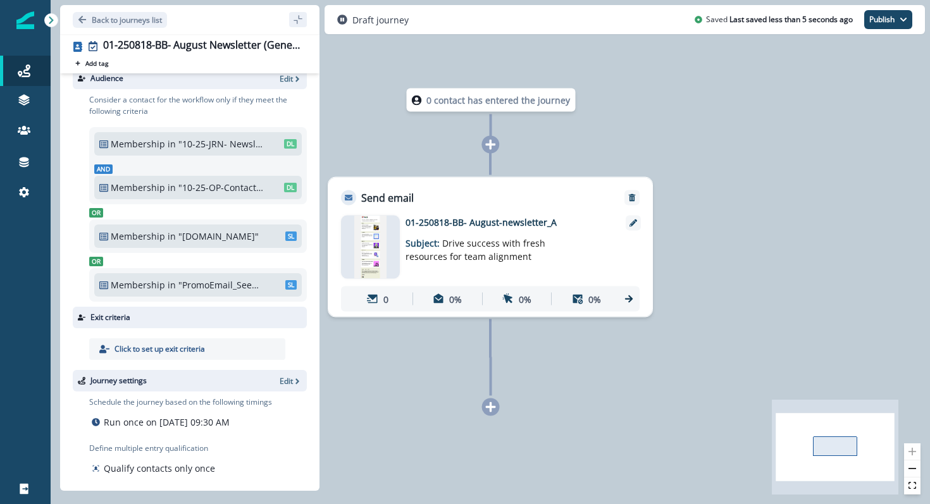
scroll to position [68, 0]
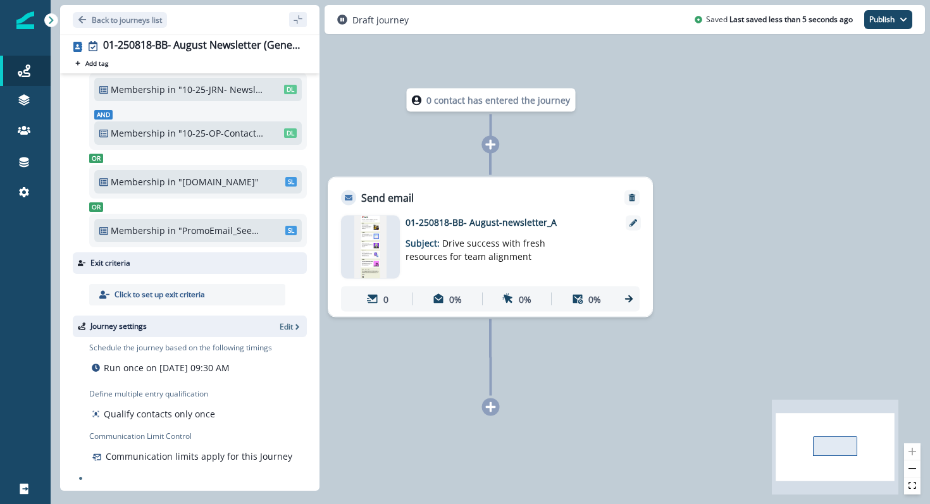
click at [372, 255] on img at bounding box center [370, 247] width 33 height 63
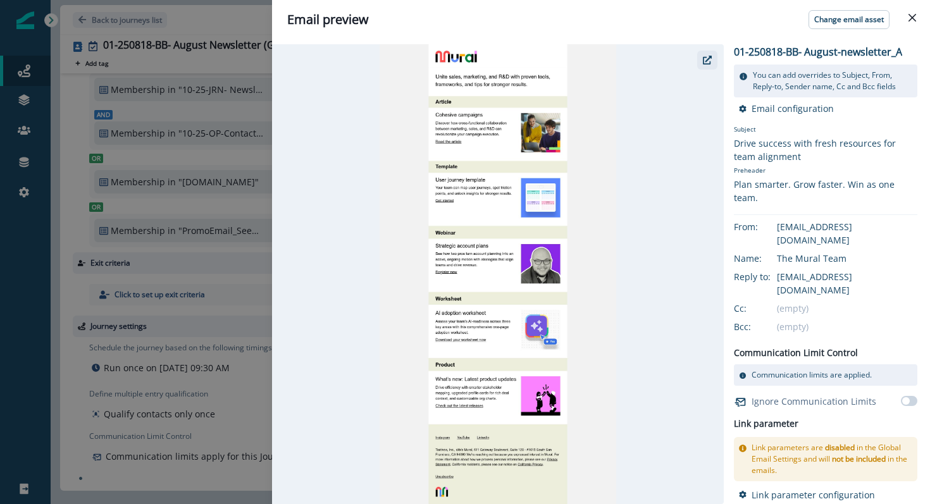
click at [703, 61] on icon "button" at bounding box center [707, 60] width 9 height 9
click at [819, 50] on p "01-250818-BB- August-newsletter_A" at bounding box center [818, 51] width 168 height 15
click at [915, 14] on icon "Close" at bounding box center [912, 18] width 8 height 8
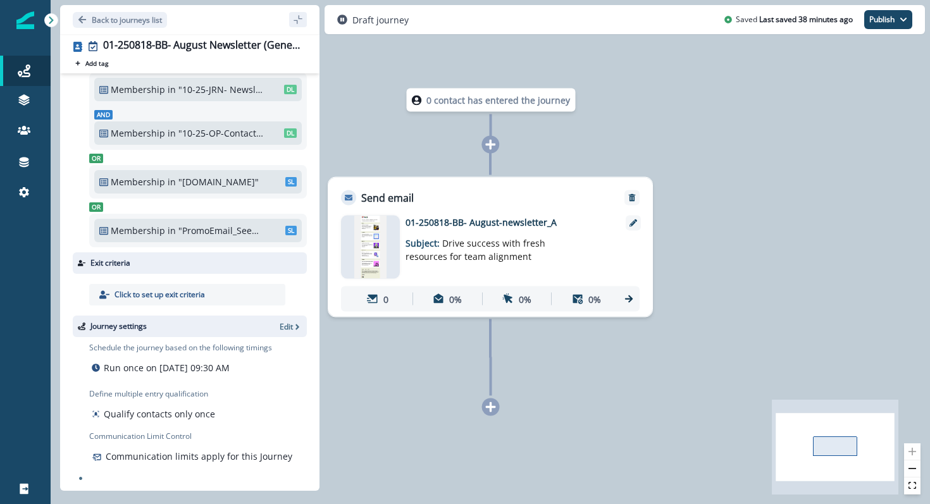
click at [379, 240] on img at bounding box center [370, 247] width 33 height 63
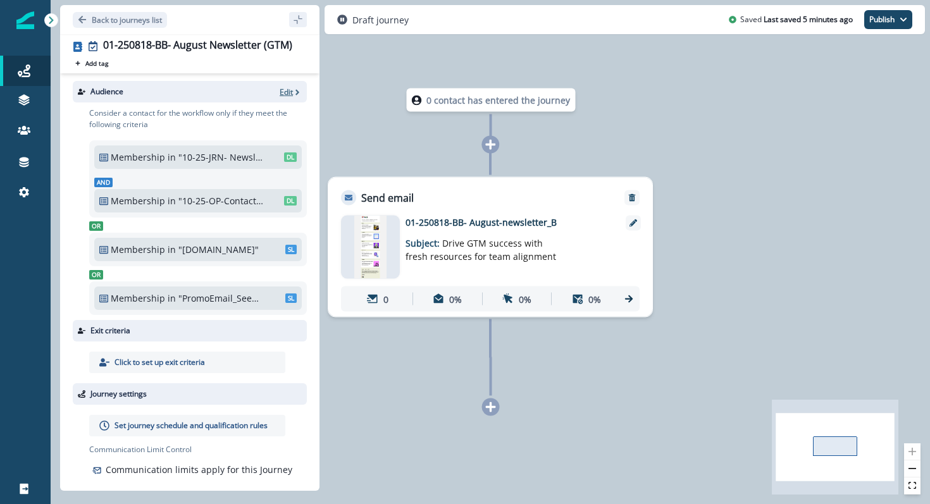
click at [293, 92] on icon "button" at bounding box center [297, 92] width 9 height 9
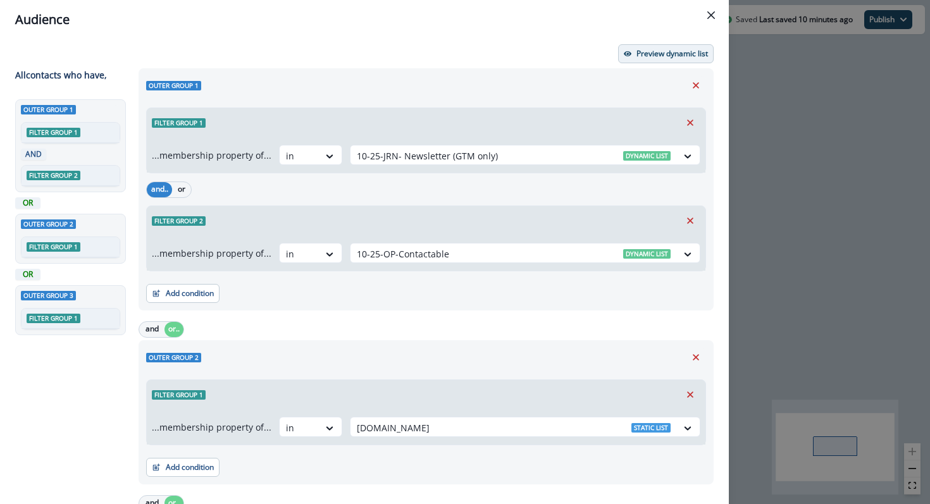
click at [657, 51] on p "Preview dynamic list" at bounding box center [671, 53] width 71 height 9
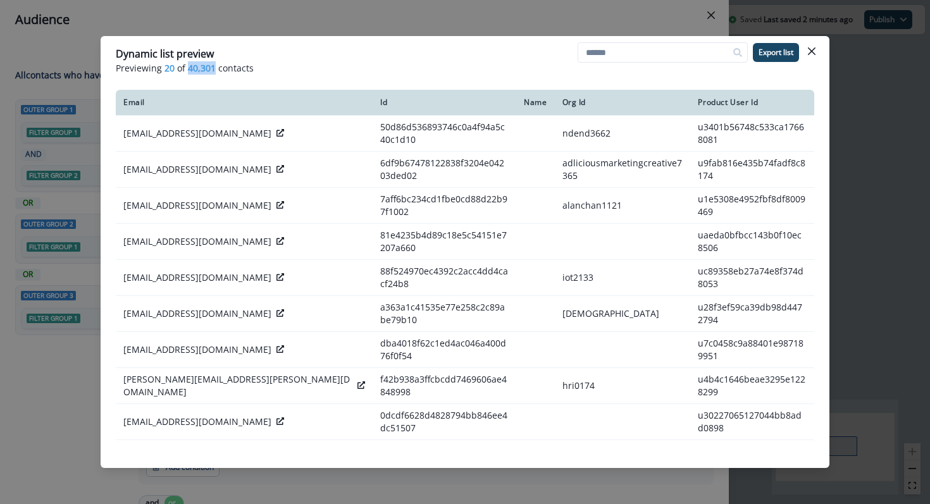
drag, startPoint x: 187, startPoint y: 69, endPoint x: 214, endPoint y: 67, distance: 26.6
click at [214, 67] on span "40,301" at bounding box center [202, 67] width 28 height 13
copy span "40,301"
click at [812, 53] on icon "Close" at bounding box center [812, 51] width 8 height 8
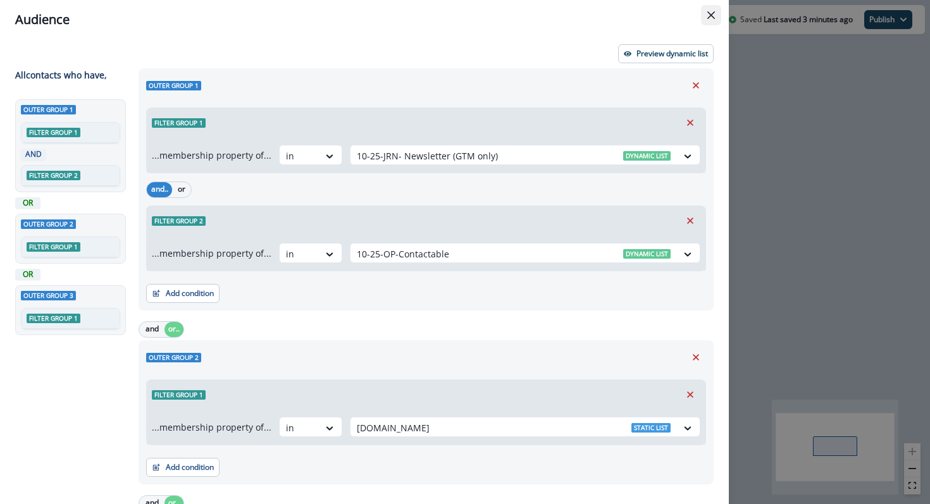
click at [712, 13] on icon "Close" at bounding box center [711, 15] width 8 height 8
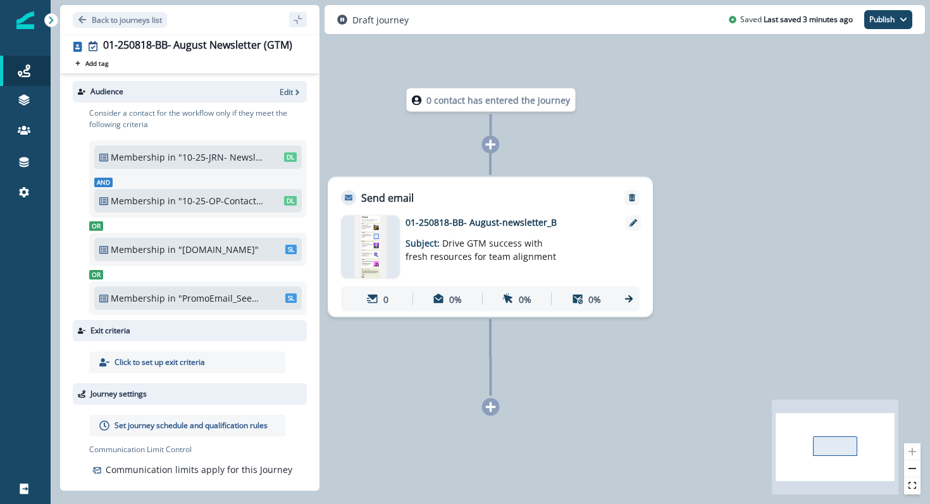
scroll to position [13, 0]
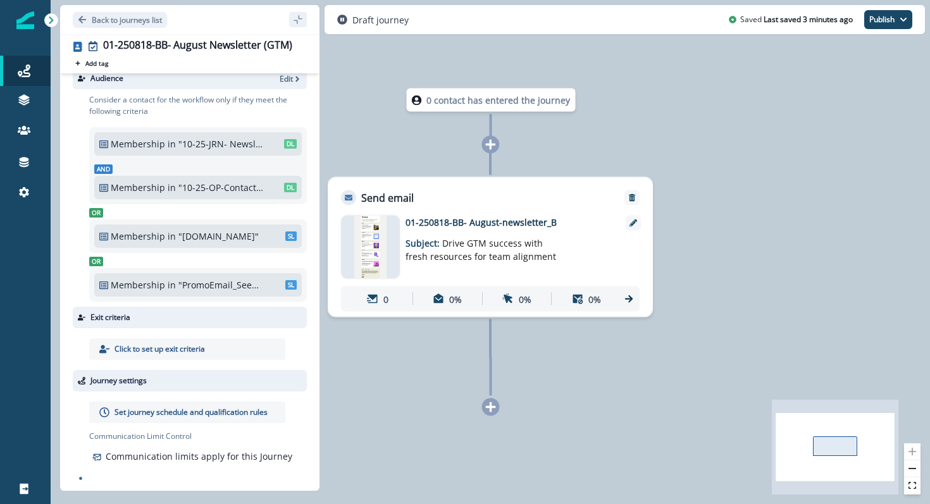
click at [144, 413] on p "Set journey schedule and qualification rules" at bounding box center [190, 412] width 153 height 11
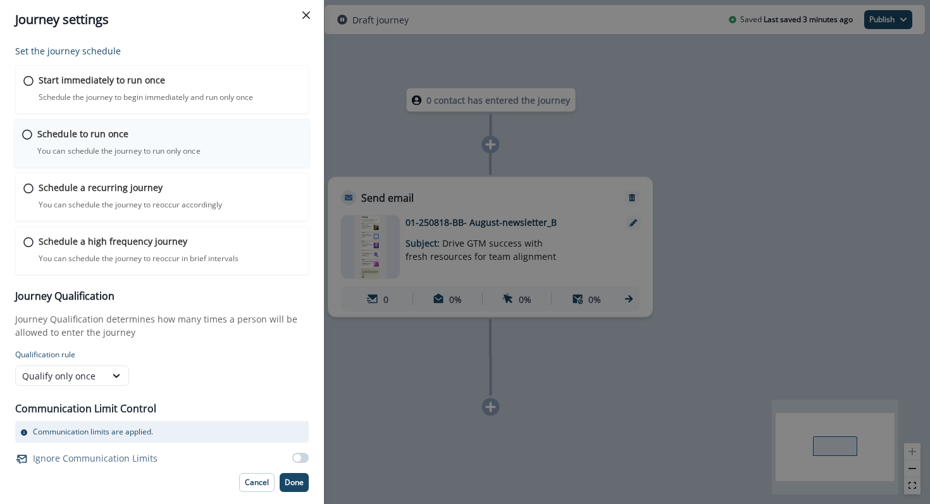
click at [28, 135] on icon at bounding box center [27, 135] width 10 height 10
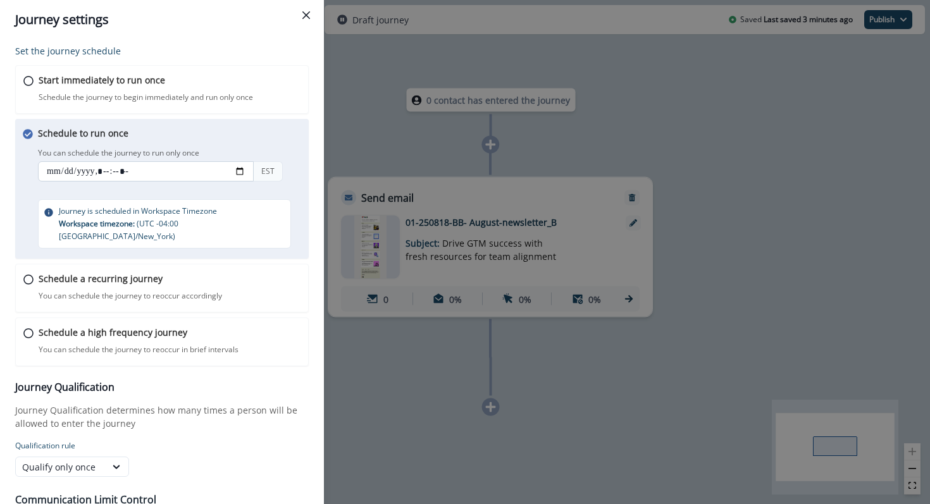
click at [94, 174] on input "datetime-local" at bounding box center [146, 171] width 216 height 20
click at [238, 168] on input "datetime-local" at bounding box center [146, 171] width 216 height 20
type input "**********"
click at [313, 278] on div "Set the journey schedule Start immediately to run once Schedule the journey to …" at bounding box center [162, 271] width 324 height 465
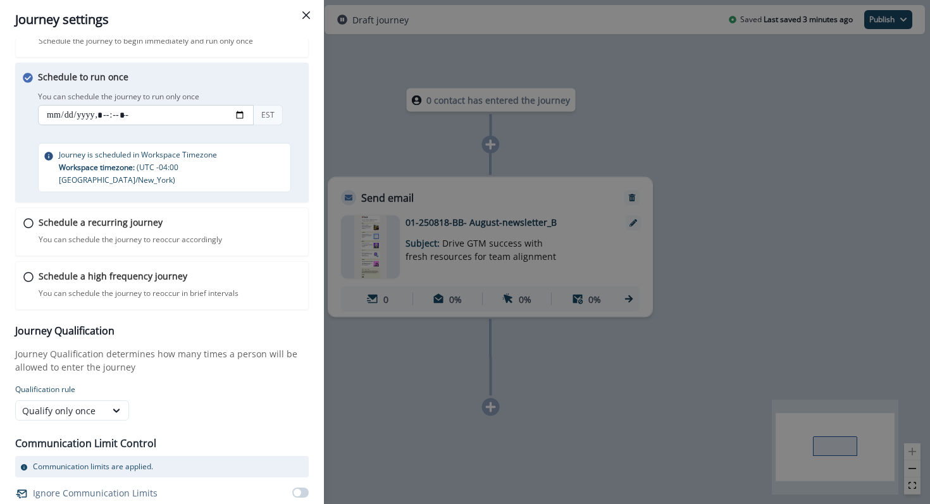
scroll to position [71, 0]
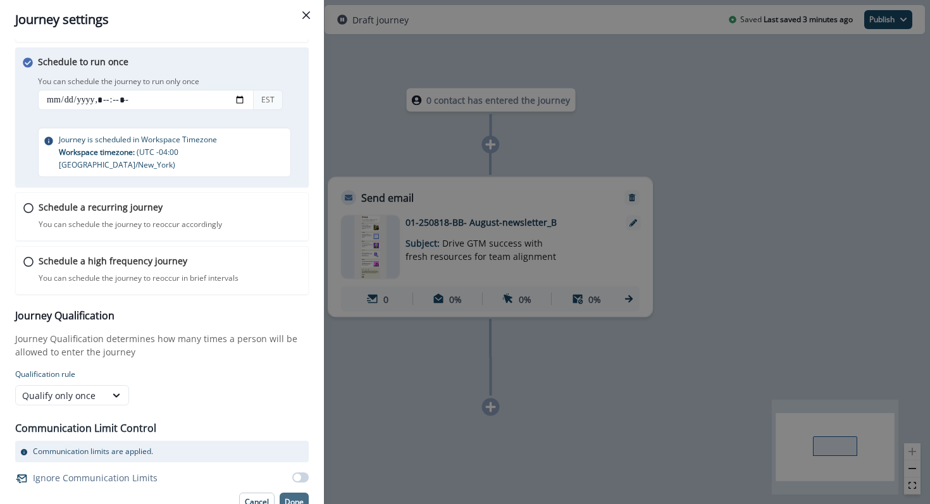
click at [295, 498] on p "Done" at bounding box center [294, 502] width 19 height 9
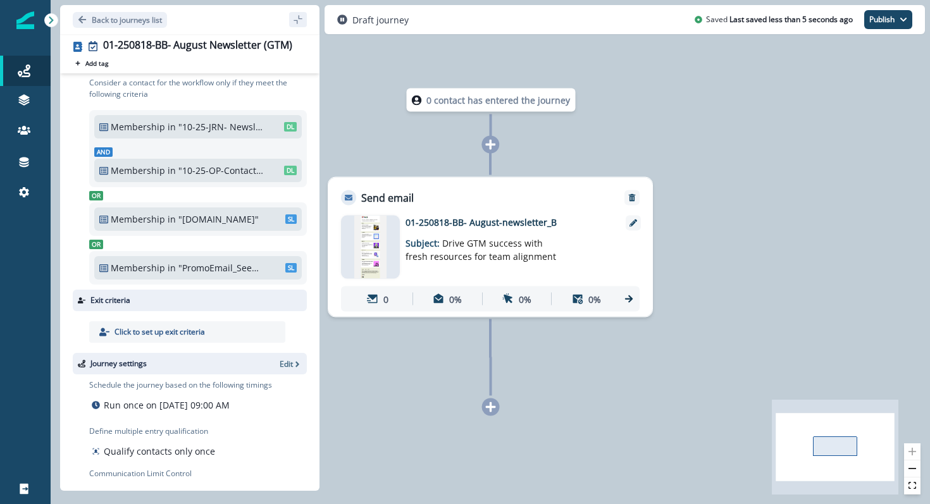
scroll to position [0, 0]
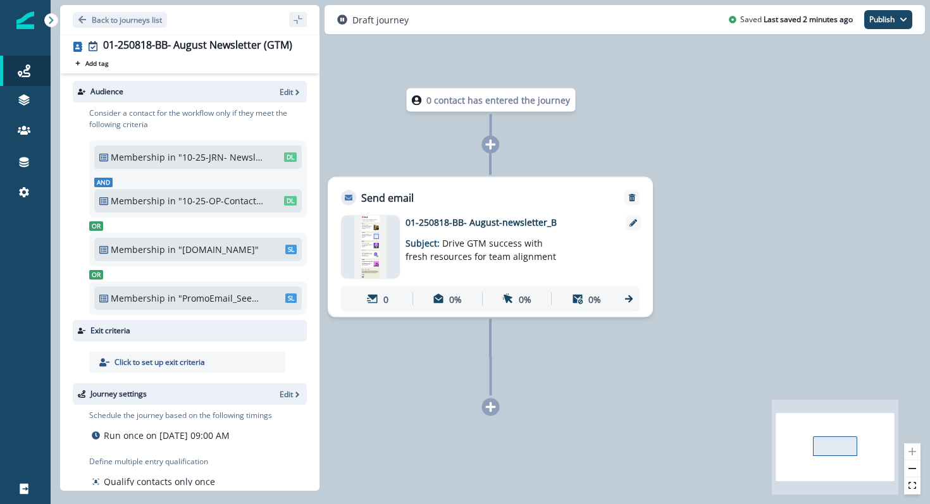
click at [369, 254] on img at bounding box center [370, 247] width 33 height 63
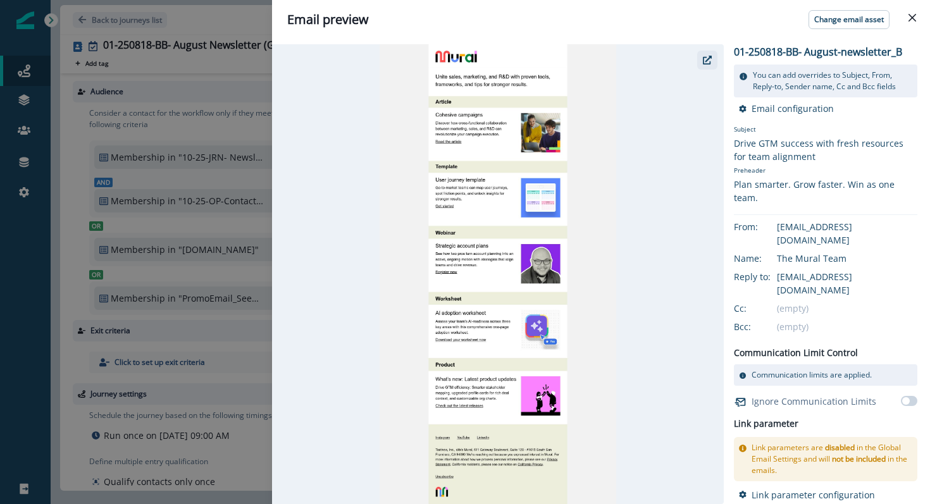
click at [711, 62] on icon "button" at bounding box center [707, 60] width 9 height 9
click at [911, 18] on icon "Close" at bounding box center [912, 18] width 8 height 8
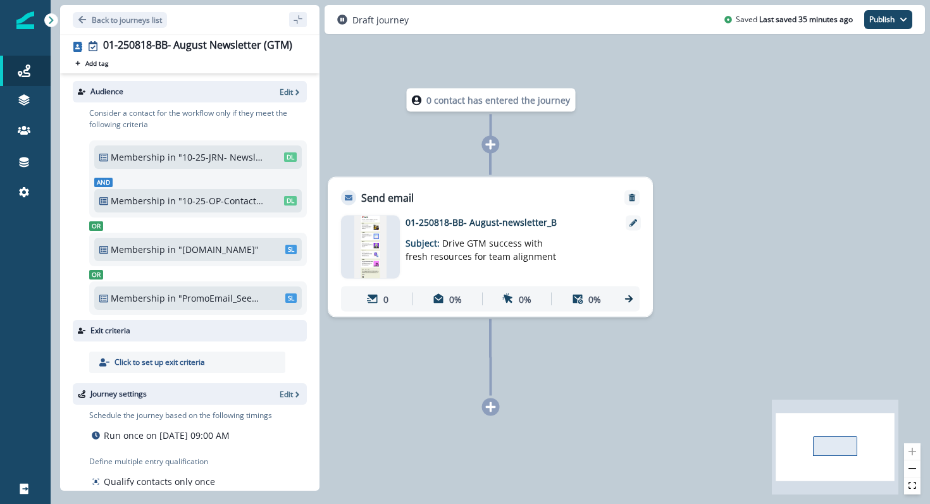
click at [369, 257] on img at bounding box center [370, 247] width 33 height 63
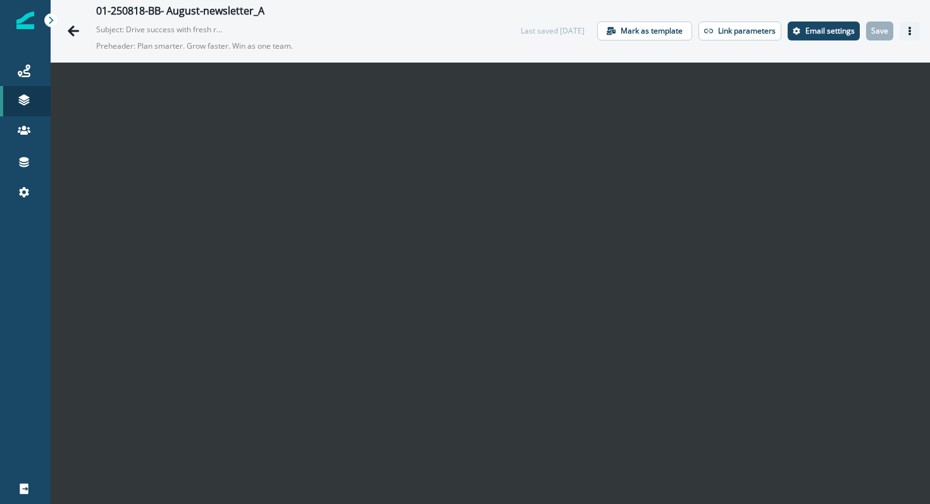
click at [915, 30] on button "Actions" at bounding box center [909, 31] width 20 height 19
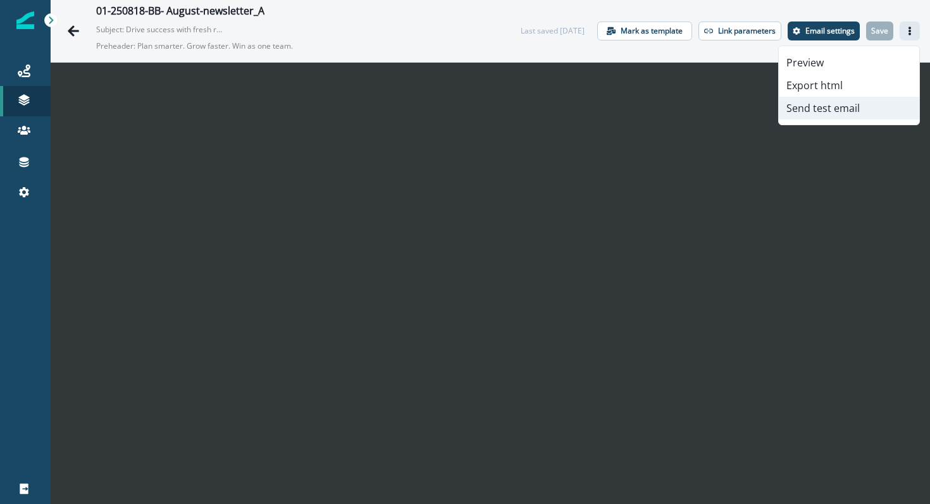
click at [872, 103] on button "Send test email" at bounding box center [849, 108] width 140 height 23
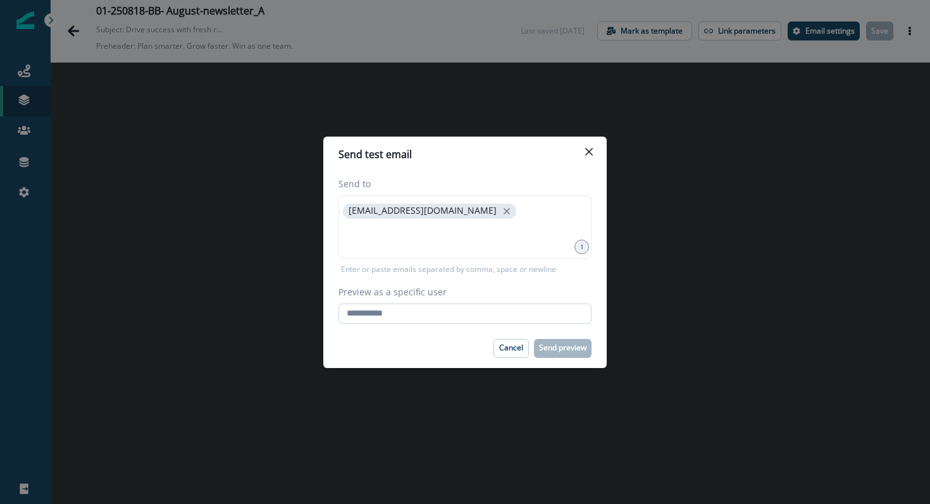
click at [476, 307] on input "Preview as a specific user" at bounding box center [464, 314] width 253 height 20
type input "**********"
click at [414, 338] on footer "Cancel Send preview" at bounding box center [464, 348] width 283 height 39
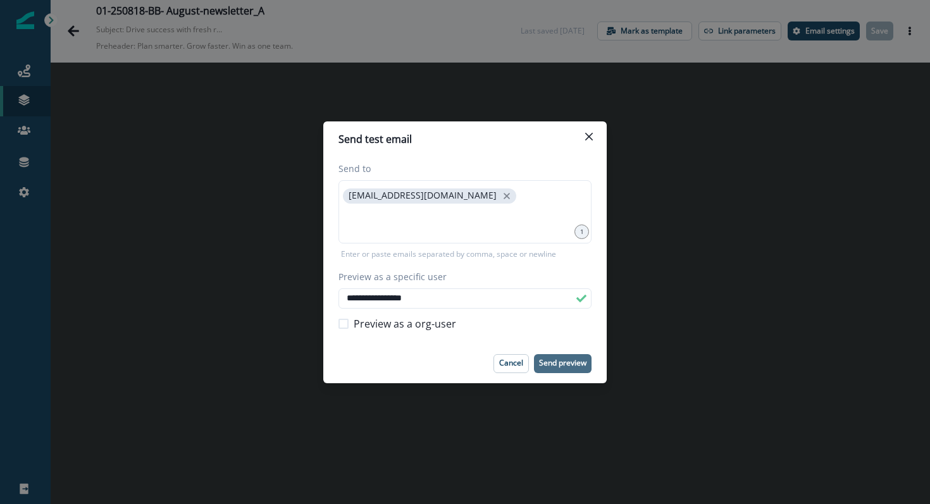
click at [559, 360] on p "Send preview" at bounding box center [562, 363] width 47 height 9
click at [586, 133] on icon "Close" at bounding box center [589, 137] width 8 height 8
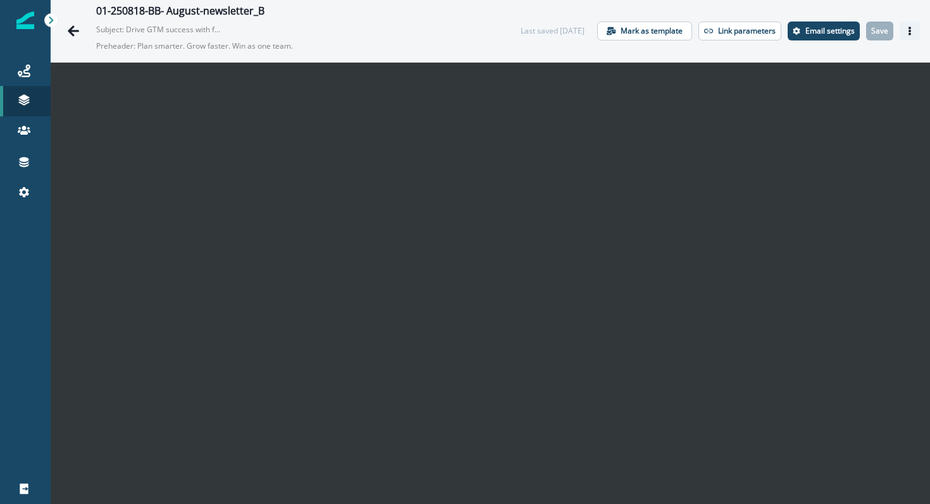
click at [914, 33] on button "Actions" at bounding box center [909, 31] width 20 height 19
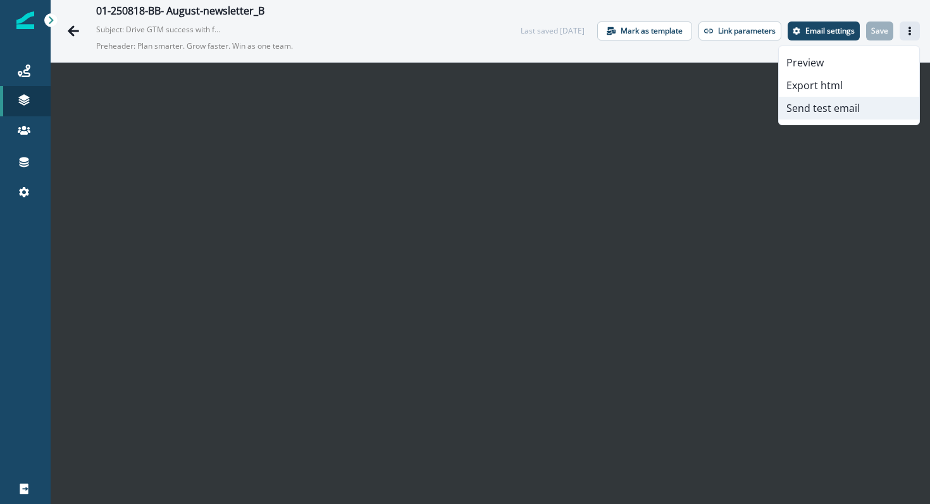
click at [872, 108] on button "Send test email" at bounding box center [849, 108] width 140 height 23
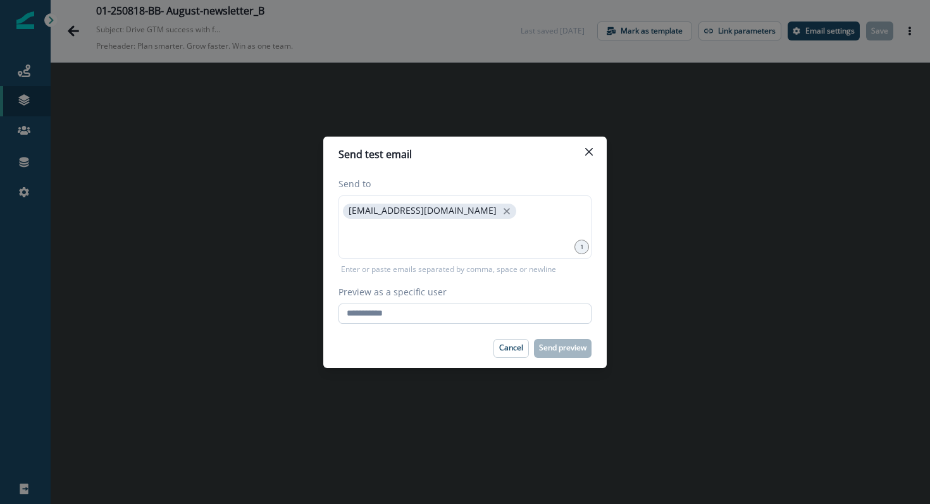
click at [469, 314] on input "Preview as a specific user" at bounding box center [464, 314] width 253 height 20
type input "**********"
drag, startPoint x: 444, startPoint y: 349, endPoint x: 486, endPoint y: 349, distance: 42.4
click at [449, 349] on div "Cancel Send preview" at bounding box center [464, 348] width 253 height 19
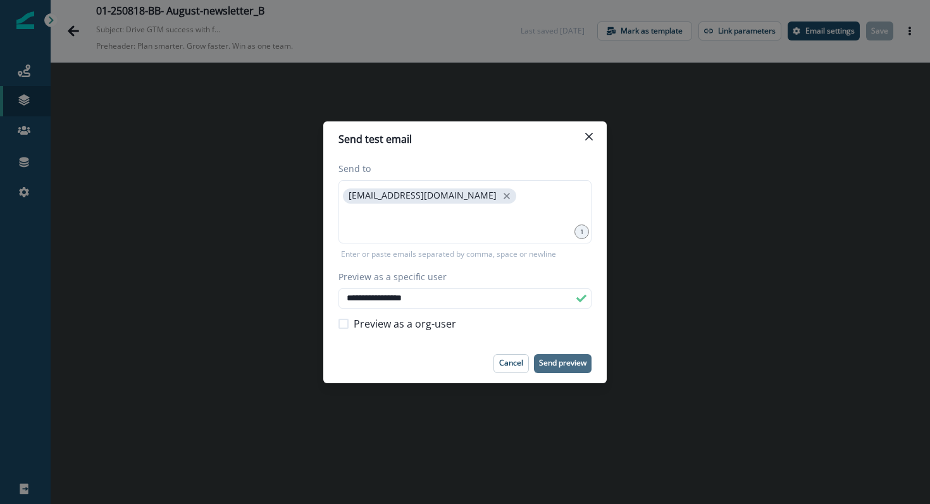
click at [545, 354] on button "Send preview" at bounding box center [563, 363] width 58 height 19
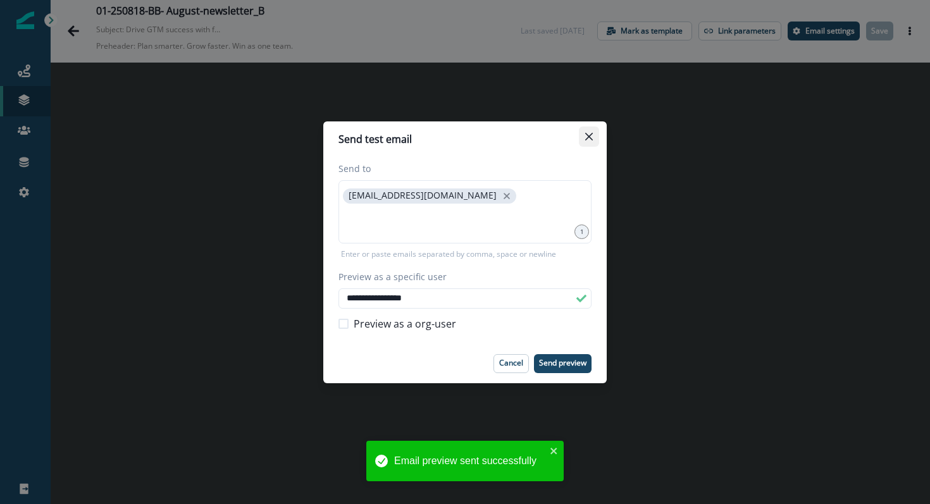
click at [591, 139] on icon "Close" at bounding box center [589, 136] width 8 height 8
